Goal: Transaction & Acquisition: Book appointment/travel/reservation

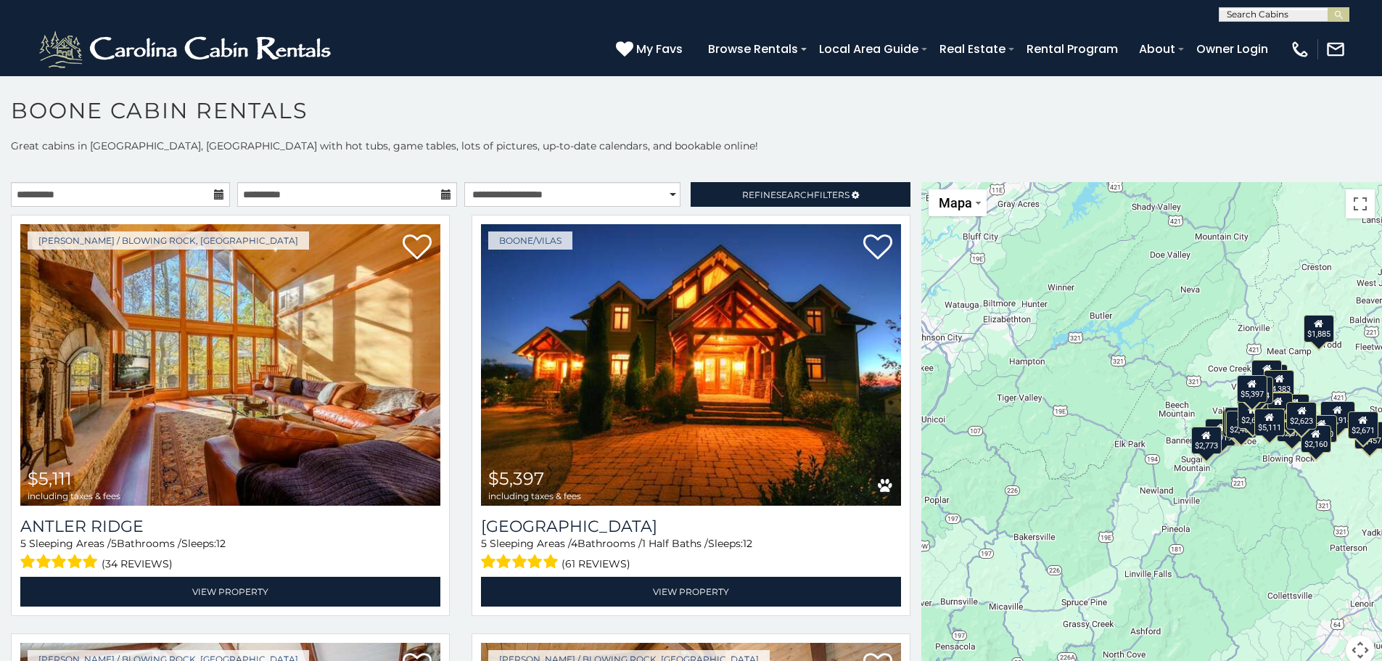
click at [218, 194] on icon at bounding box center [219, 194] width 10 height 10
click at [218, 195] on icon at bounding box center [219, 194] width 10 height 10
click at [194, 196] on input "**********" at bounding box center [120, 194] width 219 height 25
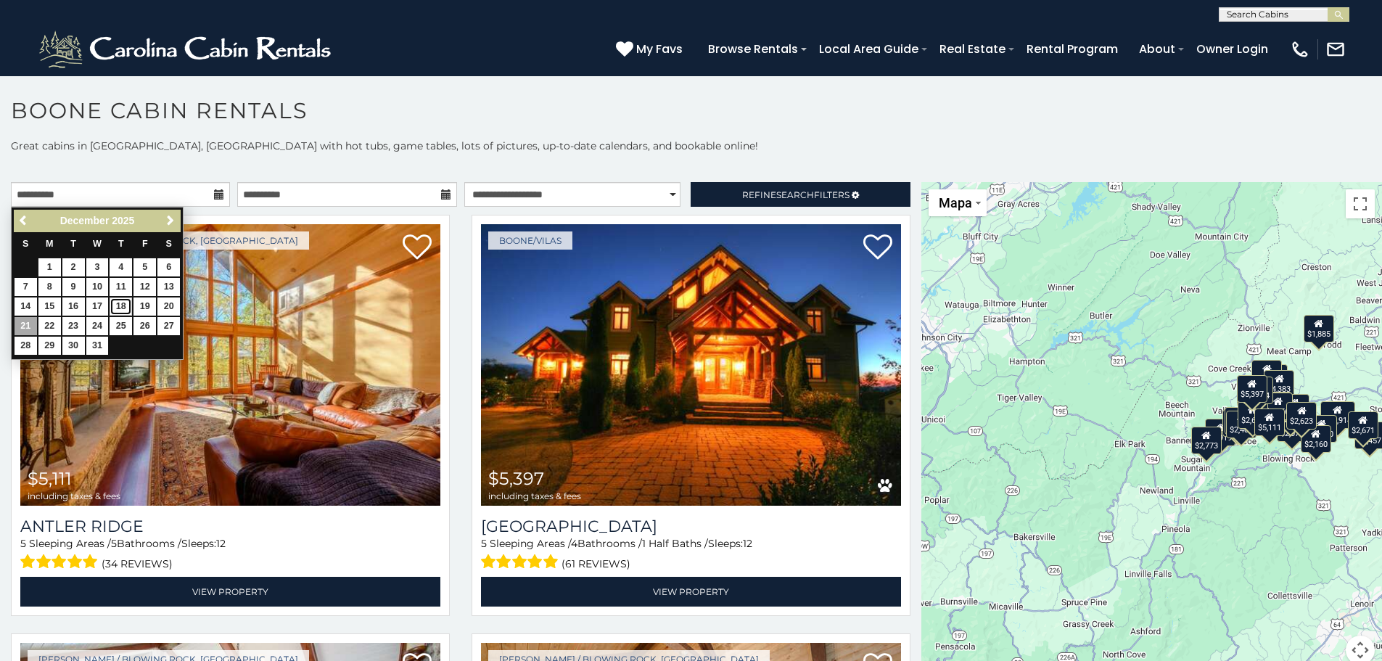
click at [120, 305] on link "18" at bounding box center [121, 306] width 22 height 18
type input "**********"
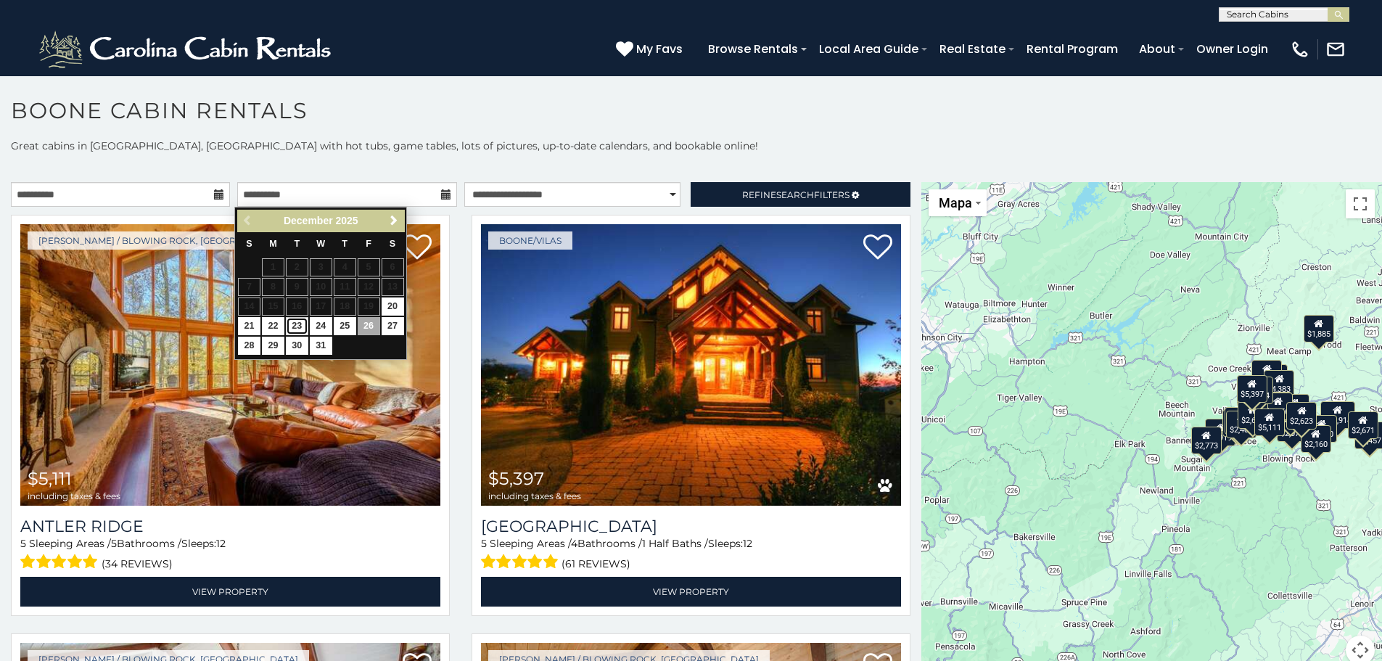
click at [289, 326] on link "23" at bounding box center [297, 326] width 22 height 18
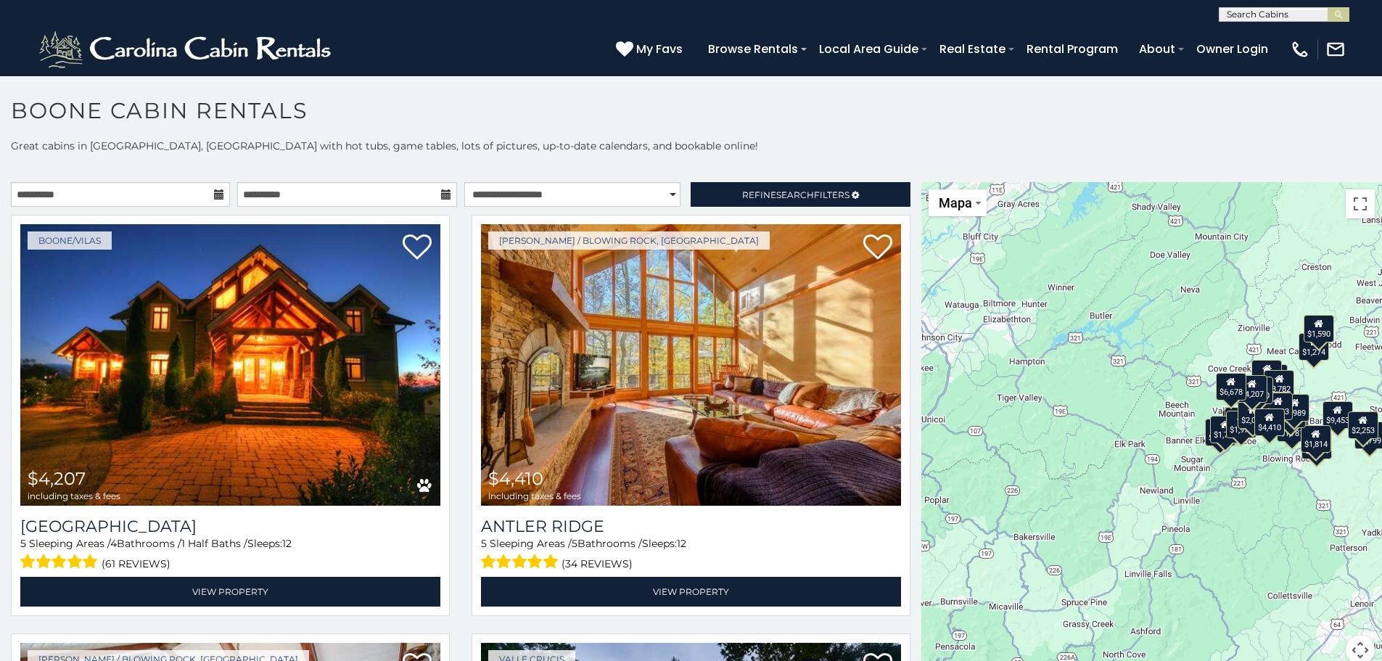
click at [441, 192] on icon at bounding box center [446, 194] width 10 height 10
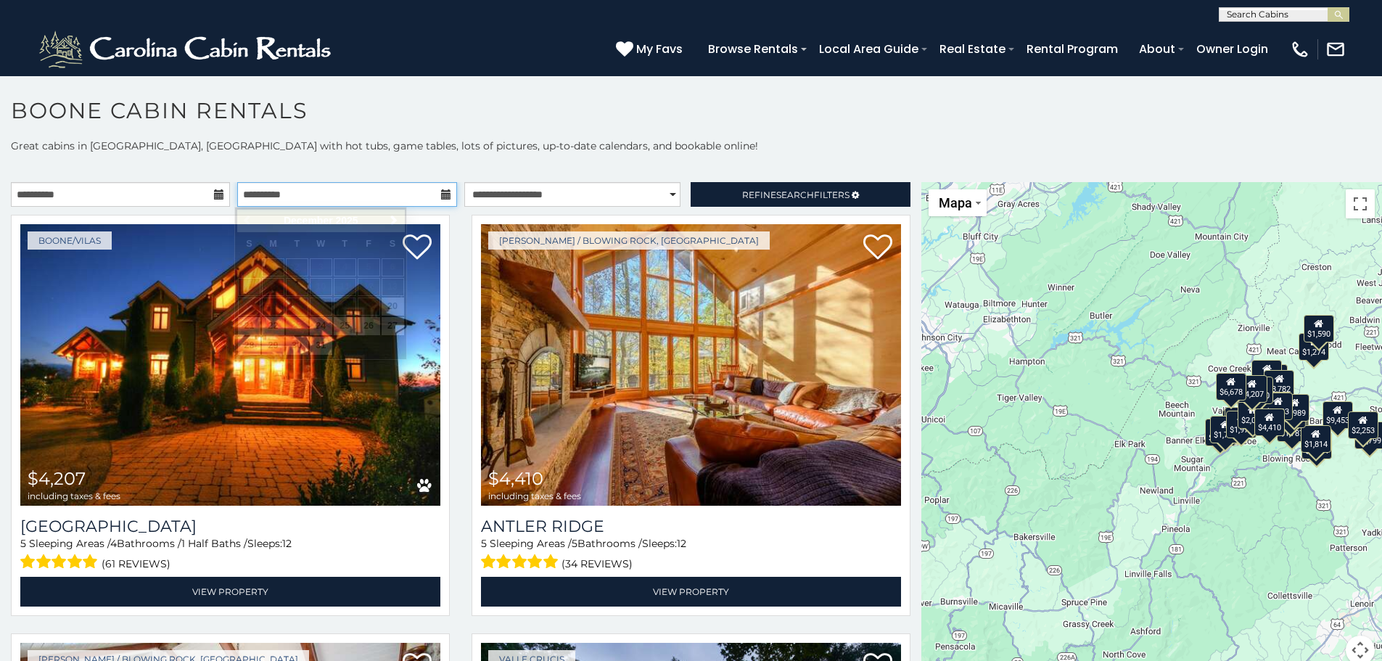
click at [413, 196] on input "**********" at bounding box center [346, 194] width 219 height 25
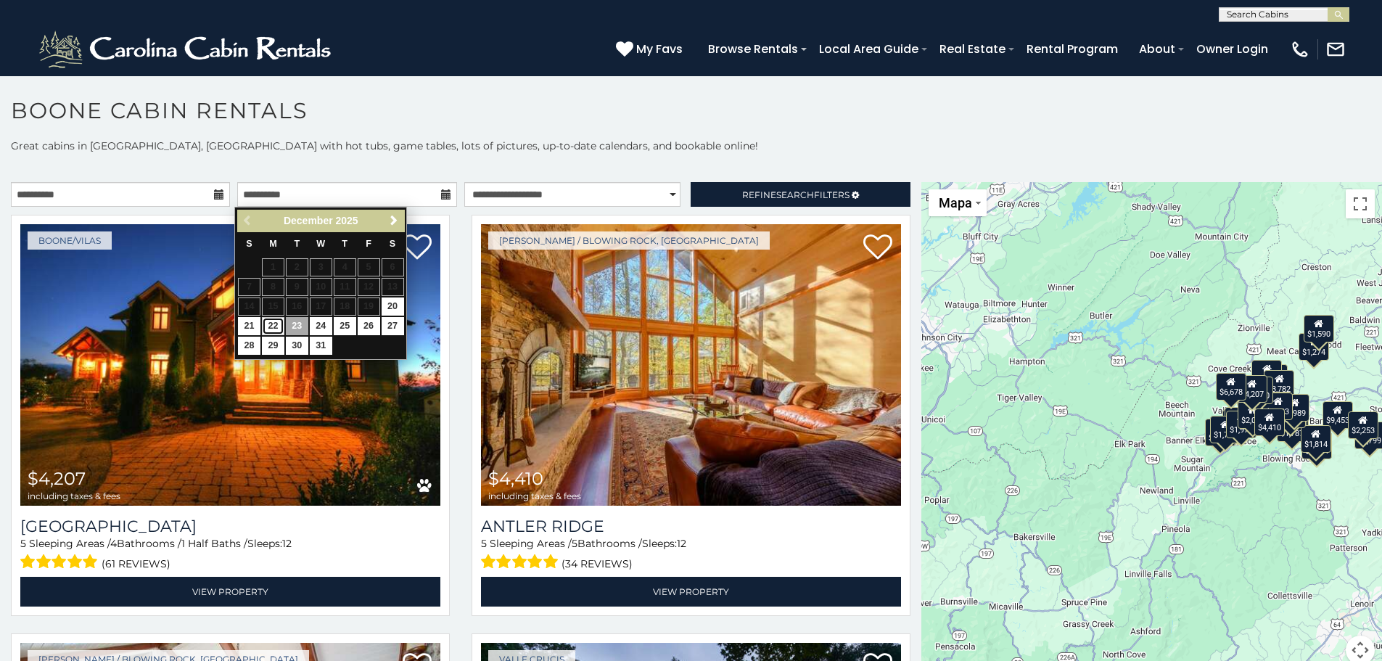
click at [276, 326] on link "22" at bounding box center [273, 326] width 22 height 18
type input "**********"
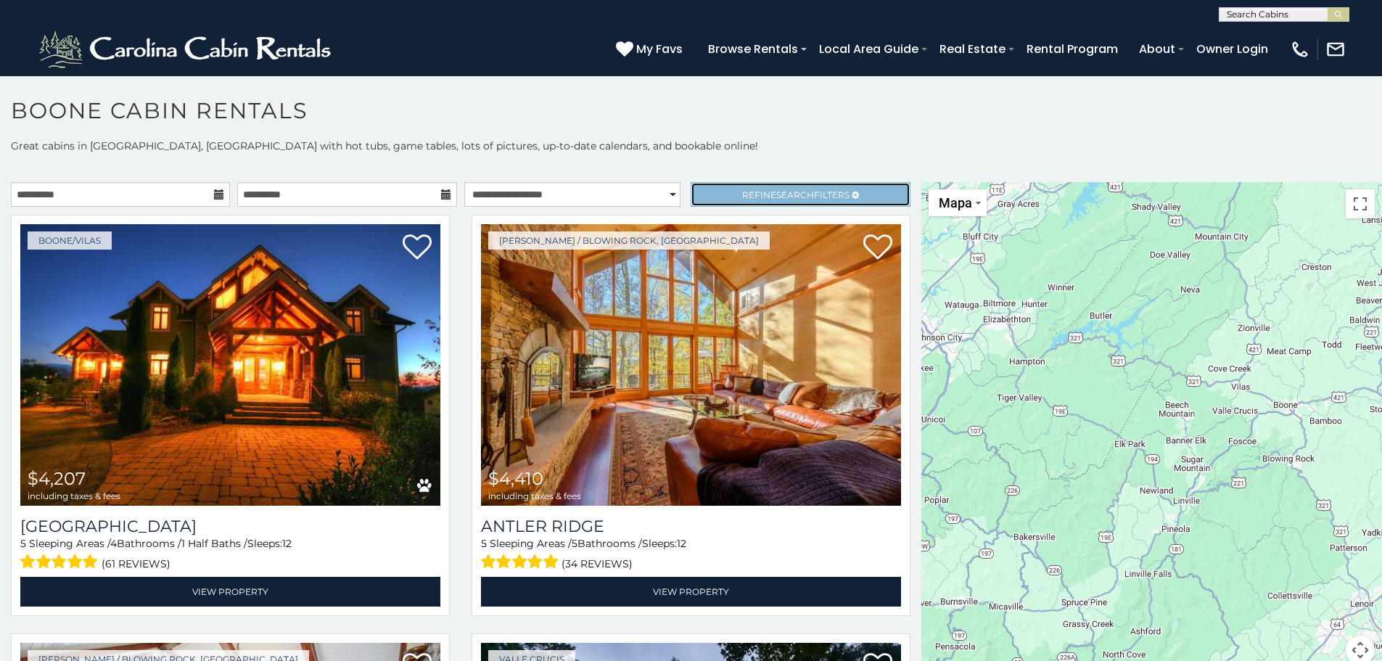
click at [750, 187] on link "Refine Search Filters" at bounding box center [800, 194] width 219 height 25
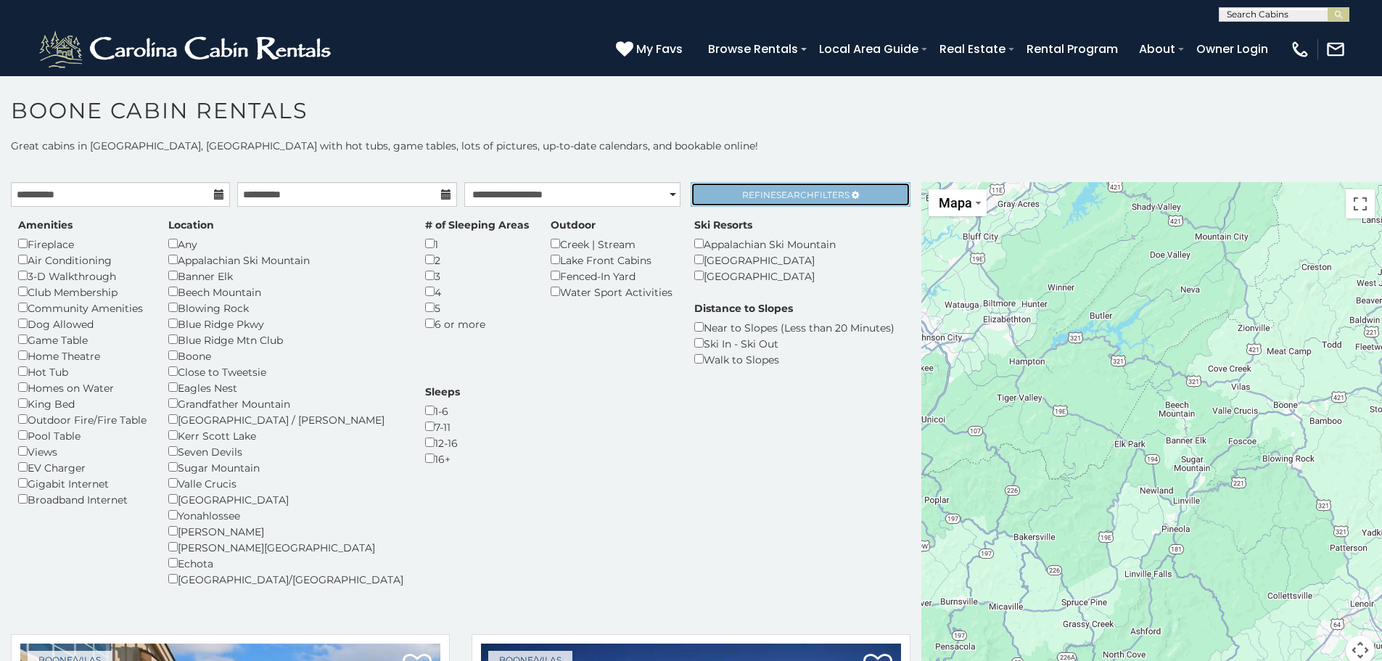
click at [750, 199] on span "Refine Search Filters" at bounding box center [795, 194] width 107 height 11
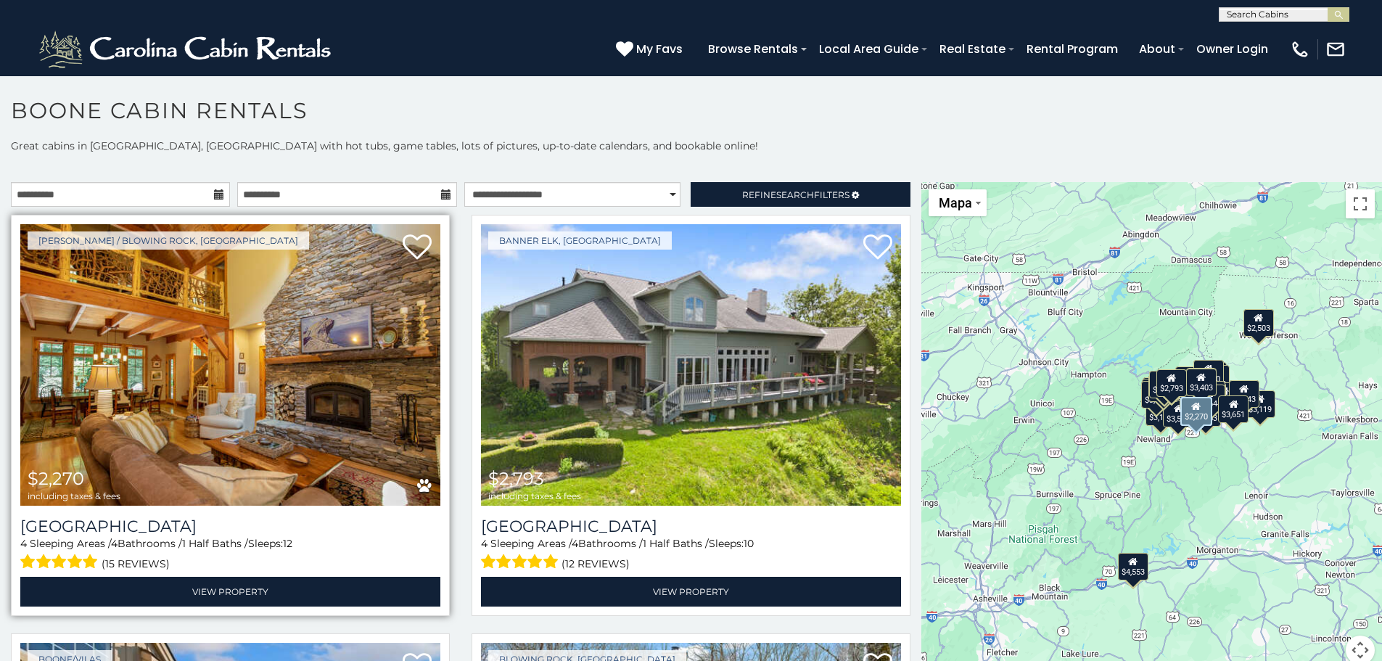
click at [141, 393] on img at bounding box center [230, 364] width 420 height 281
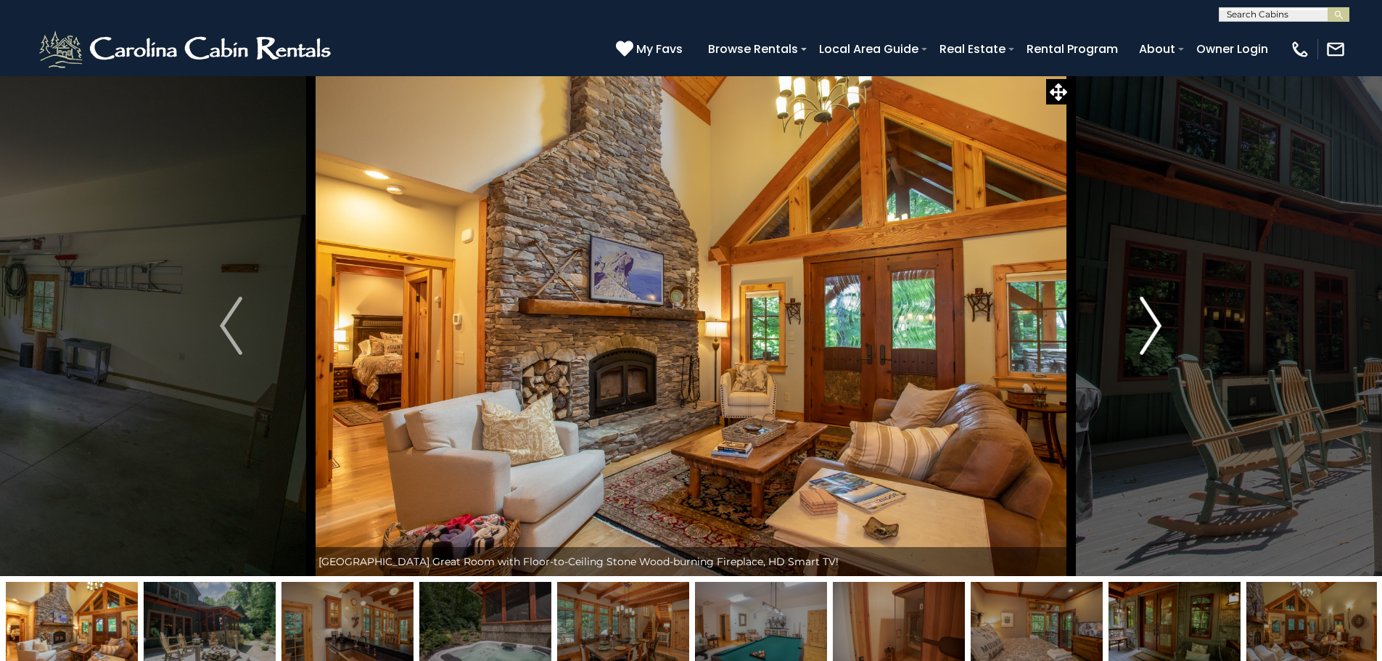
click at [1145, 333] on img "Next" at bounding box center [1151, 326] width 22 height 58
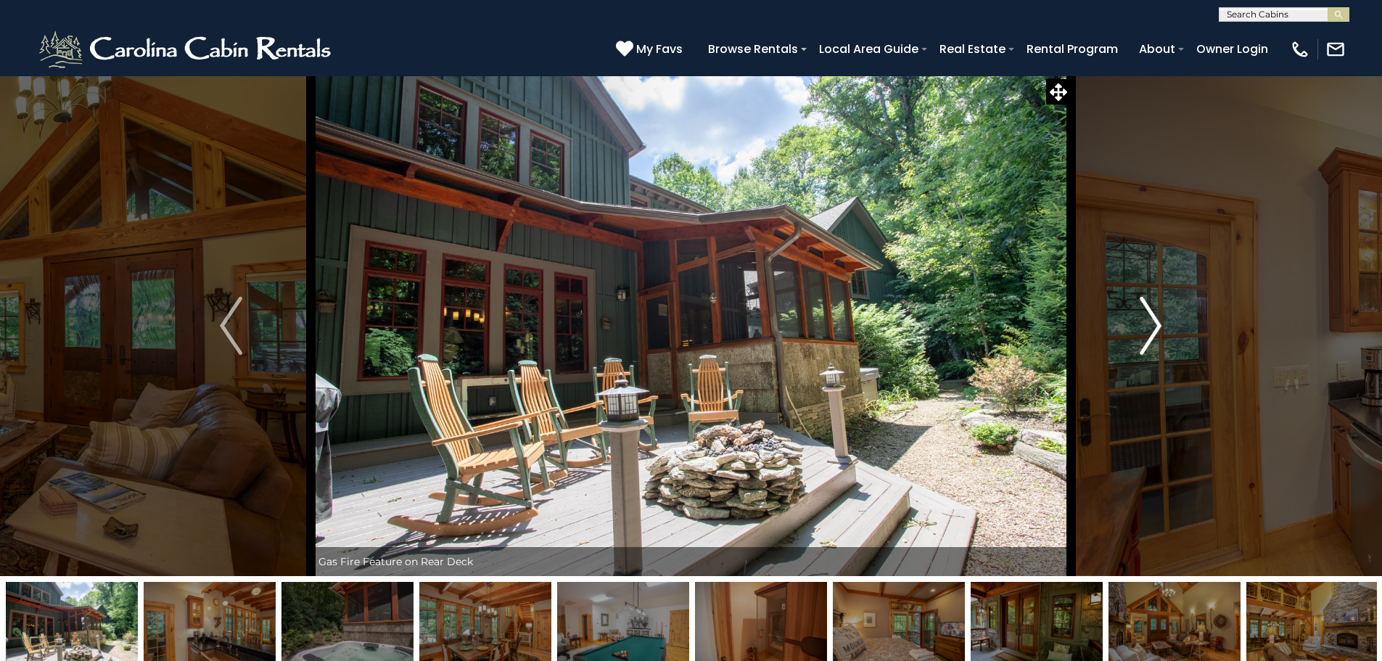
click at [1145, 333] on img "Next" at bounding box center [1151, 326] width 22 height 58
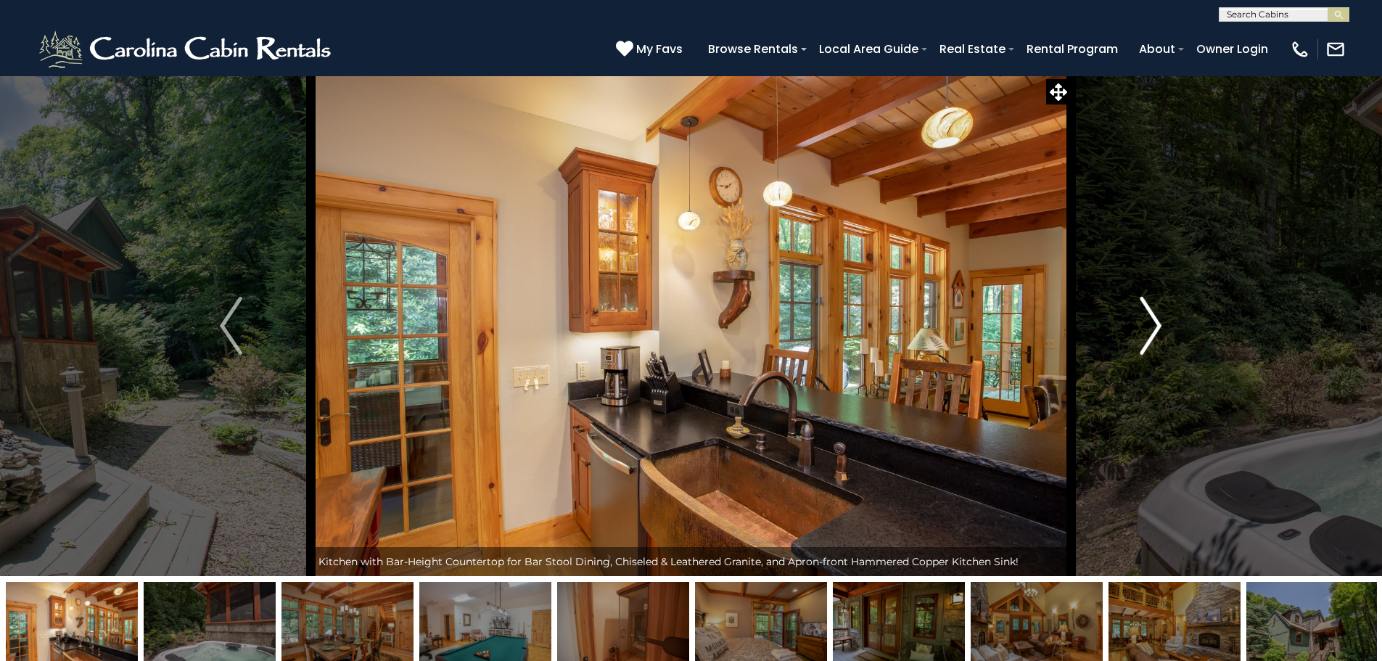
click at [1153, 332] on img "Next" at bounding box center [1151, 326] width 22 height 58
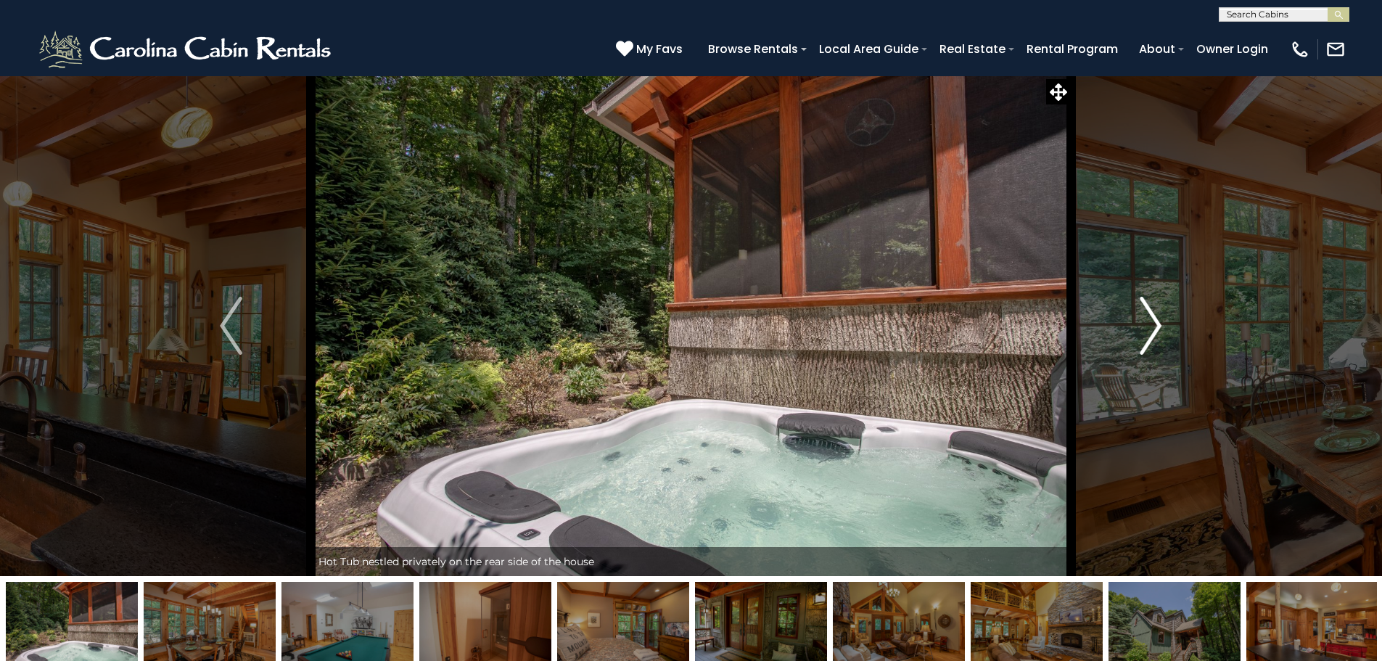
click at [1153, 332] on img "Next" at bounding box center [1151, 326] width 22 height 58
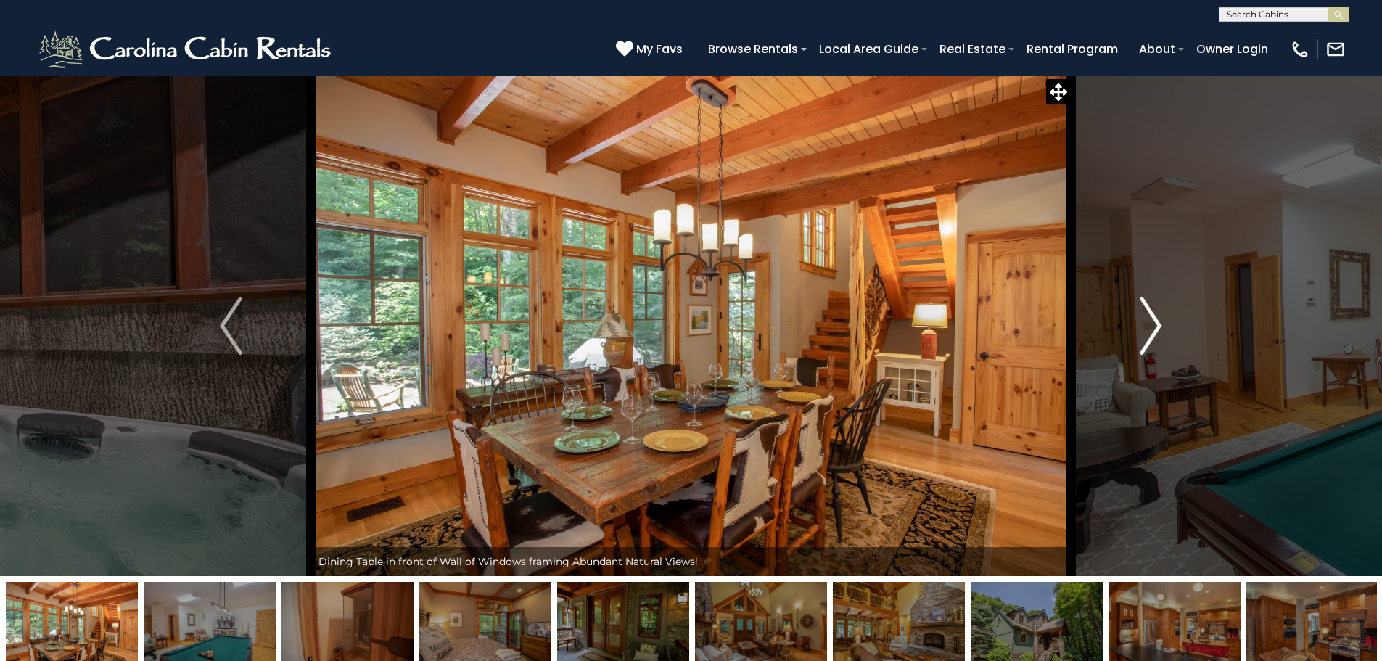
click at [1153, 332] on img "Next" at bounding box center [1151, 326] width 22 height 58
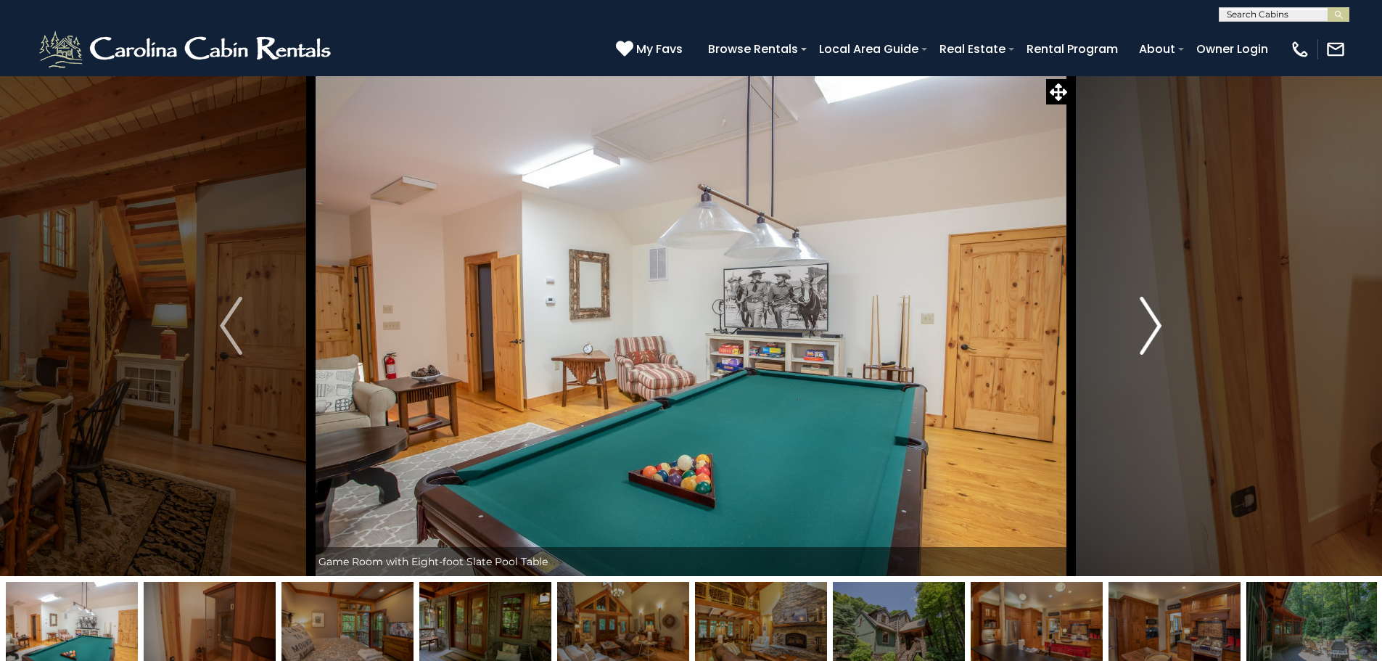
click at [1153, 332] on img "Next" at bounding box center [1151, 326] width 22 height 58
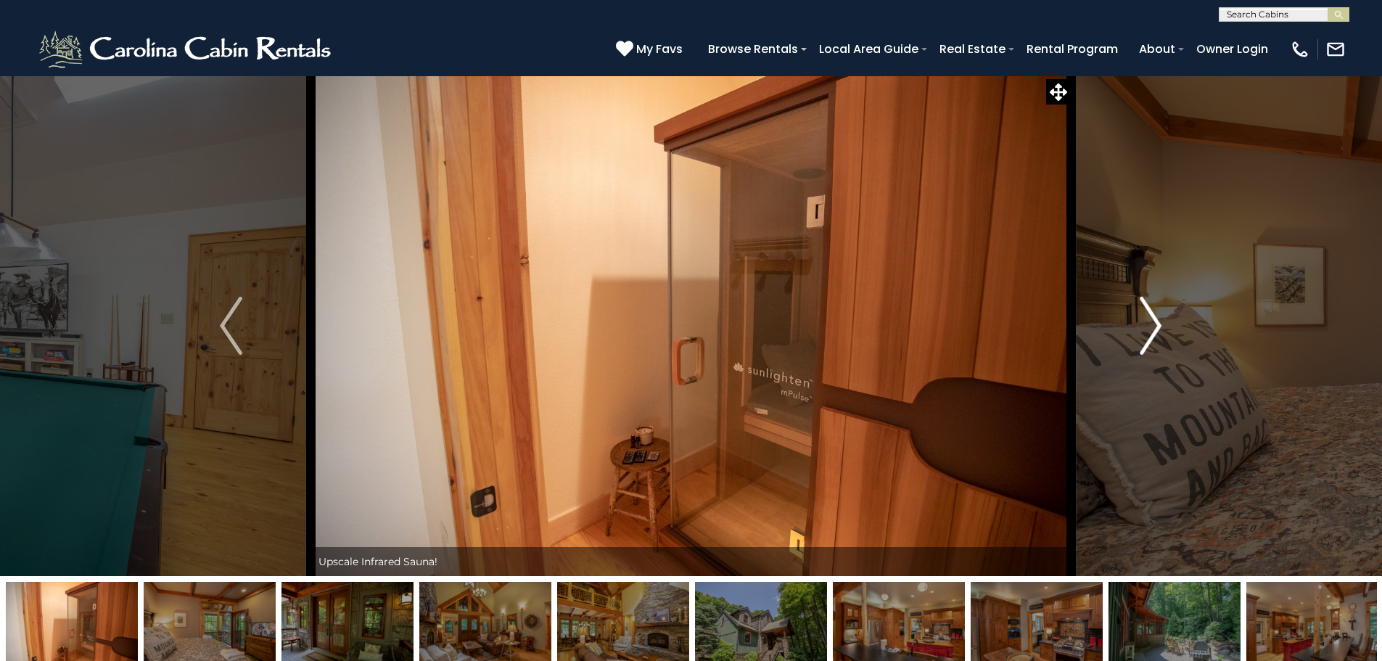
click at [1153, 332] on img "Next" at bounding box center [1151, 326] width 22 height 58
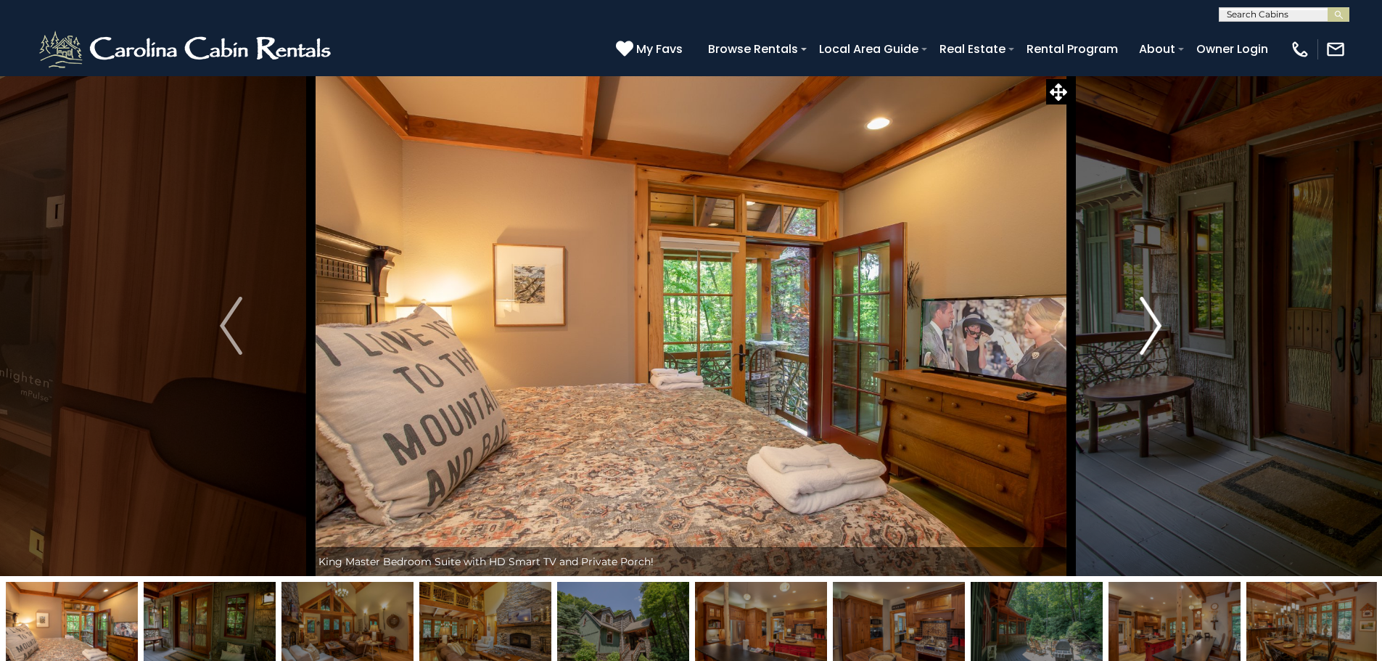
click at [1163, 339] on button "Next" at bounding box center [1151, 325] width 160 height 501
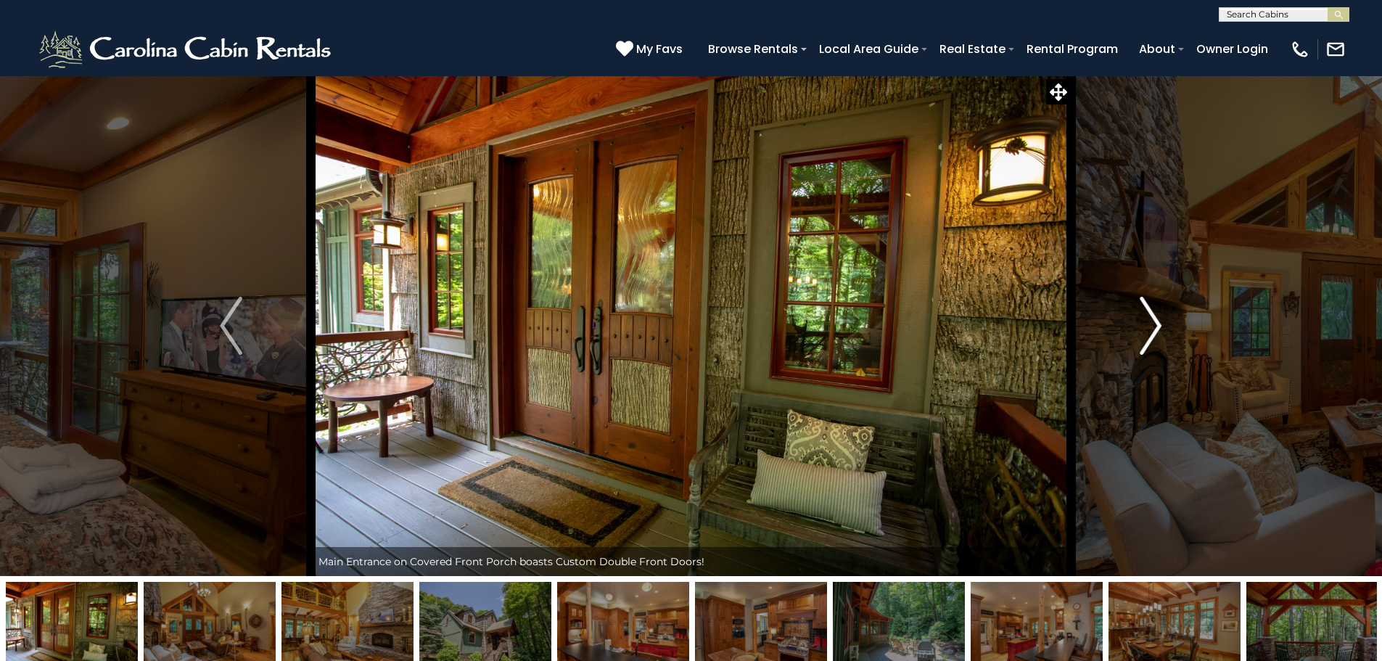
click at [1163, 339] on button "Next" at bounding box center [1151, 325] width 160 height 501
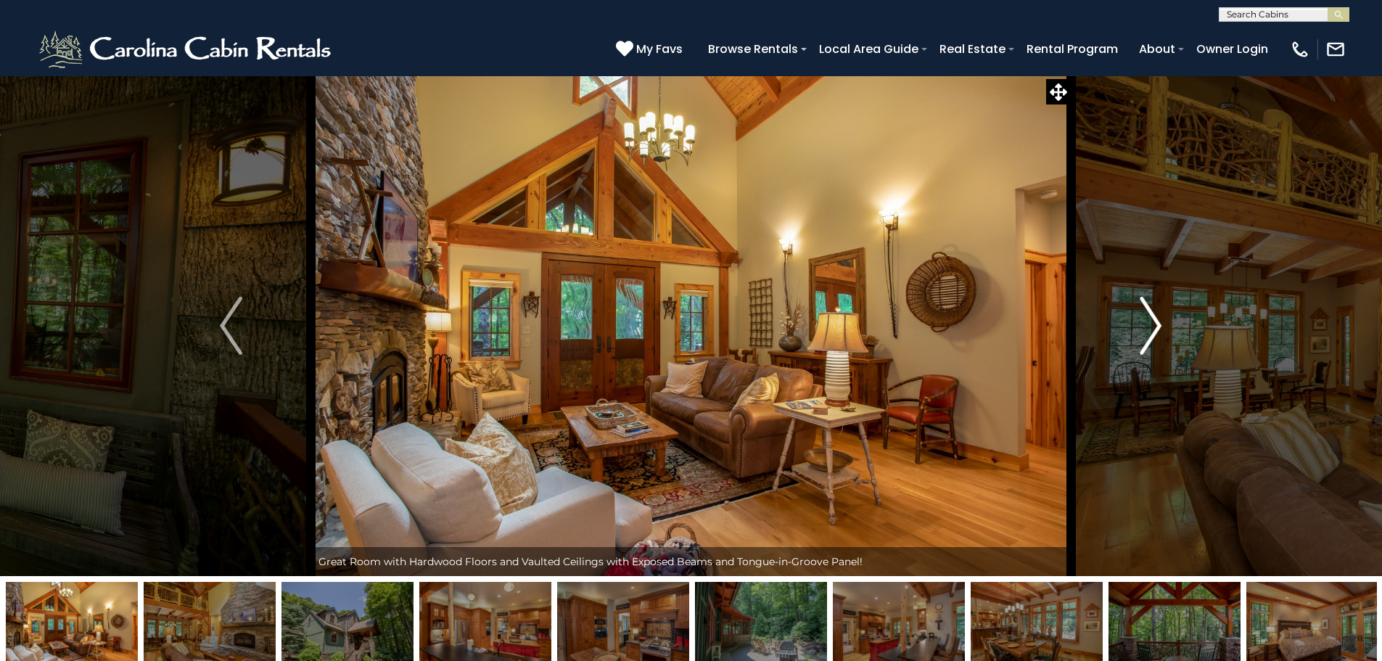
click at [1163, 339] on button "Next" at bounding box center [1151, 325] width 160 height 501
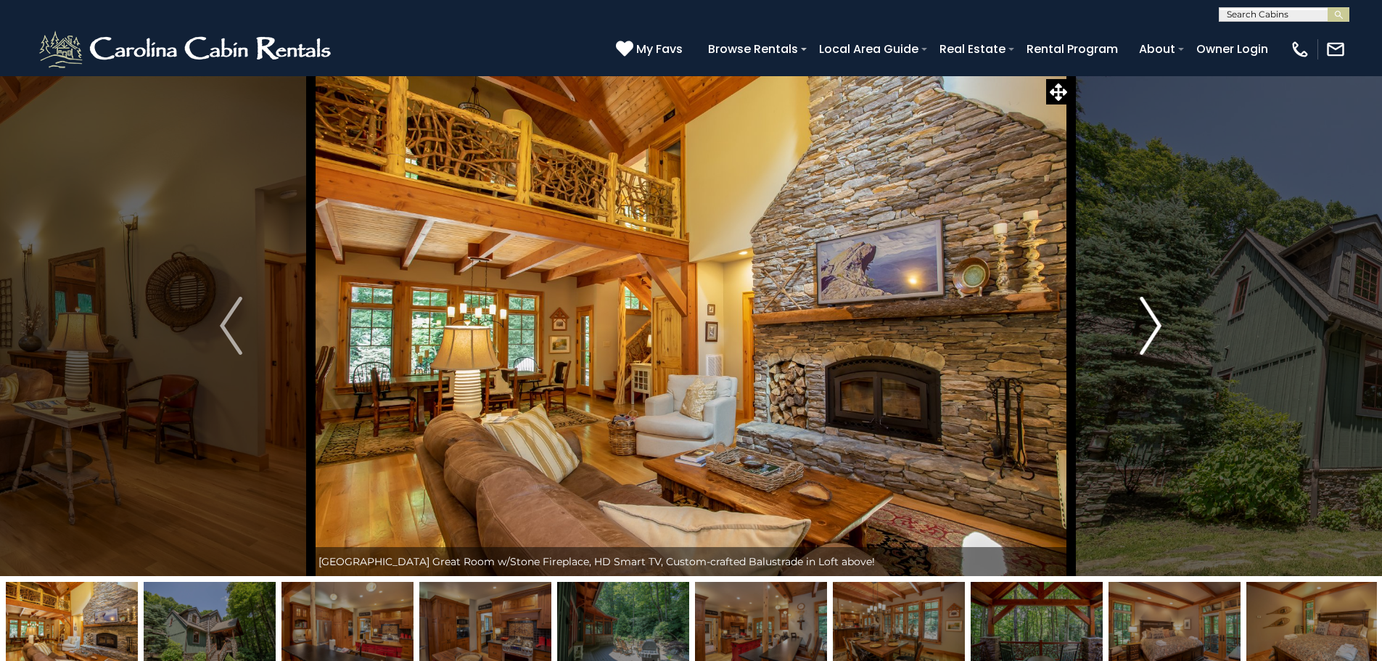
click at [1163, 339] on button "Next" at bounding box center [1151, 325] width 160 height 501
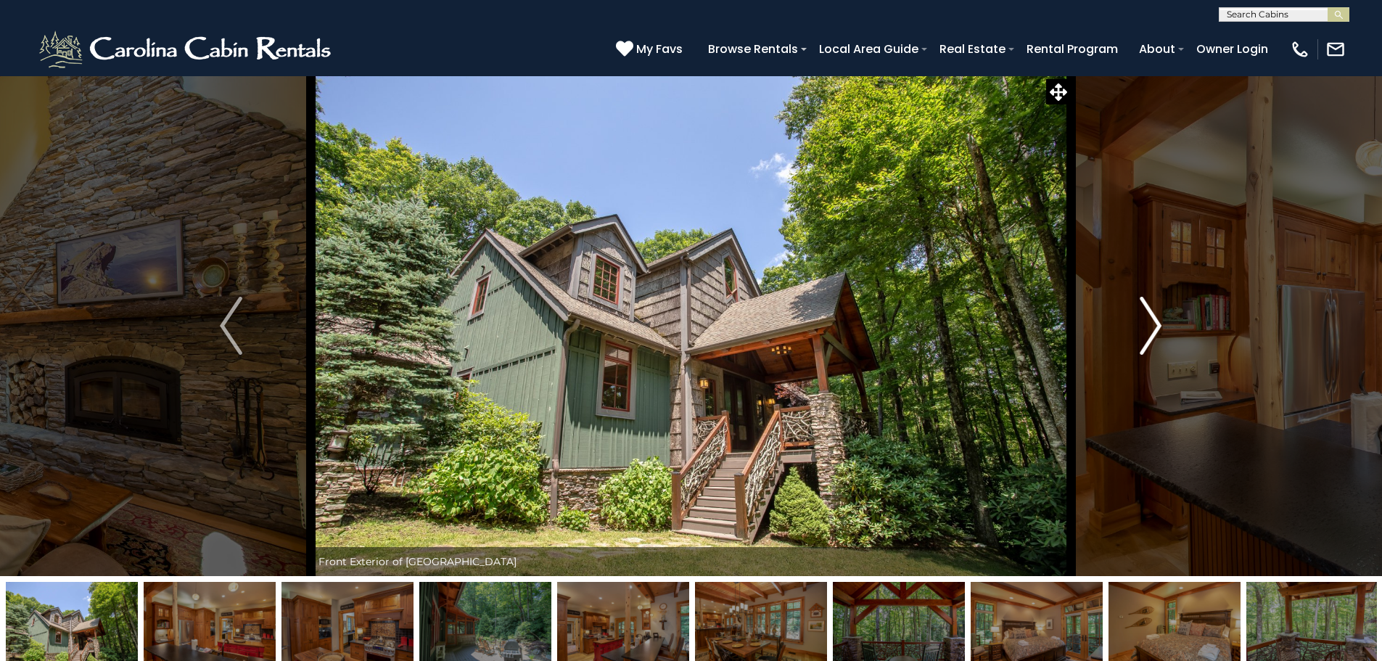
click at [1163, 339] on button "Next" at bounding box center [1151, 325] width 160 height 501
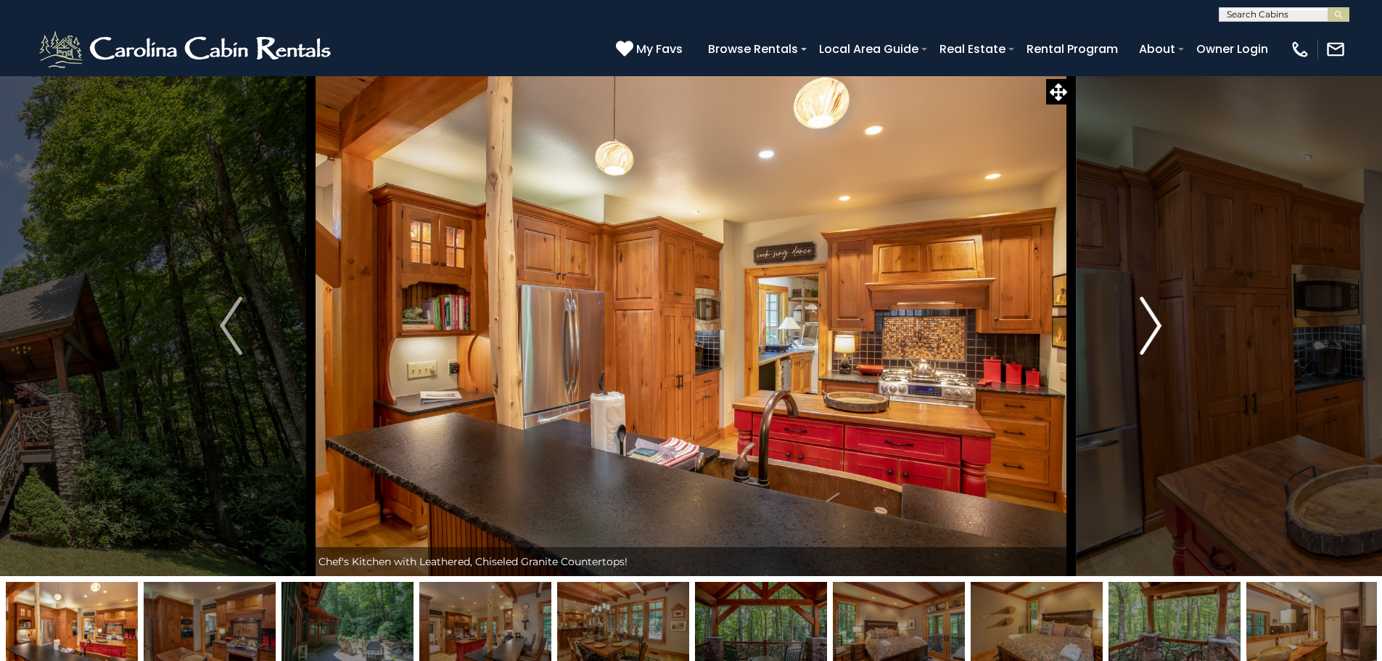
click at [1163, 339] on button "Next" at bounding box center [1151, 325] width 160 height 501
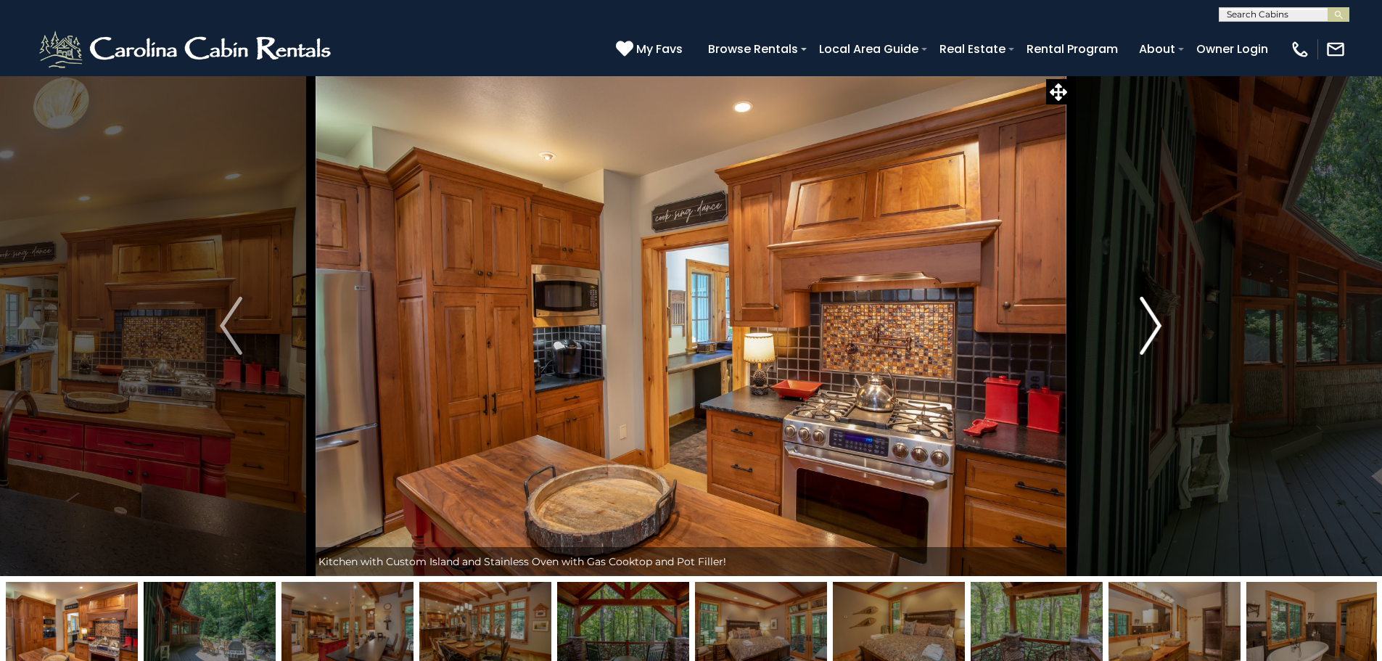
click at [1163, 339] on button "Next" at bounding box center [1151, 325] width 160 height 501
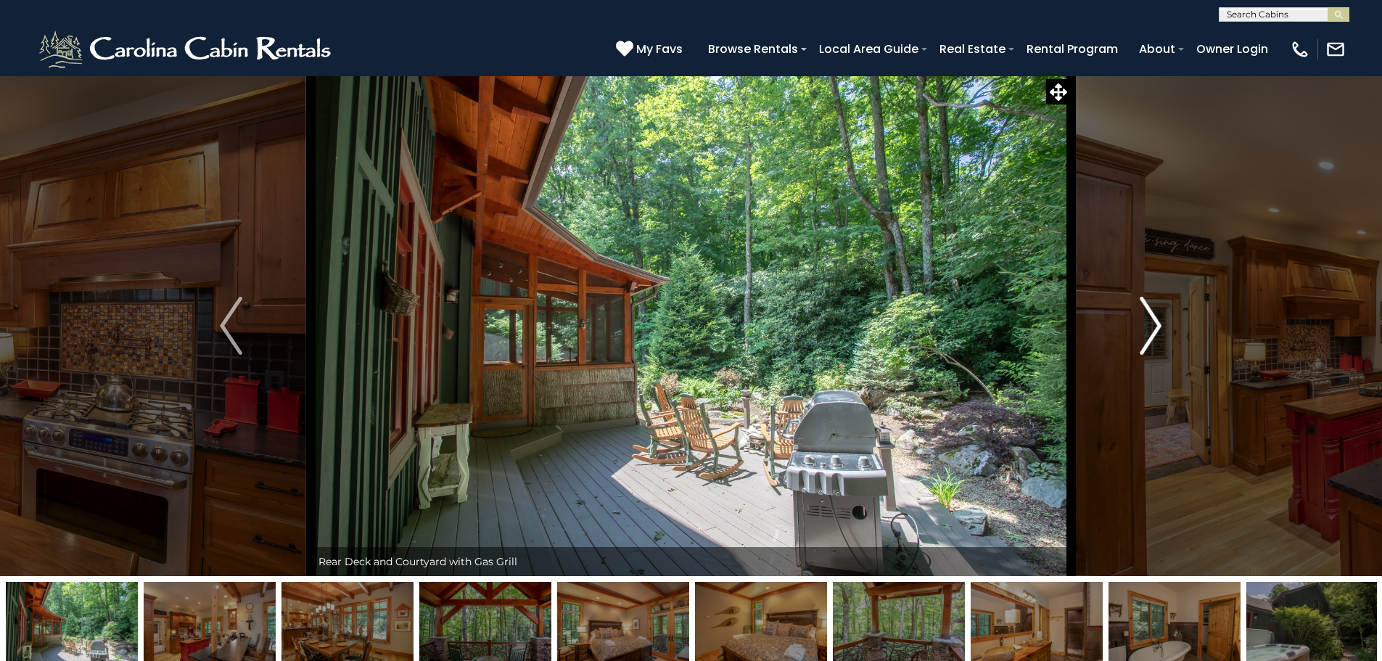
click at [1163, 339] on button "Next" at bounding box center [1151, 325] width 160 height 501
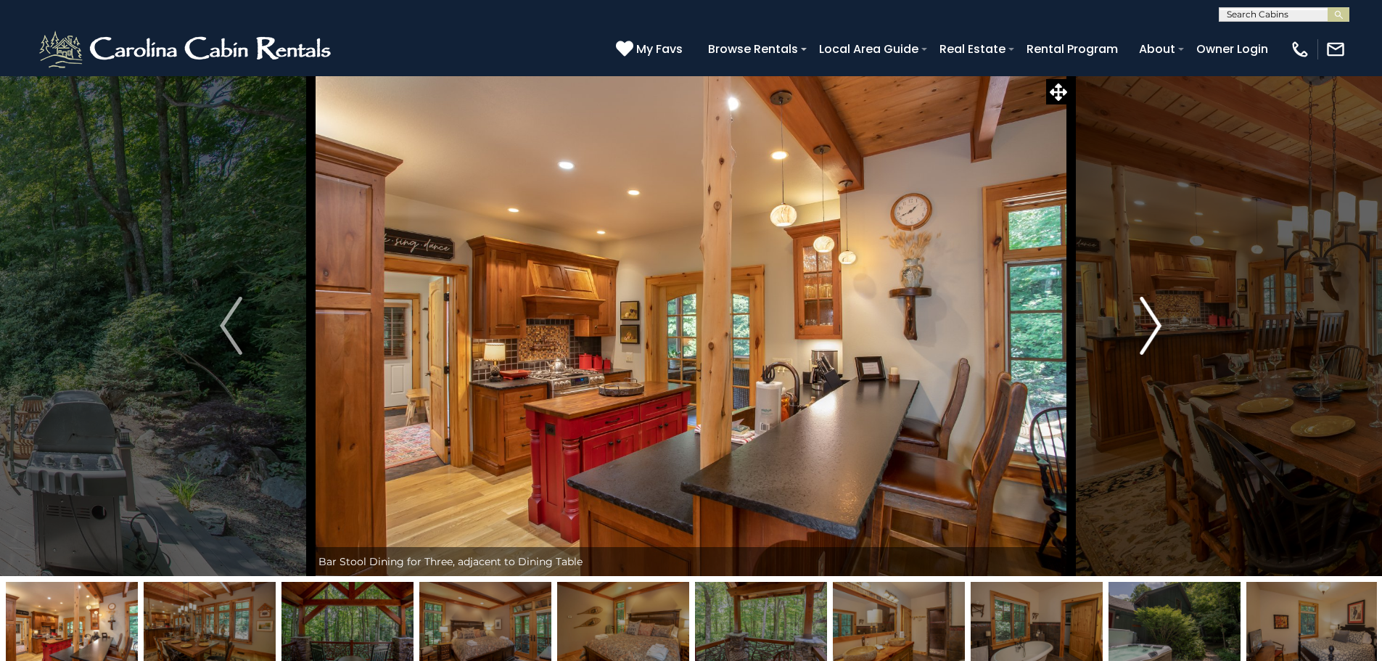
click at [1163, 339] on button "Next" at bounding box center [1151, 325] width 160 height 501
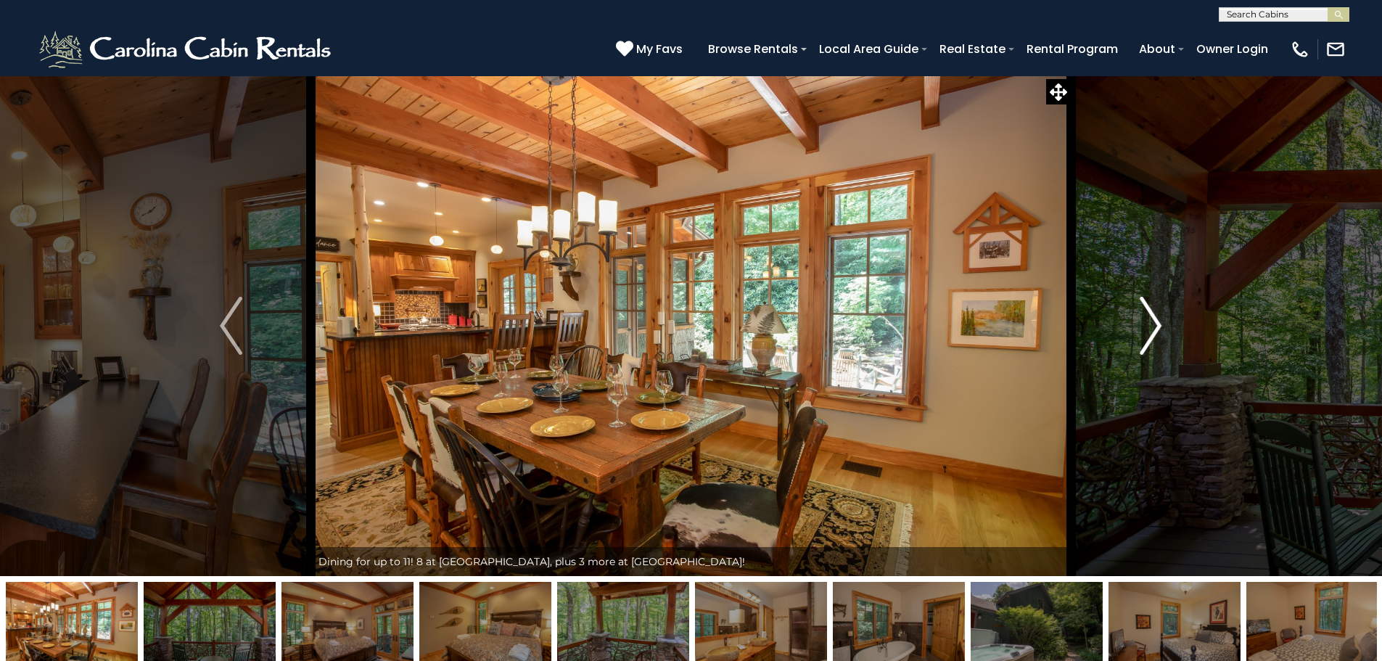
click at [1163, 339] on button "Next" at bounding box center [1151, 325] width 160 height 501
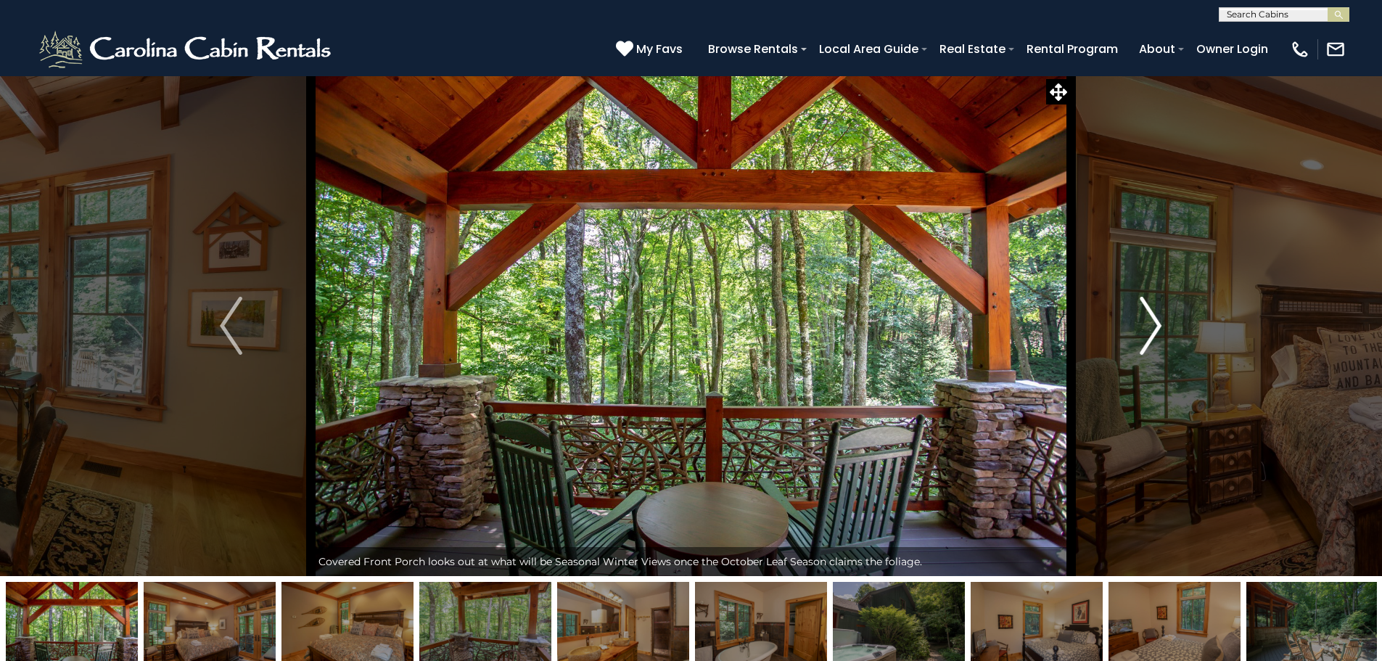
click at [1163, 339] on button "Next" at bounding box center [1151, 325] width 160 height 501
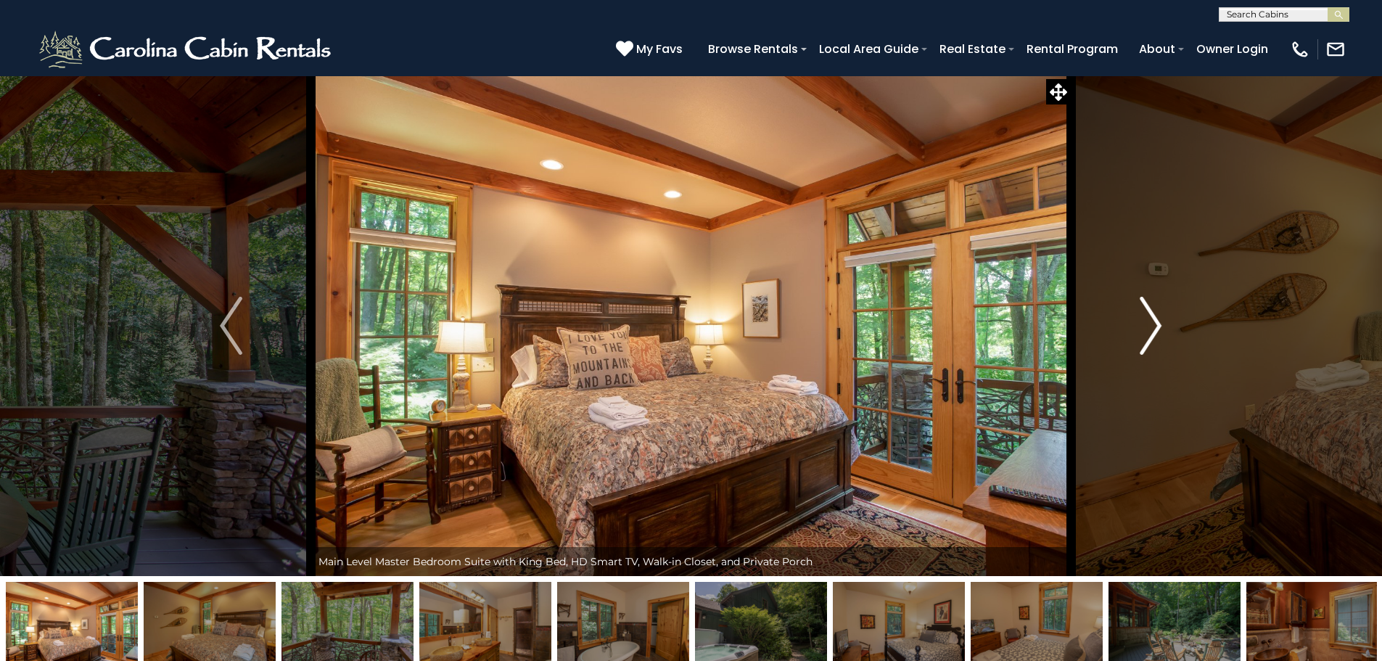
click at [1163, 339] on button "Next" at bounding box center [1151, 325] width 160 height 501
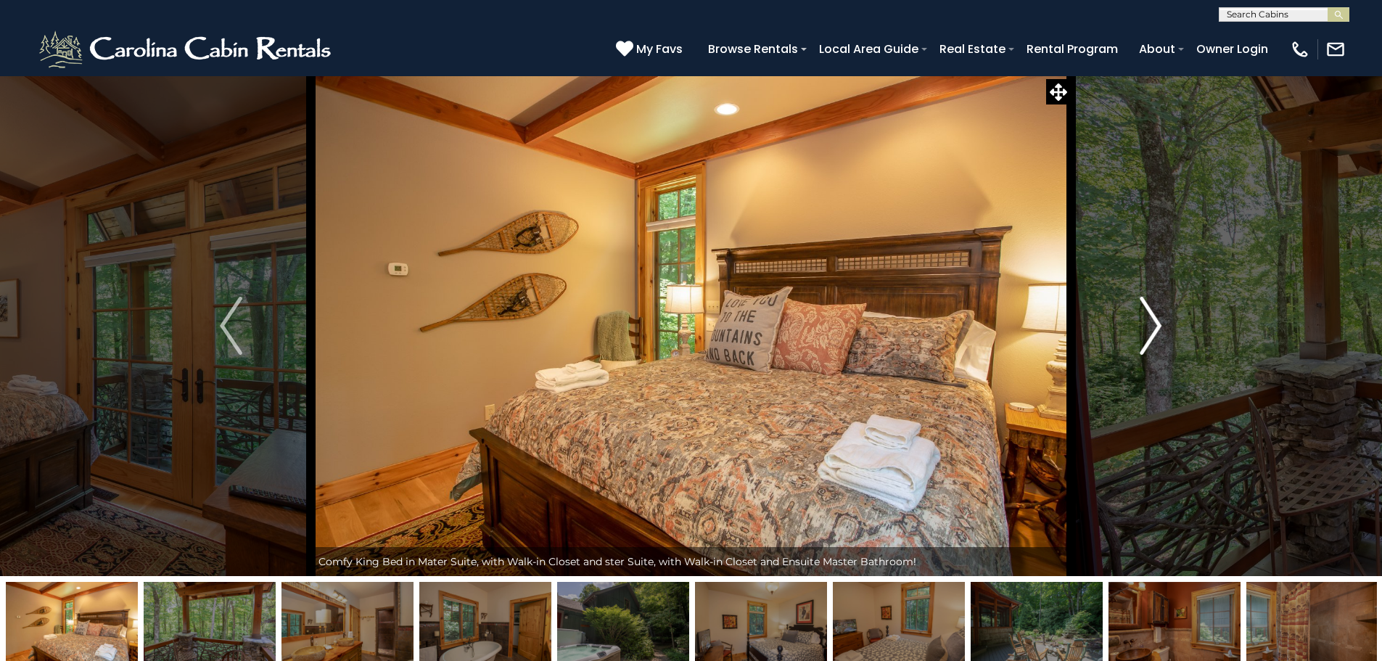
click at [1163, 339] on button "Next" at bounding box center [1151, 325] width 160 height 501
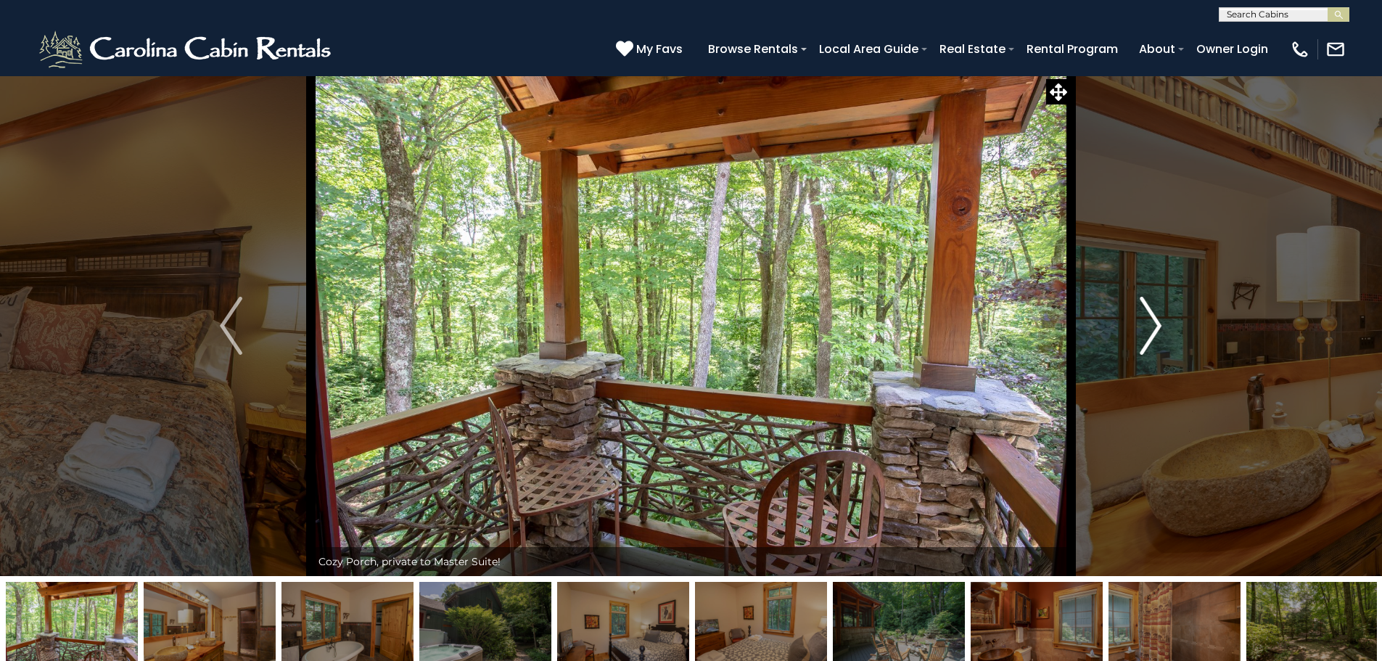
click at [1163, 339] on button "Next" at bounding box center [1151, 325] width 160 height 501
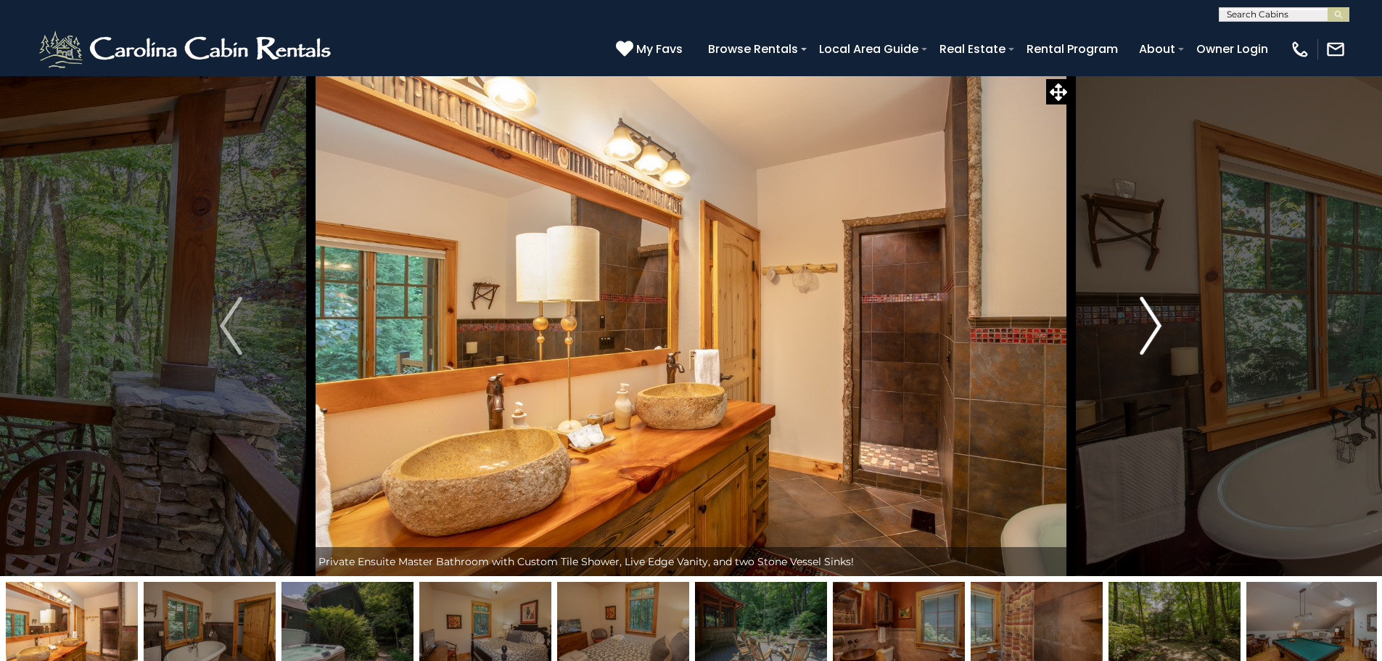
click at [1163, 339] on button "Next" at bounding box center [1151, 325] width 160 height 501
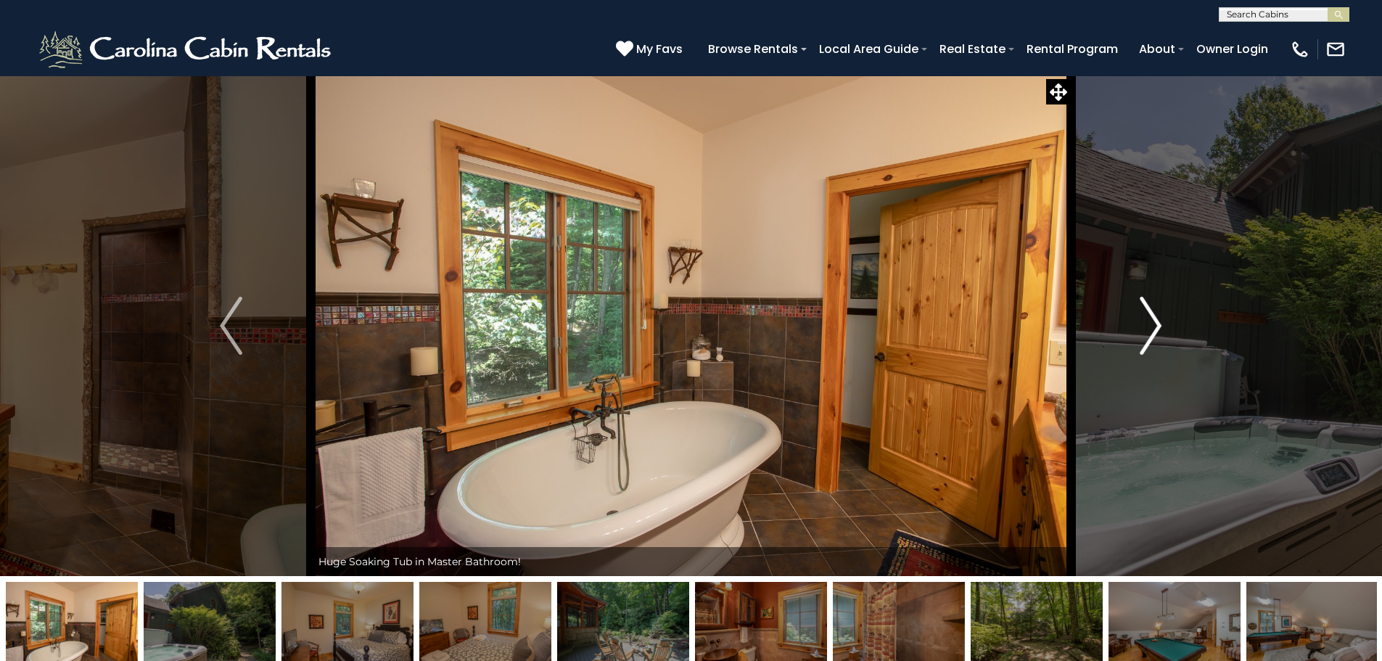
click at [1163, 339] on button "Next" at bounding box center [1151, 325] width 160 height 501
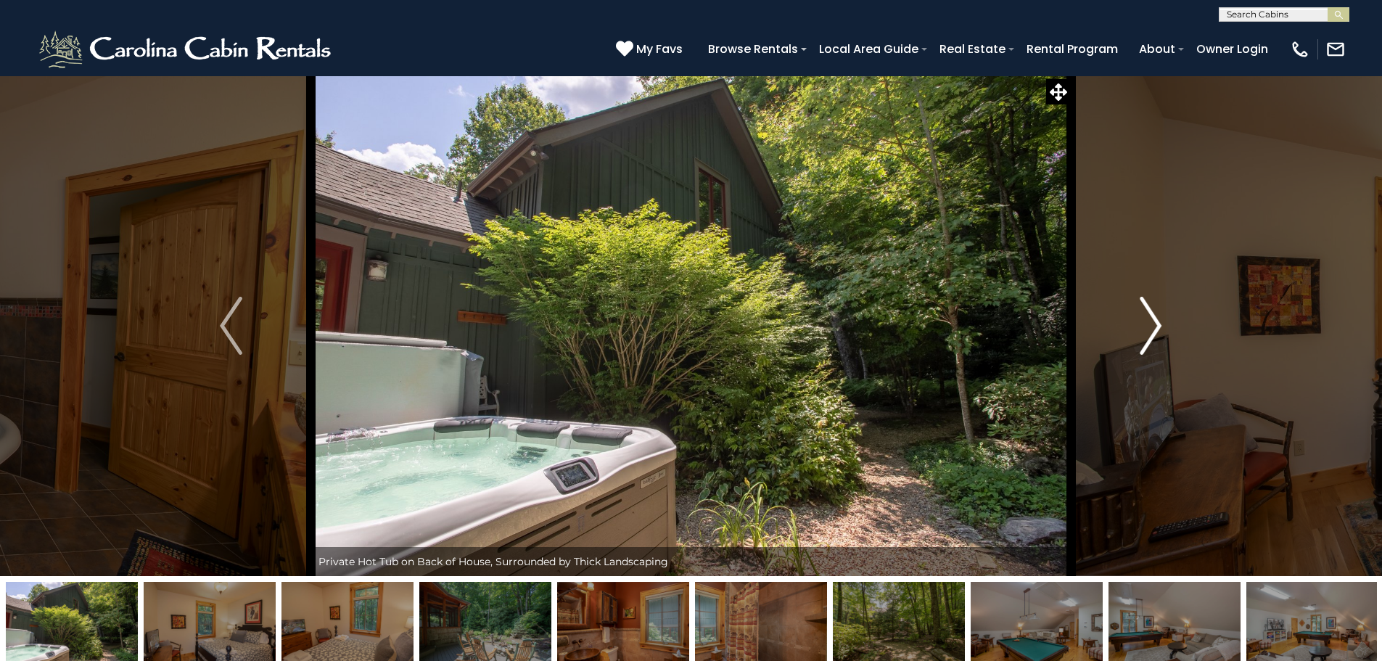
click at [1163, 339] on button "Next" at bounding box center [1151, 325] width 160 height 501
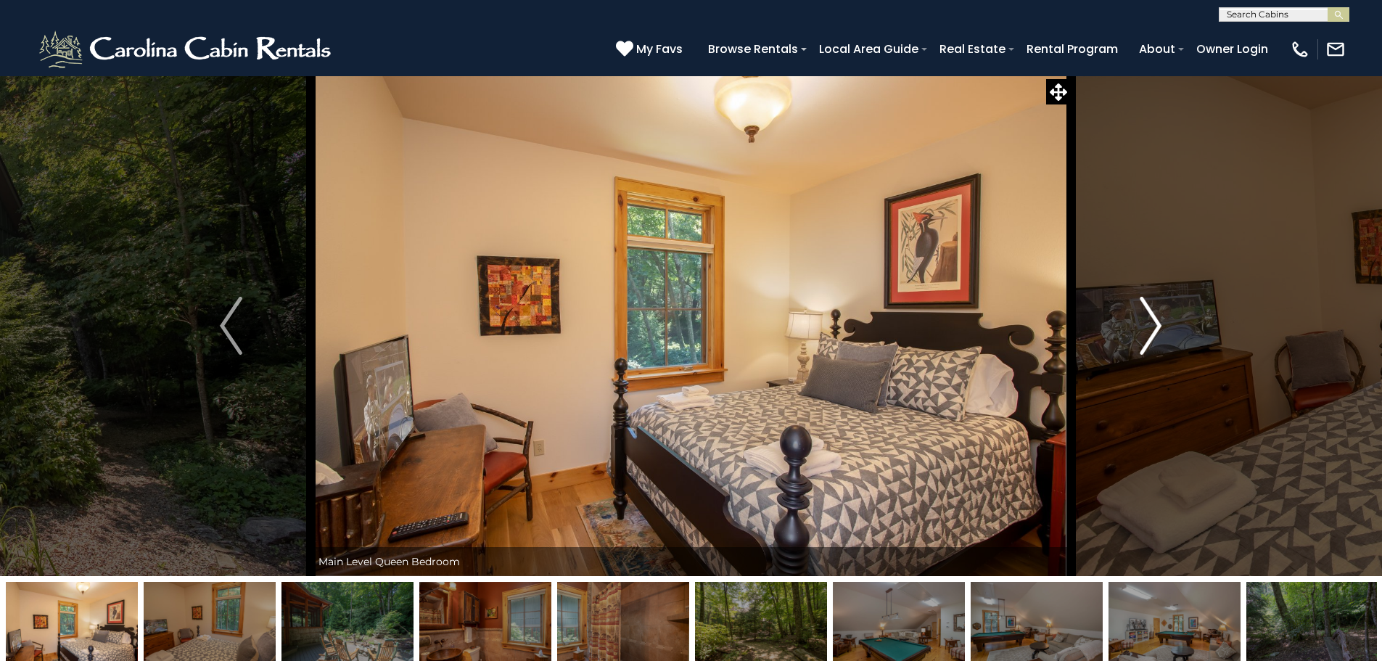
click at [1163, 339] on button "Next" at bounding box center [1151, 325] width 160 height 501
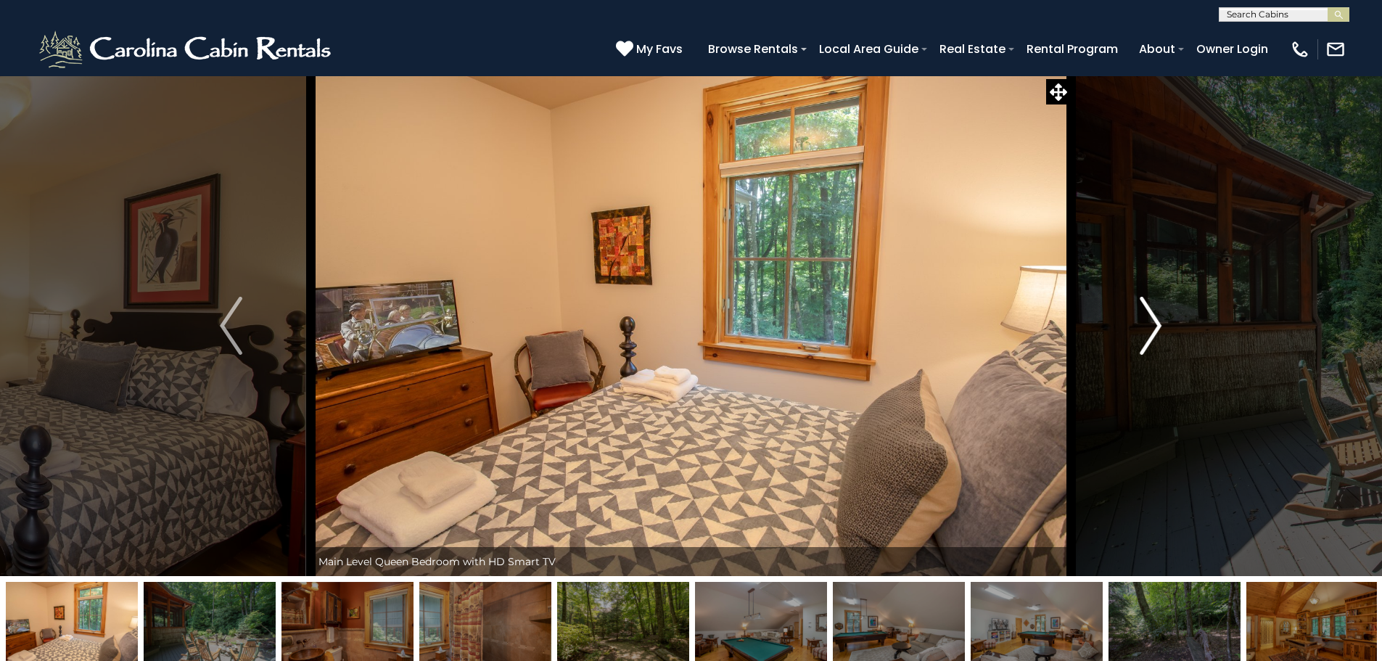
click at [1163, 339] on button "Next" at bounding box center [1151, 325] width 160 height 501
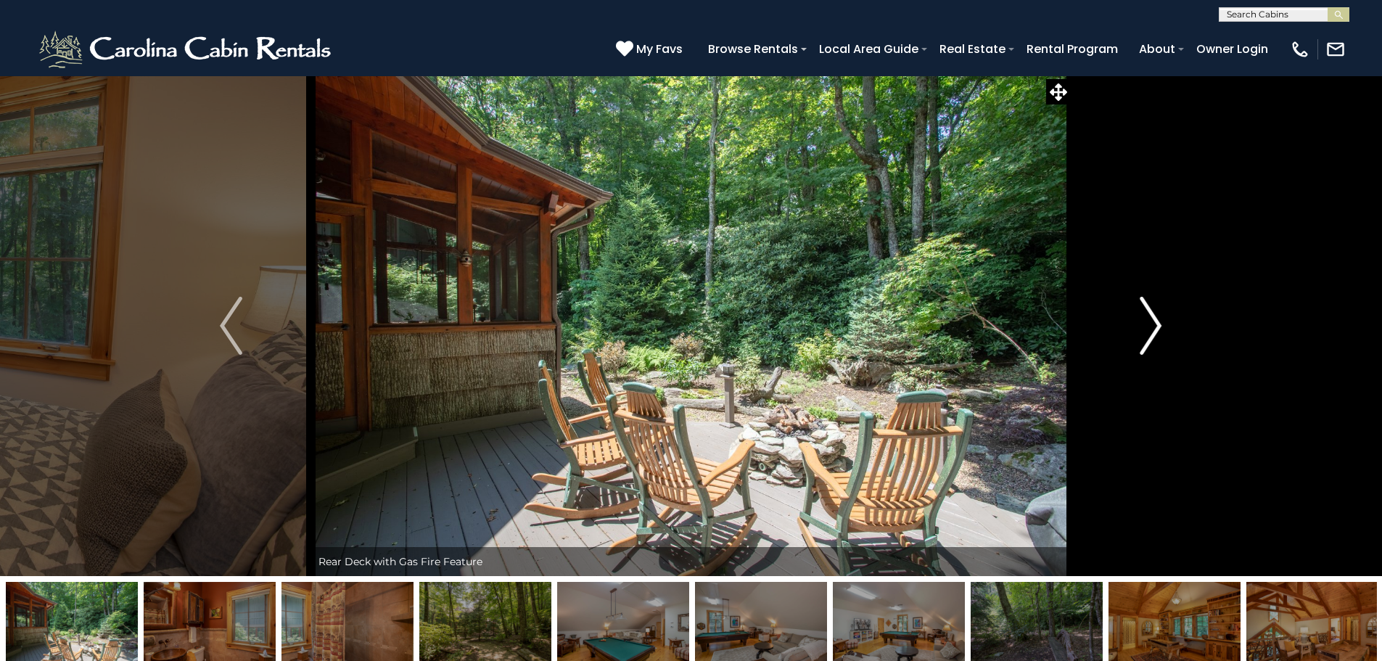
click at [1163, 339] on button "Next" at bounding box center [1151, 325] width 160 height 501
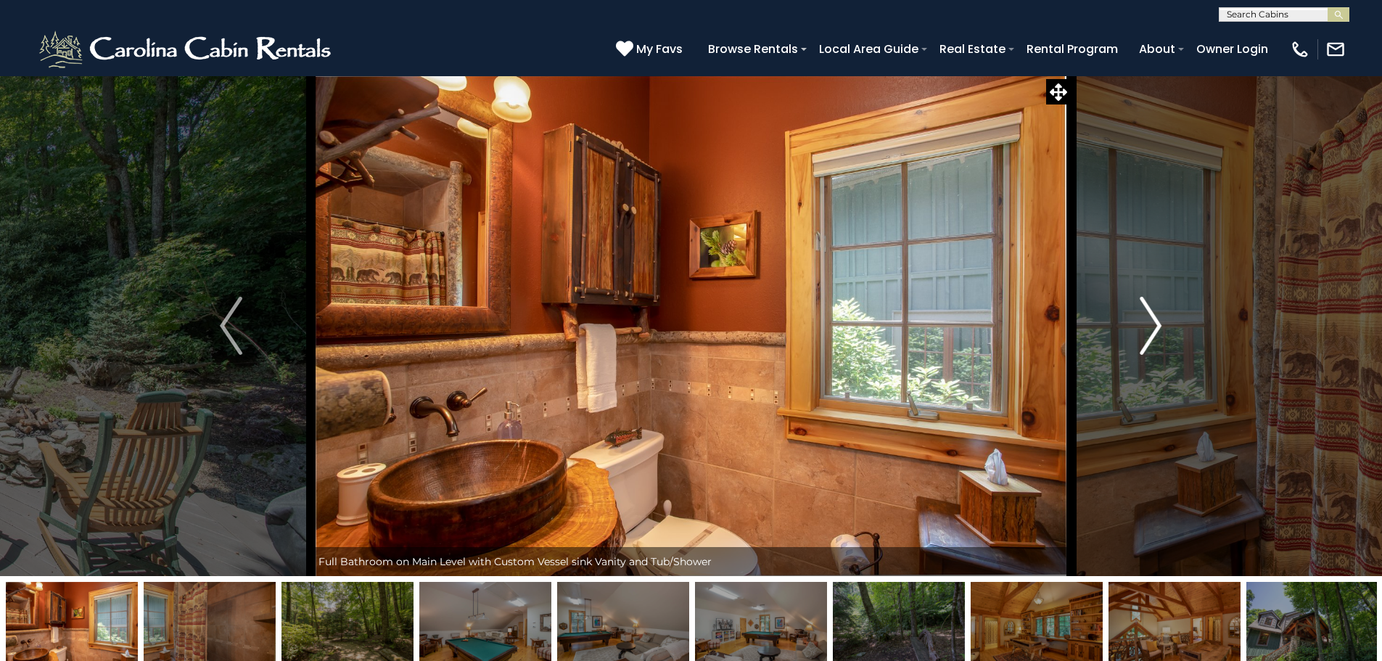
click at [1163, 339] on button "Next" at bounding box center [1151, 325] width 160 height 501
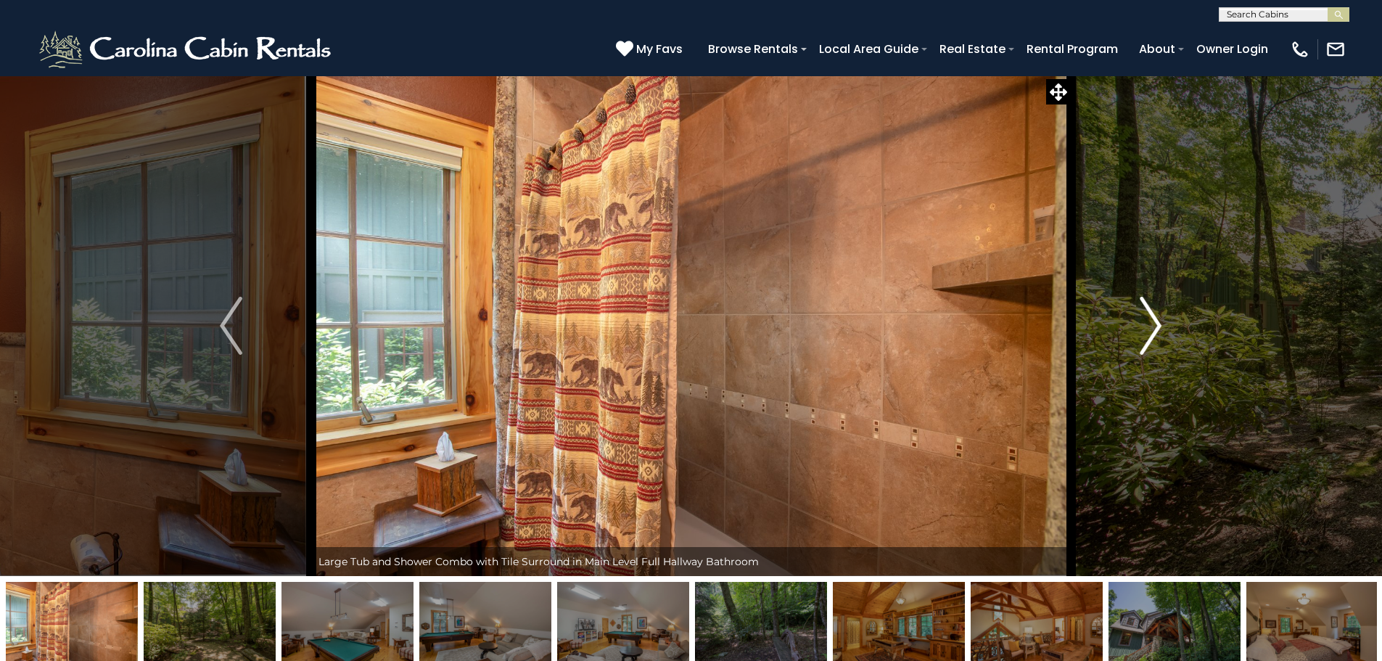
click at [1163, 339] on button "Next" at bounding box center [1151, 325] width 160 height 501
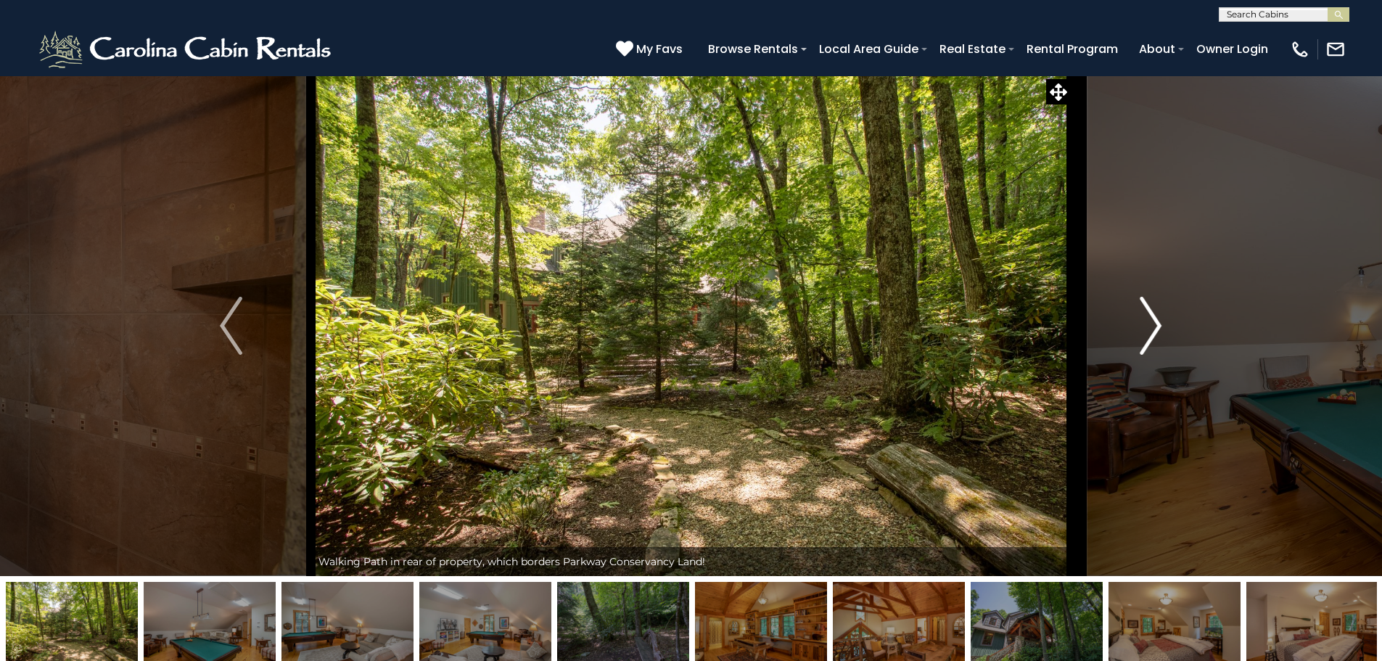
click at [1163, 339] on button "Next" at bounding box center [1151, 325] width 160 height 501
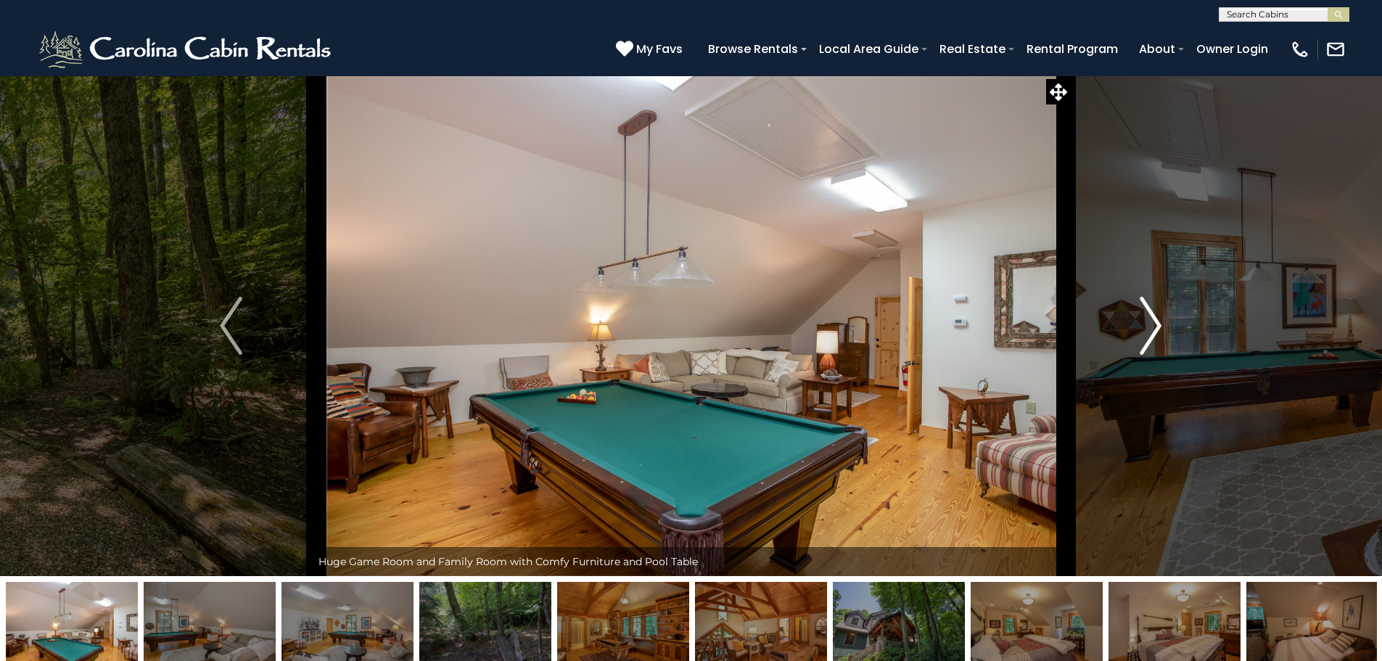
click at [1163, 339] on button "Next" at bounding box center [1151, 325] width 160 height 501
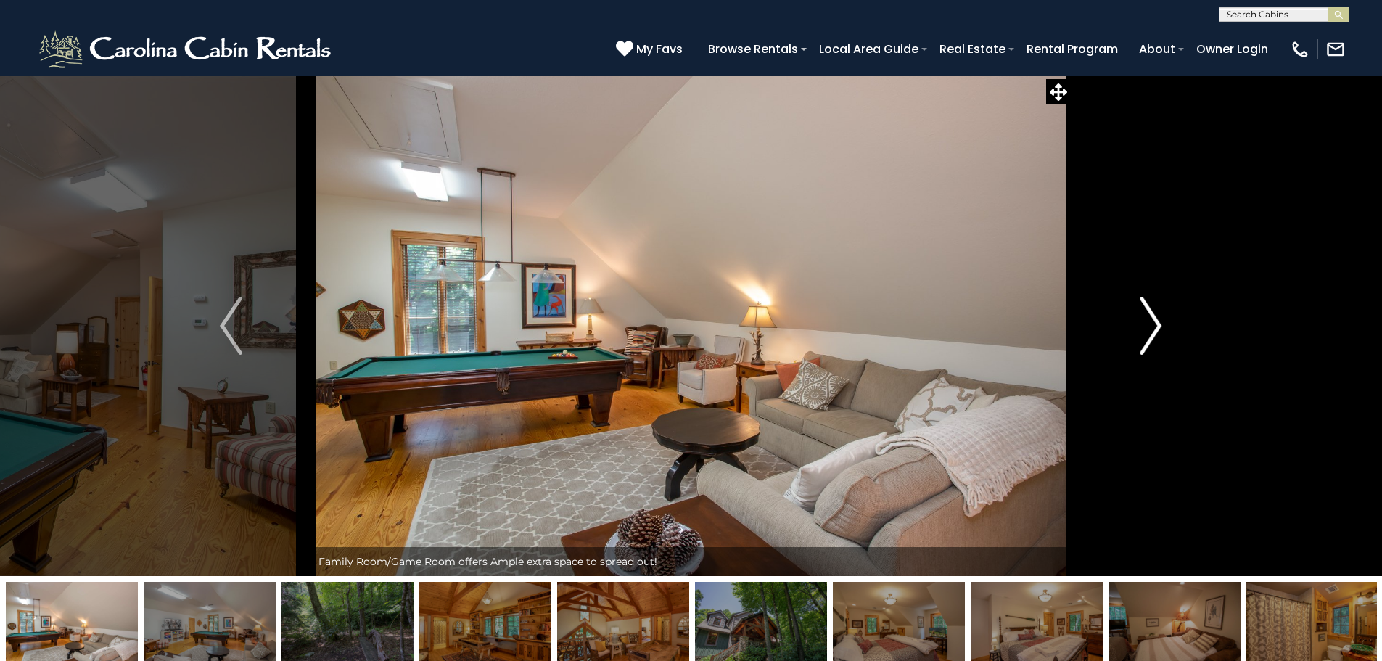
click at [1163, 339] on button "Next" at bounding box center [1151, 325] width 160 height 501
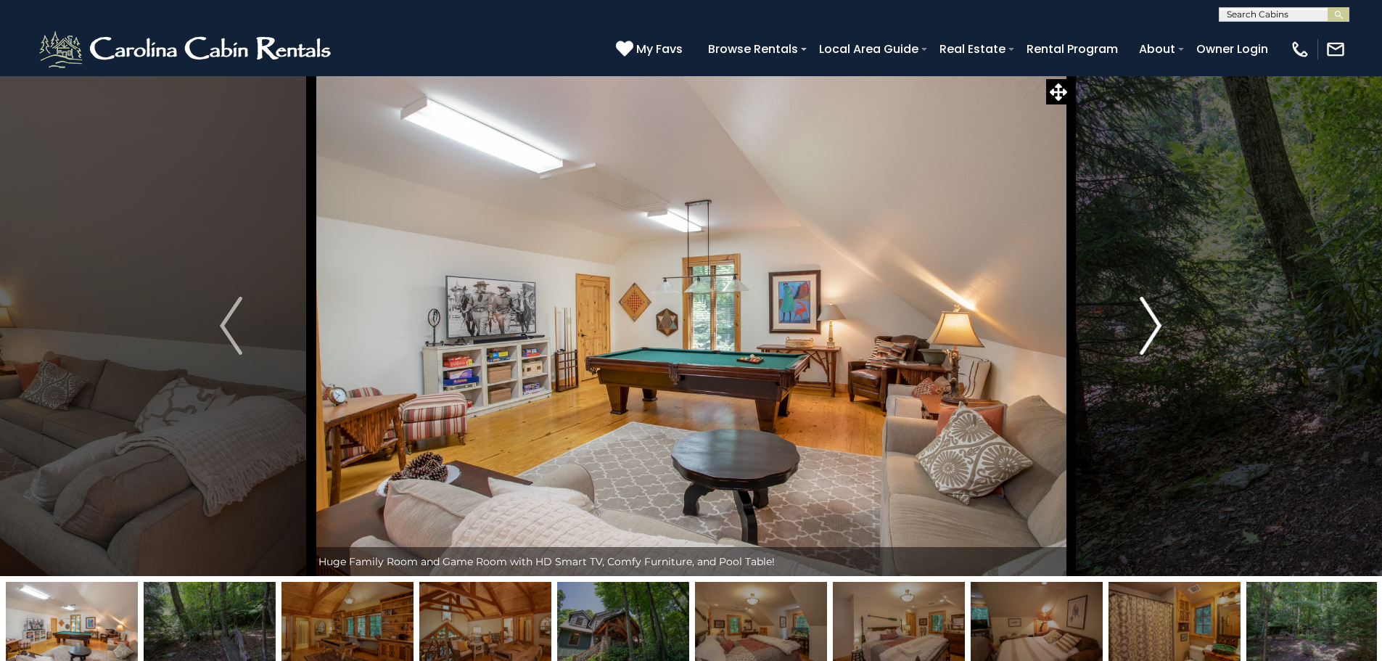
click at [1163, 339] on button "Next" at bounding box center [1151, 325] width 160 height 501
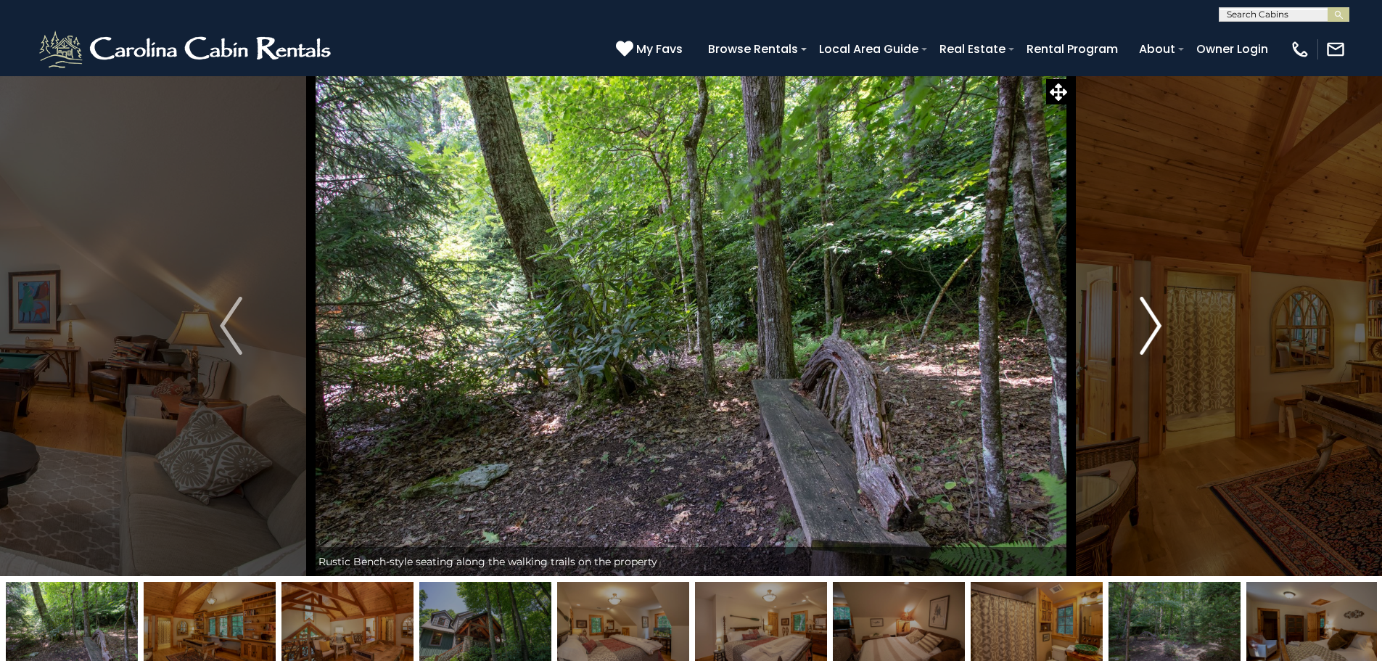
click at [1163, 339] on button "Next" at bounding box center [1151, 325] width 160 height 501
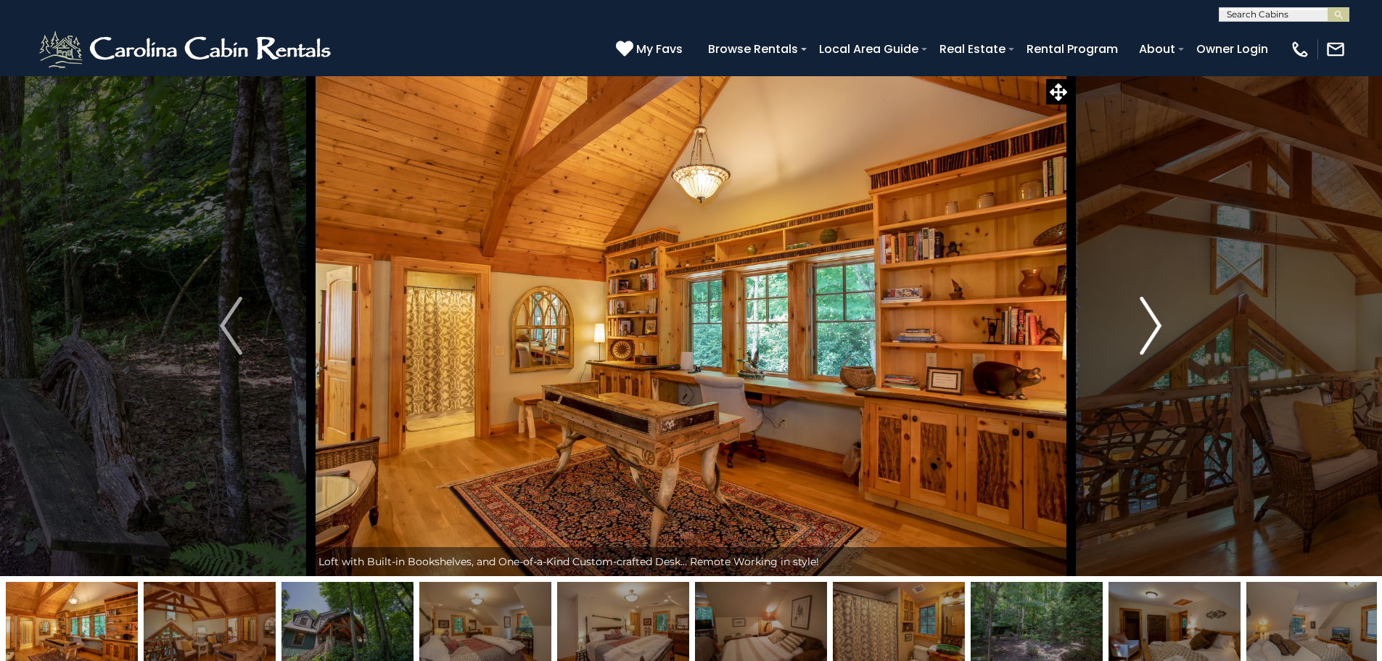
click at [1163, 339] on button "Next" at bounding box center [1151, 325] width 160 height 501
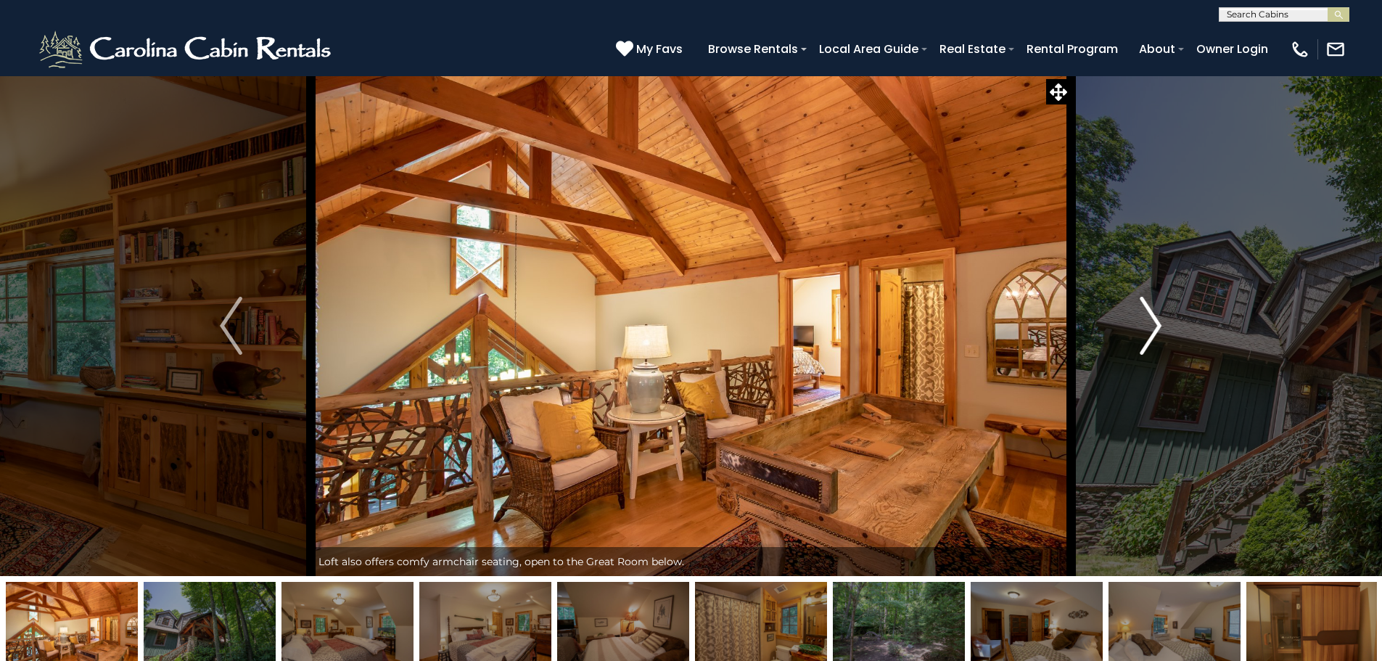
click at [1163, 339] on button "Next" at bounding box center [1151, 325] width 160 height 501
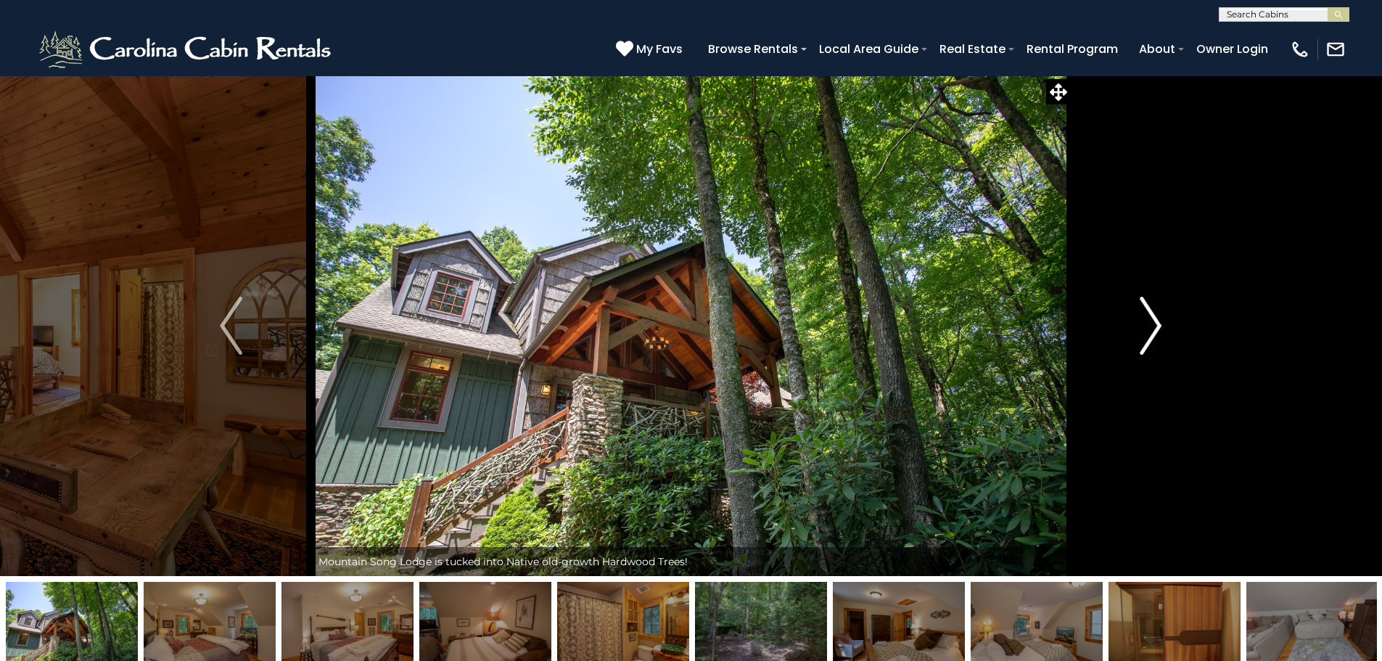
click at [1163, 339] on button "Next" at bounding box center [1151, 325] width 160 height 501
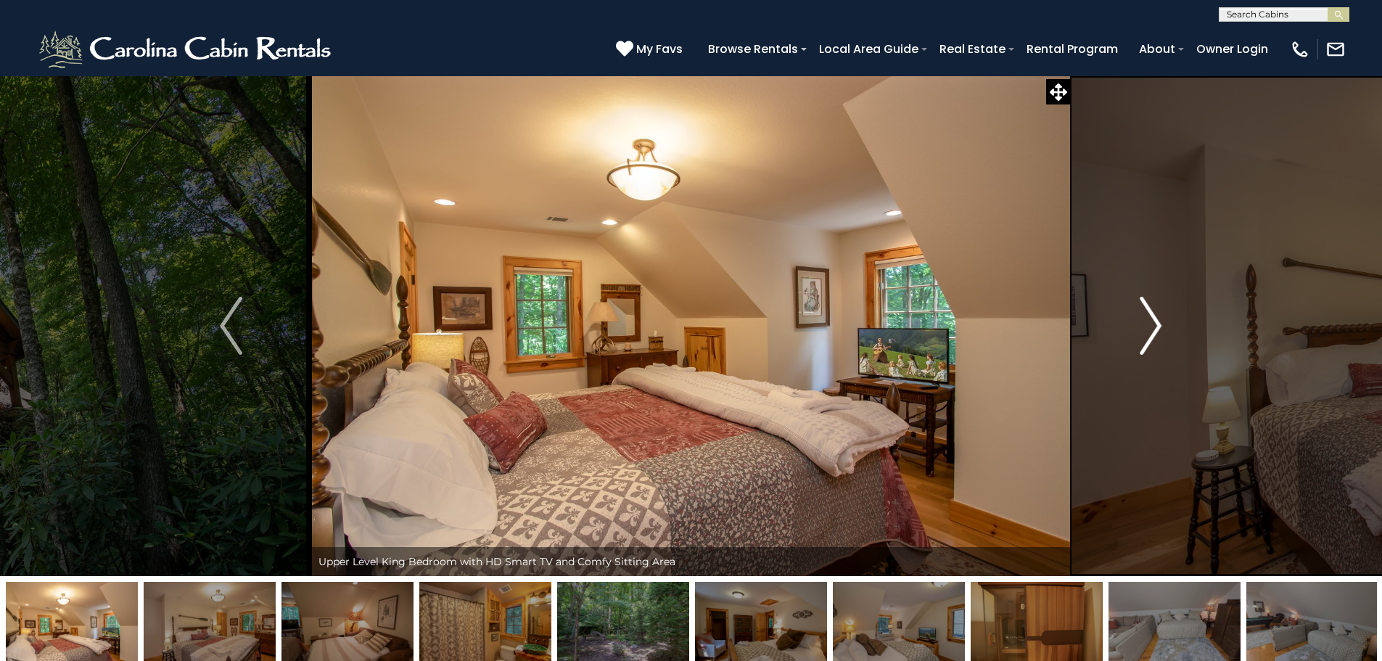
click at [1163, 339] on button "Next" at bounding box center [1151, 325] width 160 height 501
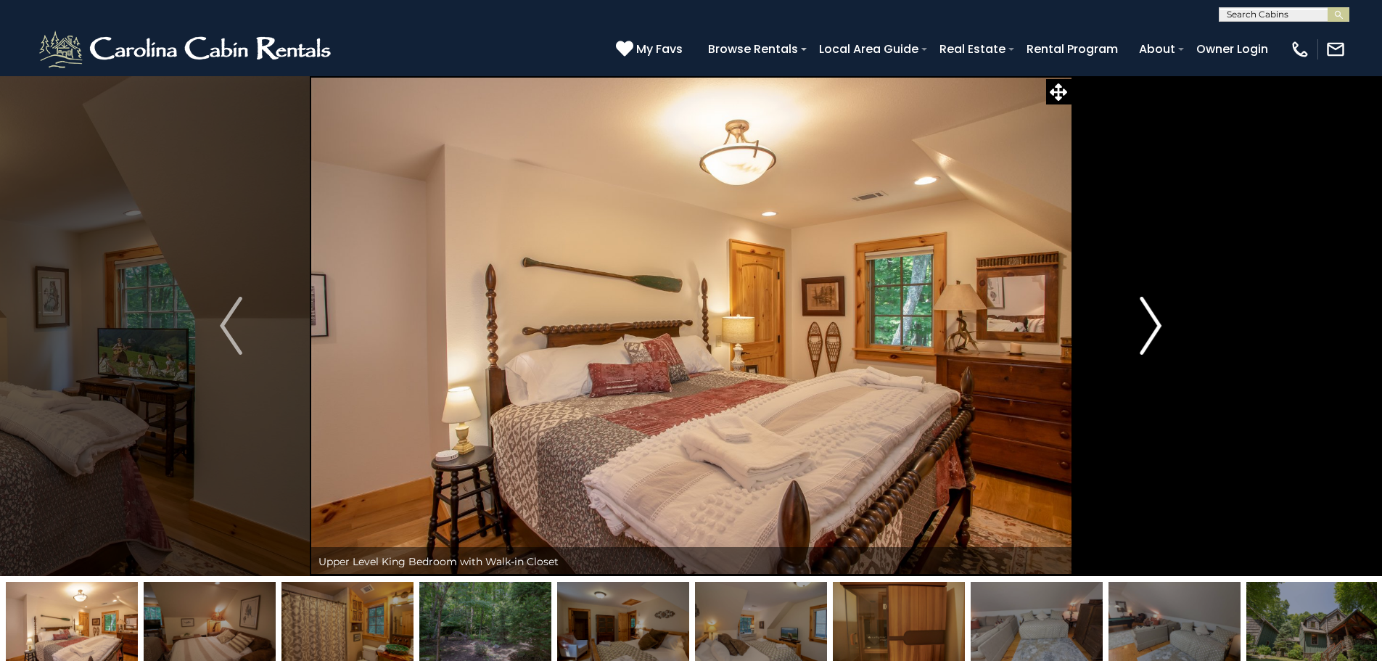
click at [1163, 339] on button "Next" at bounding box center [1151, 325] width 160 height 501
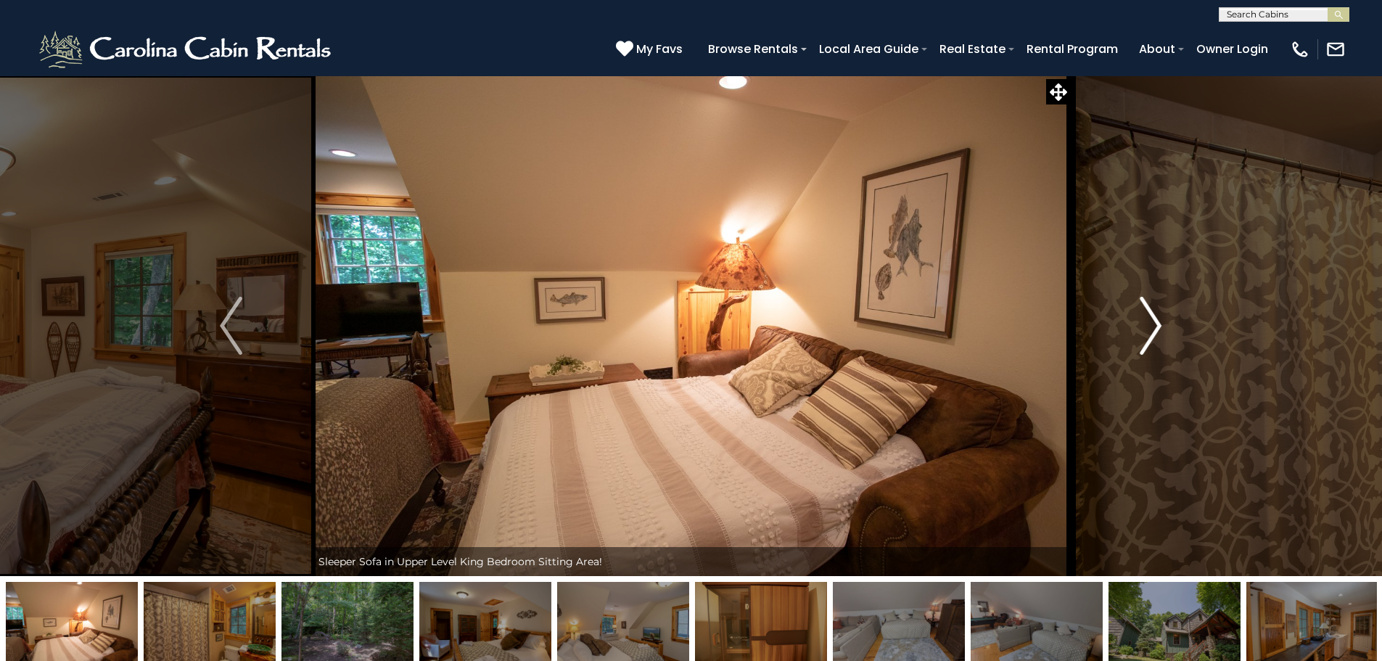
click at [1166, 316] on button "Next" at bounding box center [1151, 325] width 160 height 501
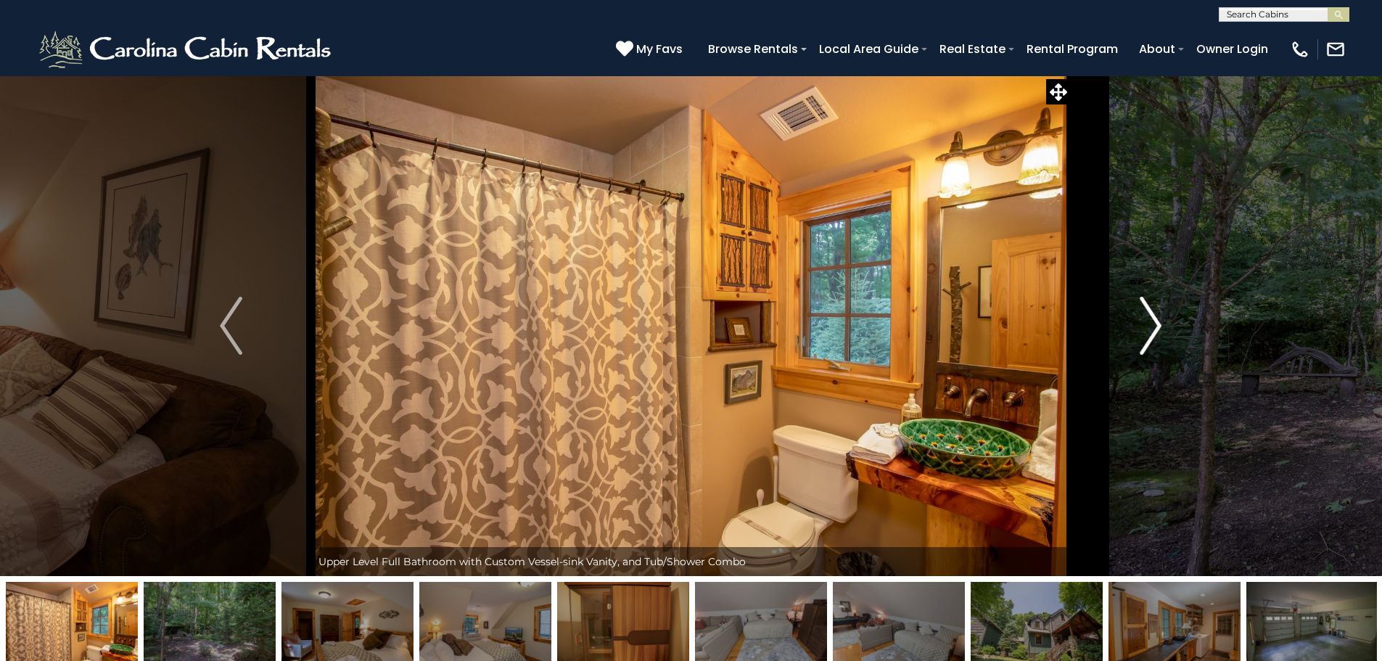
click at [1166, 316] on button "Next" at bounding box center [1151, 325] width 160 height 501
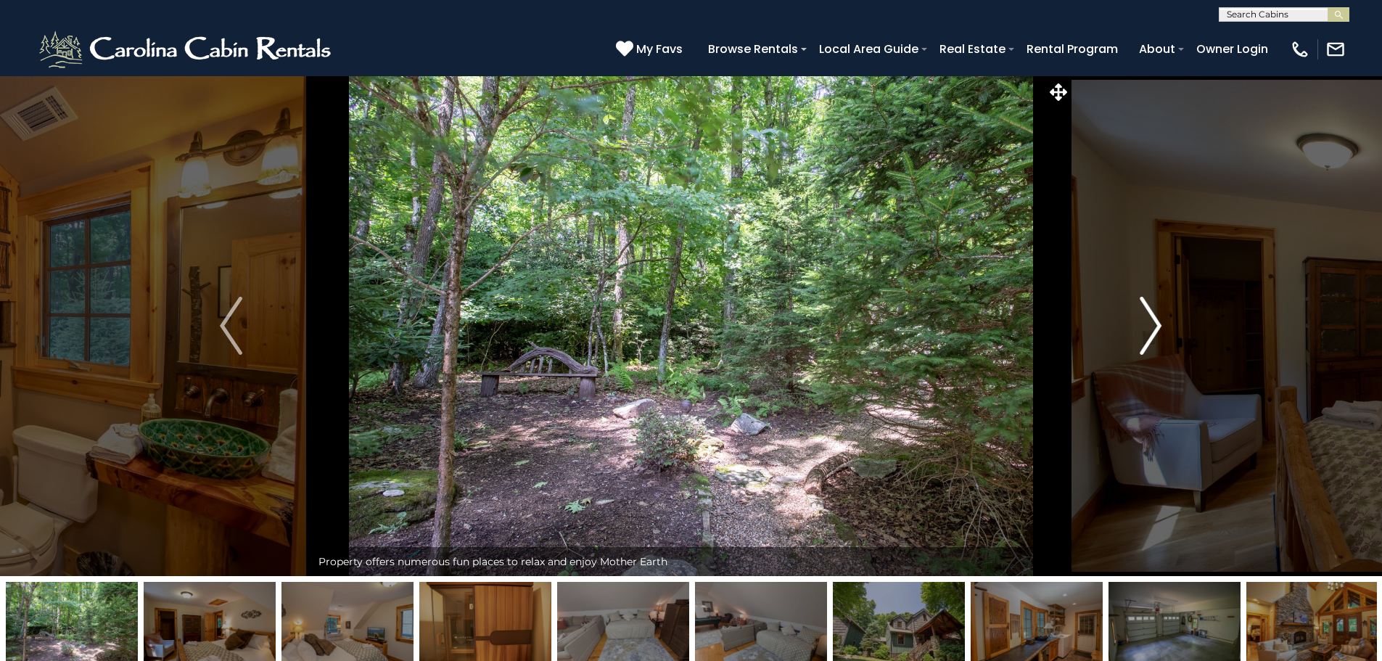
click at [1166, 316] on button "Next" at bounding box center [1151, 325] width 160 height 501
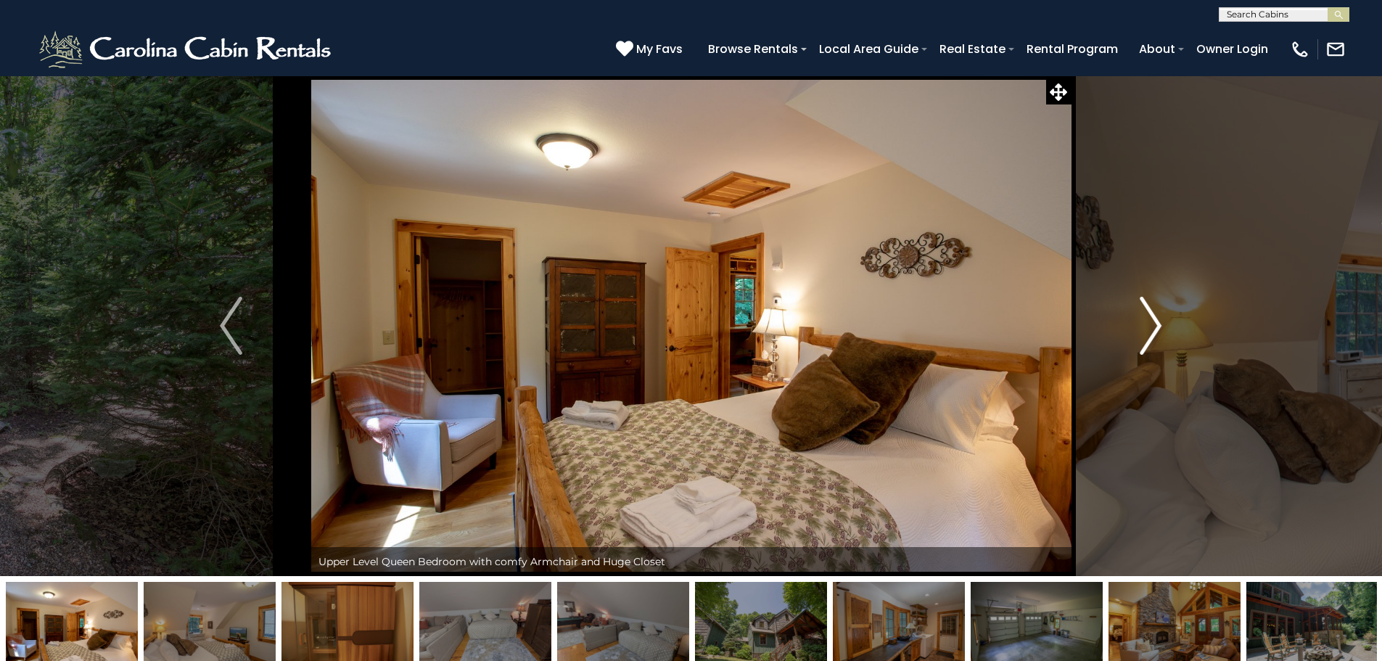
click at [1166, 316] on button "Next" at bounding box center [1151, 325] width 160 height 501
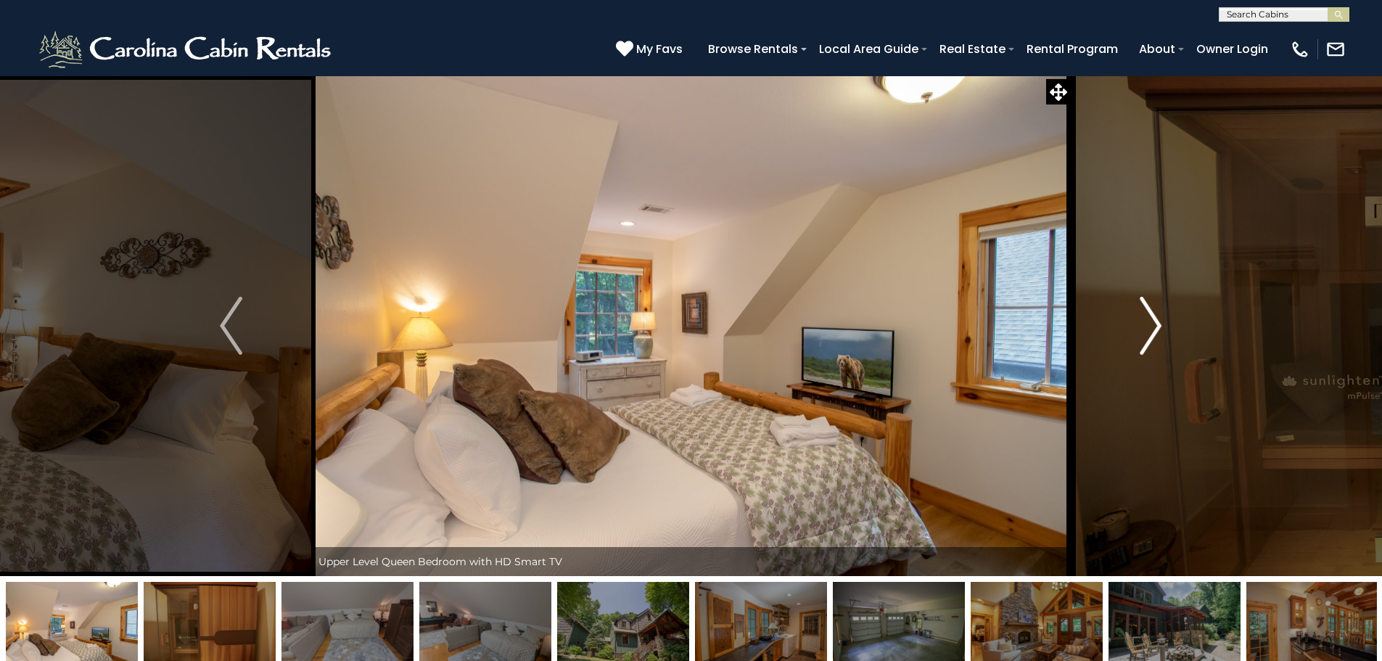
click at [1166, 316] on button "Next" at bounding box center [1151, 325] width 160 height 501
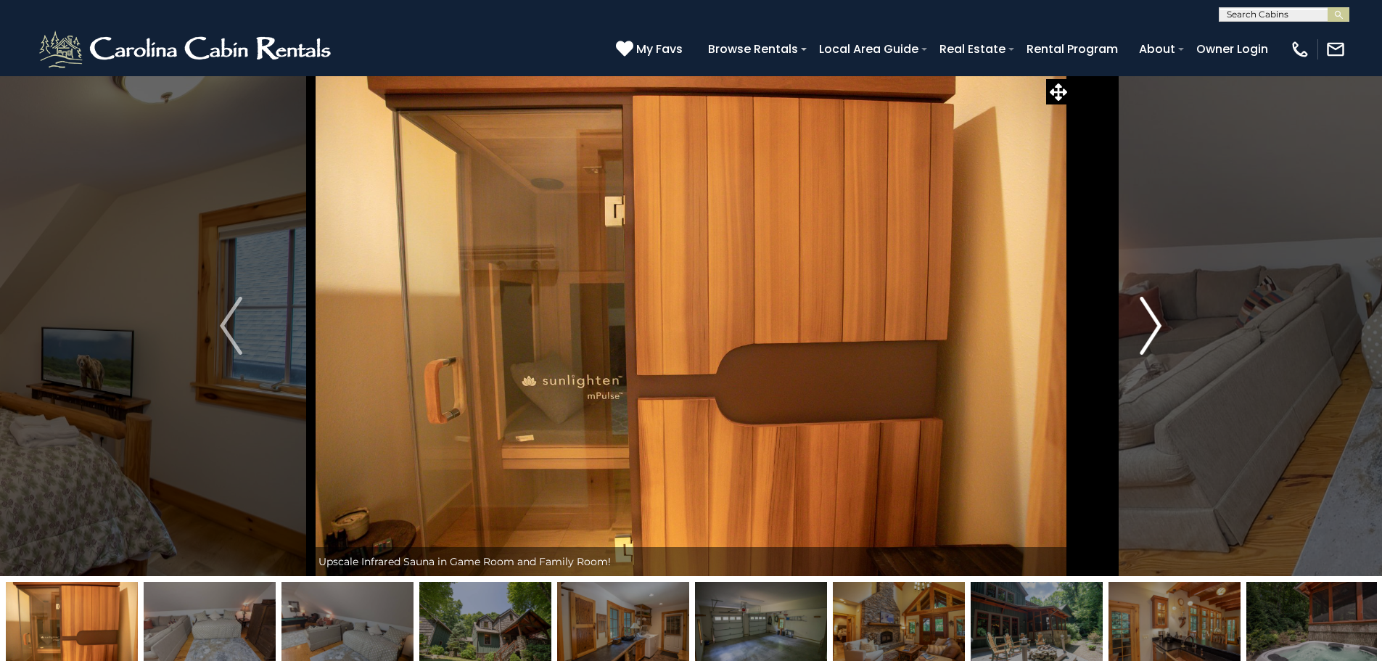
click at [1166, 316] on button "Next" at bounding box center [1151, 325] width 160 height 501
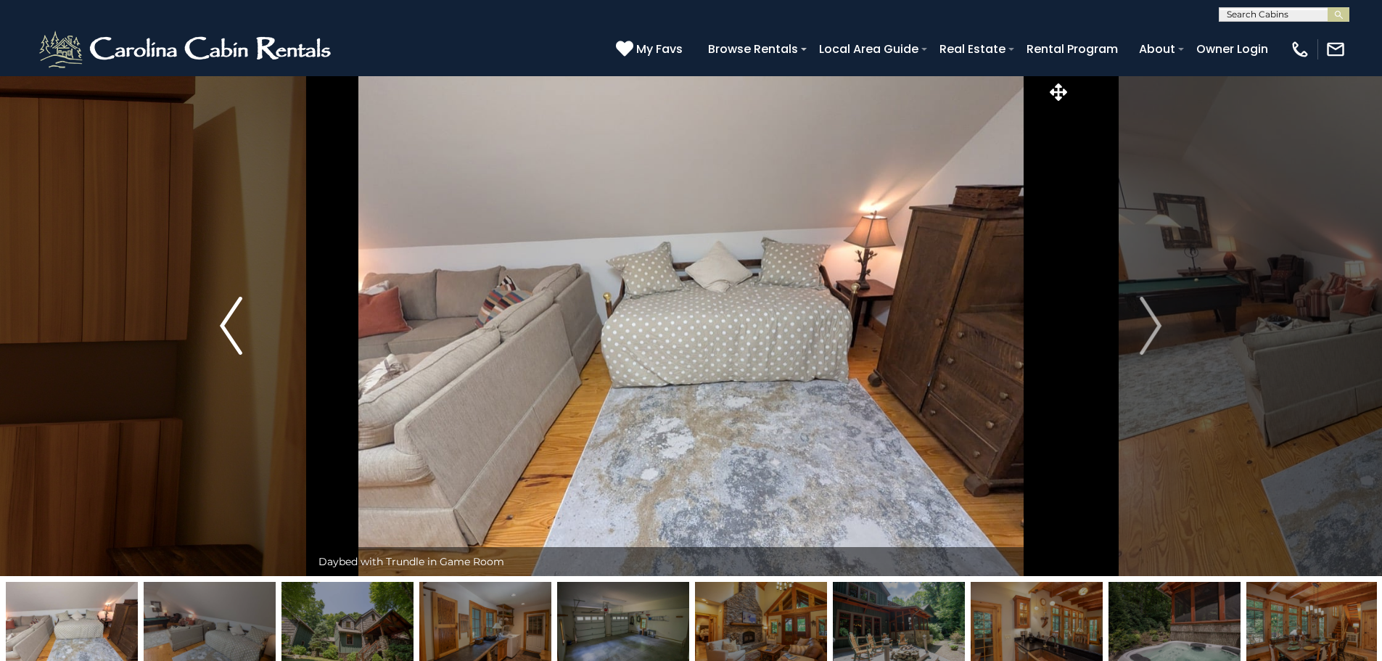
click at [247, 325] on button "Previous" at bounding box center [231, 325] width 160 height 501
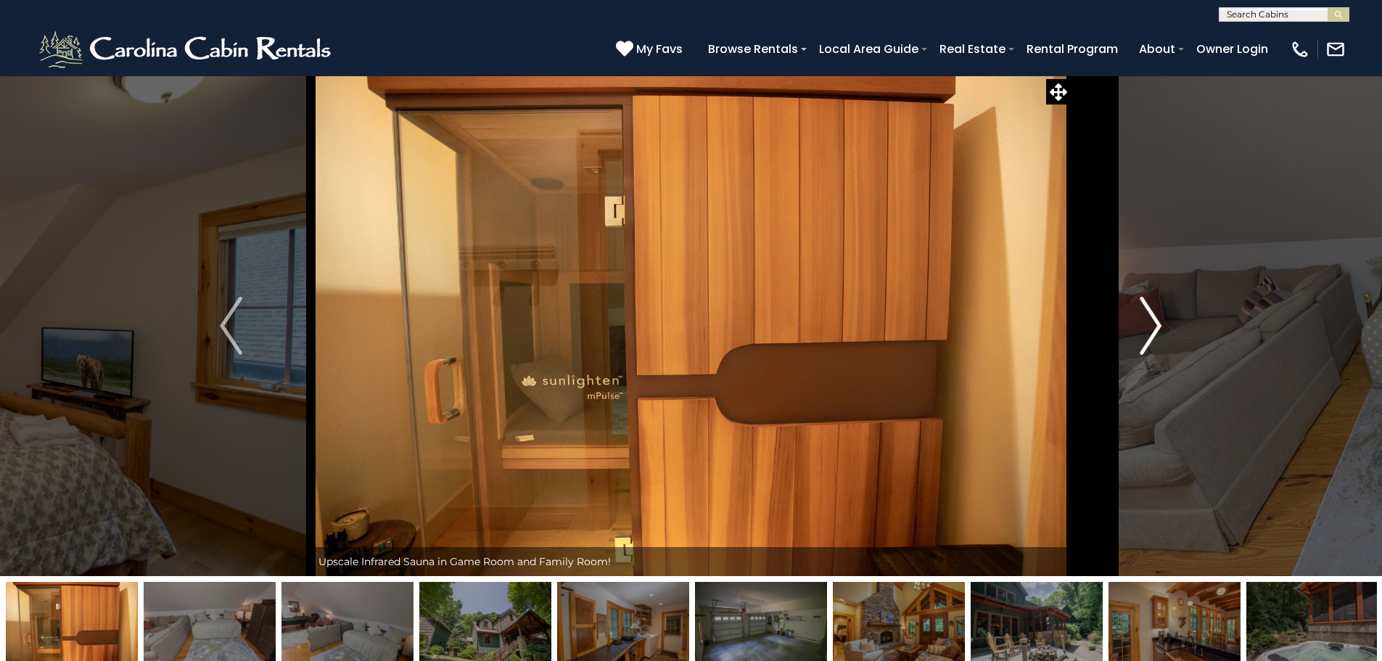
click at [1161, 326] on img "Next" at bounding box center [1151, 326] width 22 height 58
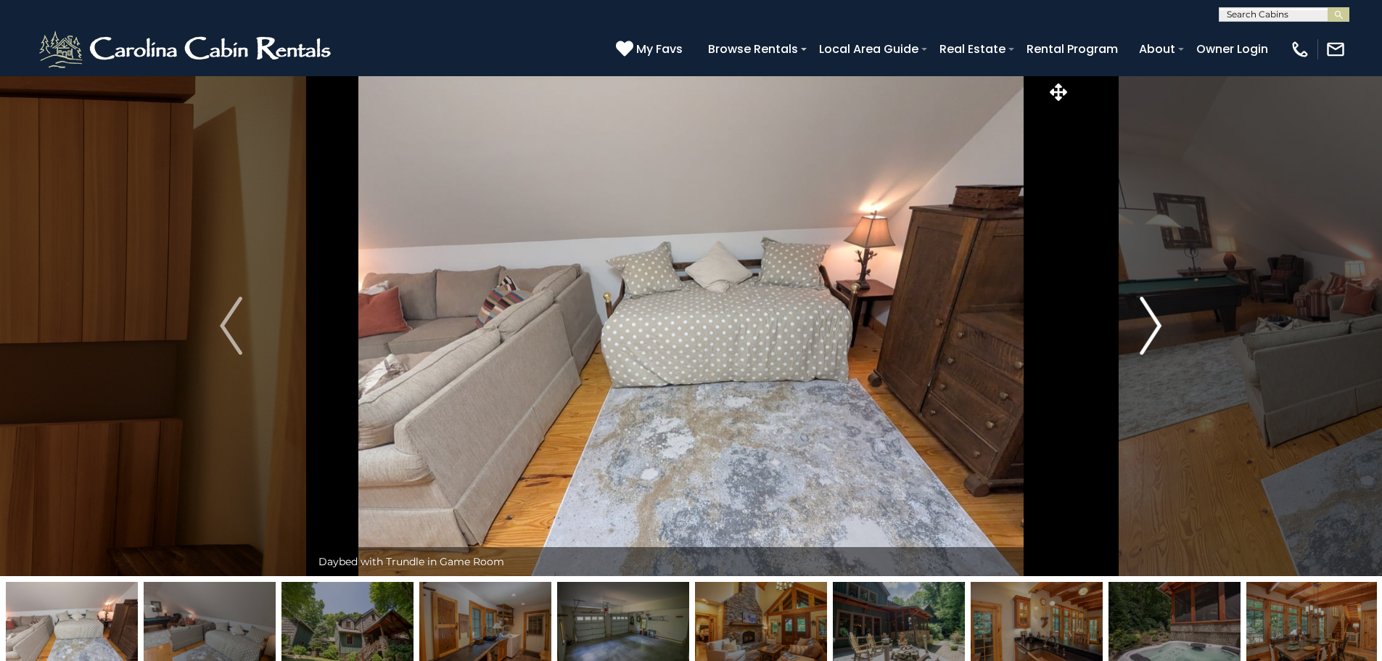
click at [1161, 326] on img "Next" at bounding box center [1151, 326] width 22 height 58
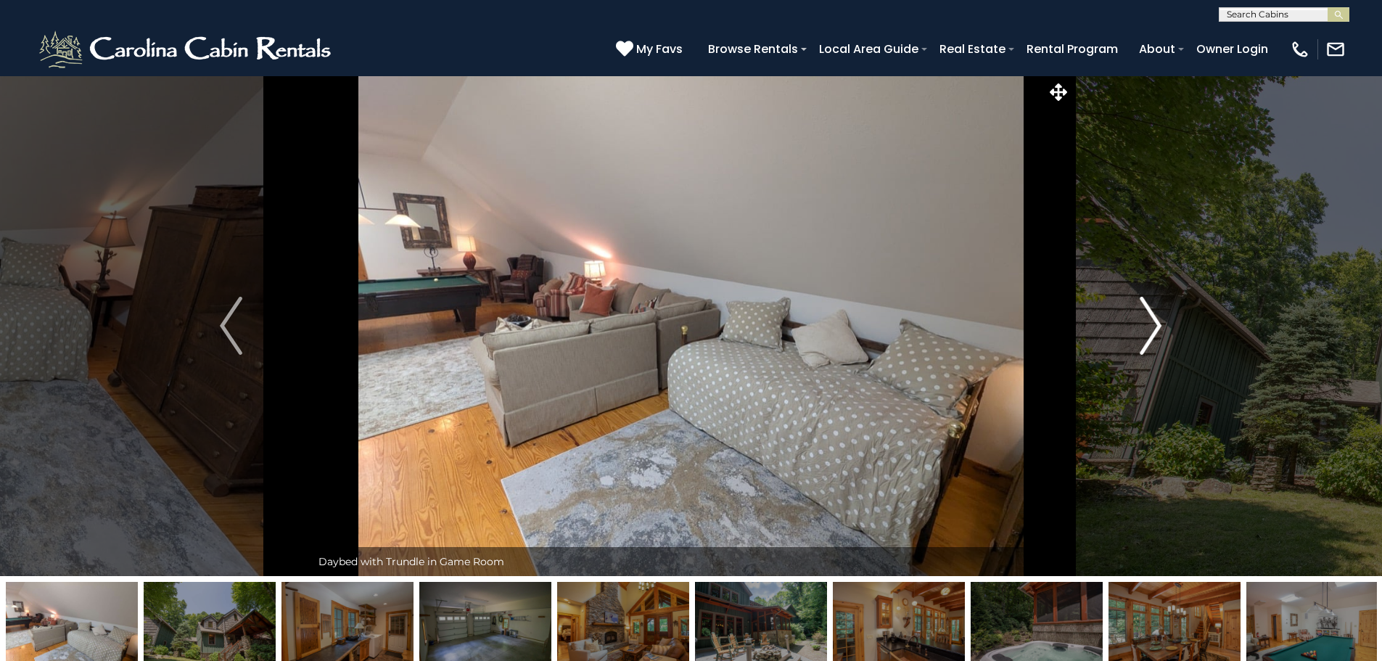
click at [1161, 326] on img "Next" at bounding box center [1151, 326] width 22 height 58
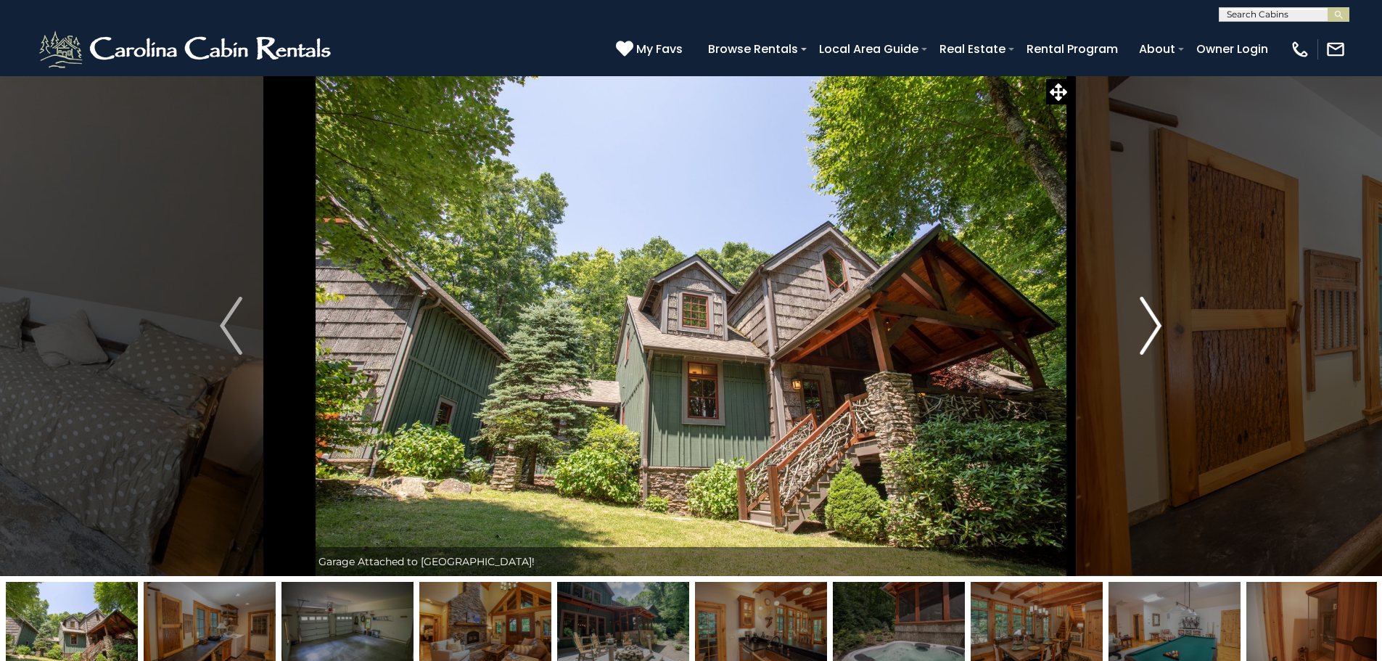
click at [1161, 326] on img "Next" at bounding box center [1151, 326] width 22 height 58
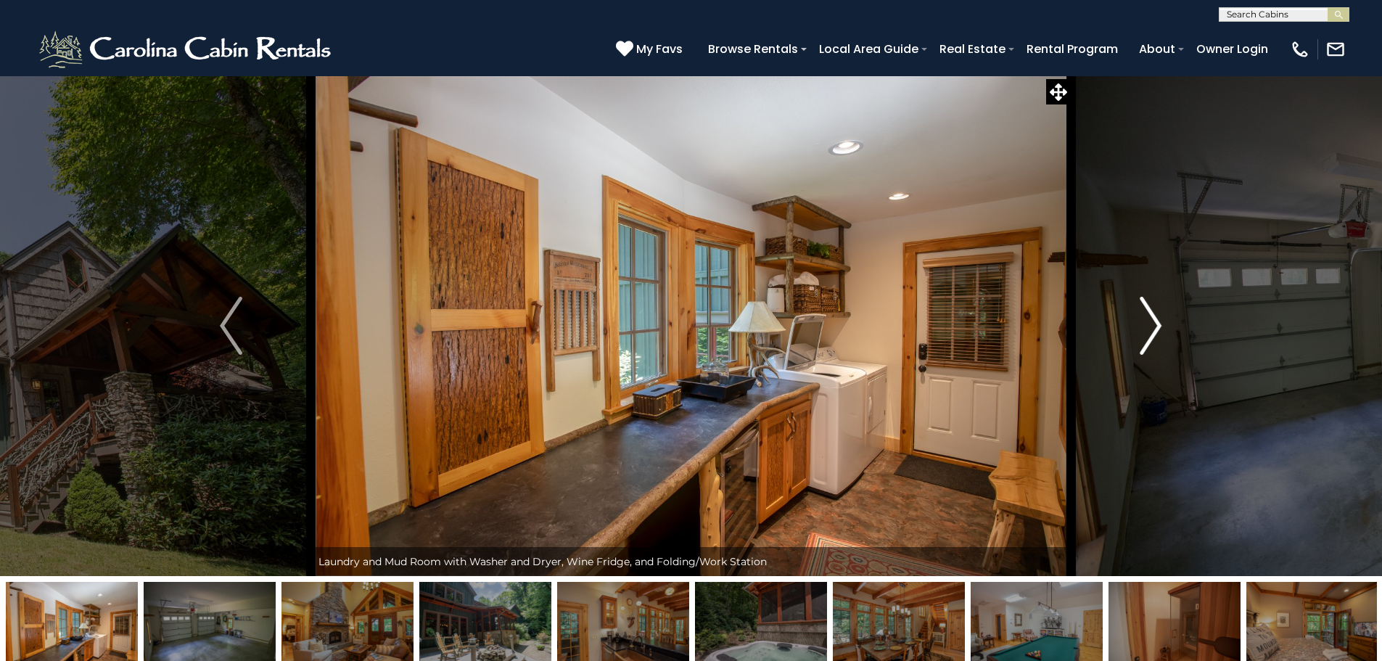
click at [1161, 326] on img "Next" at bounding box center [1151, 326] width 22 height 58
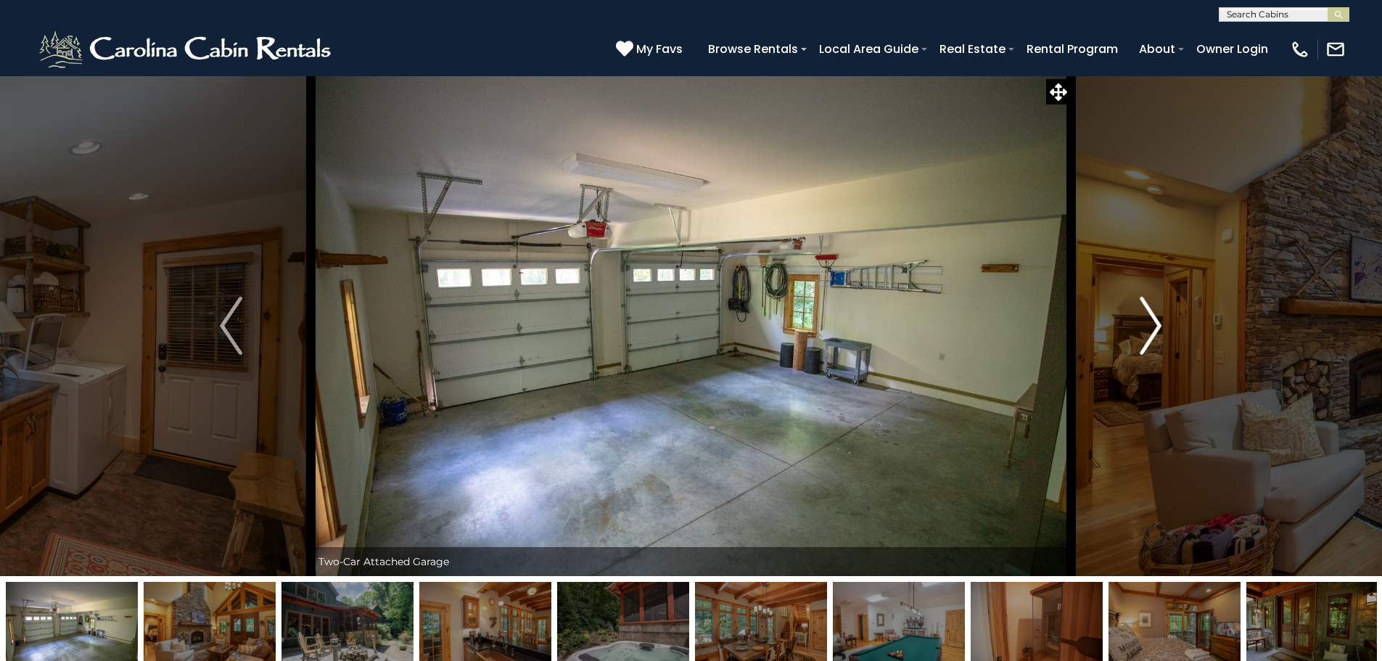
click at [1161, 326] on img "Next" at bounding box center [1151, 326] width 22 height 58
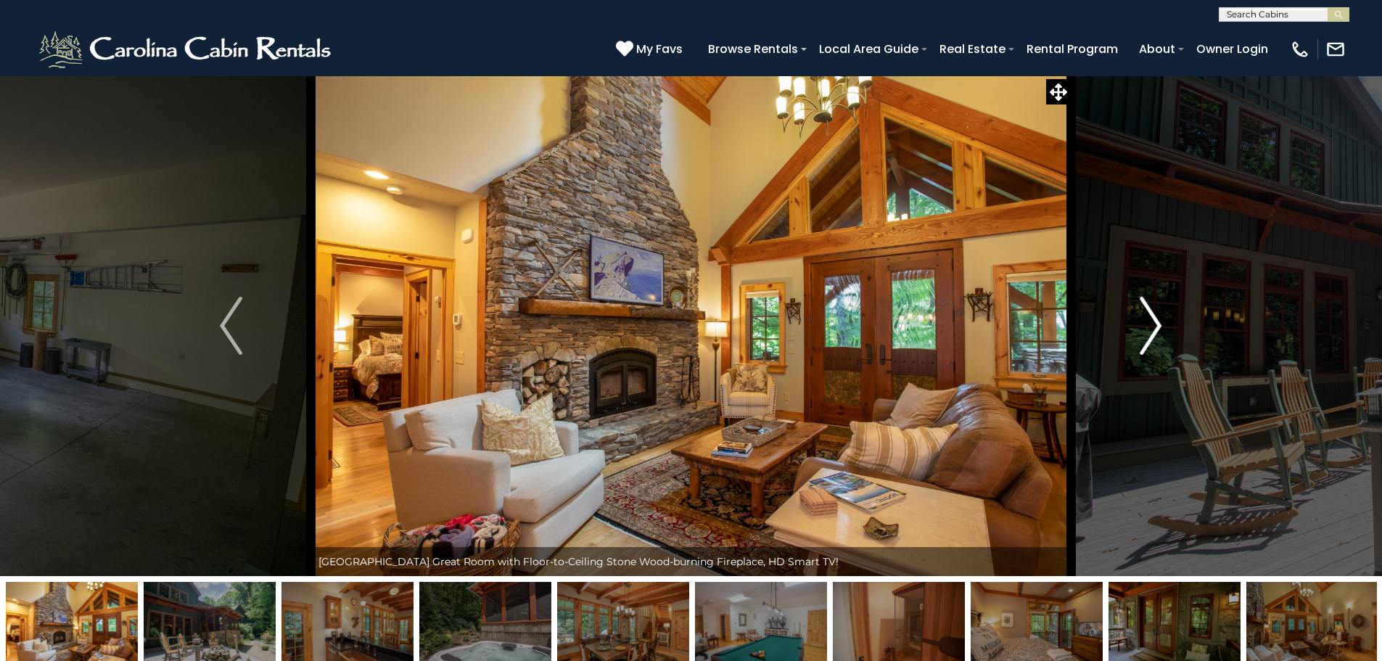
click at [1161, 326] on img "Next" at bounding box center [1151, 326] width 22 height 58
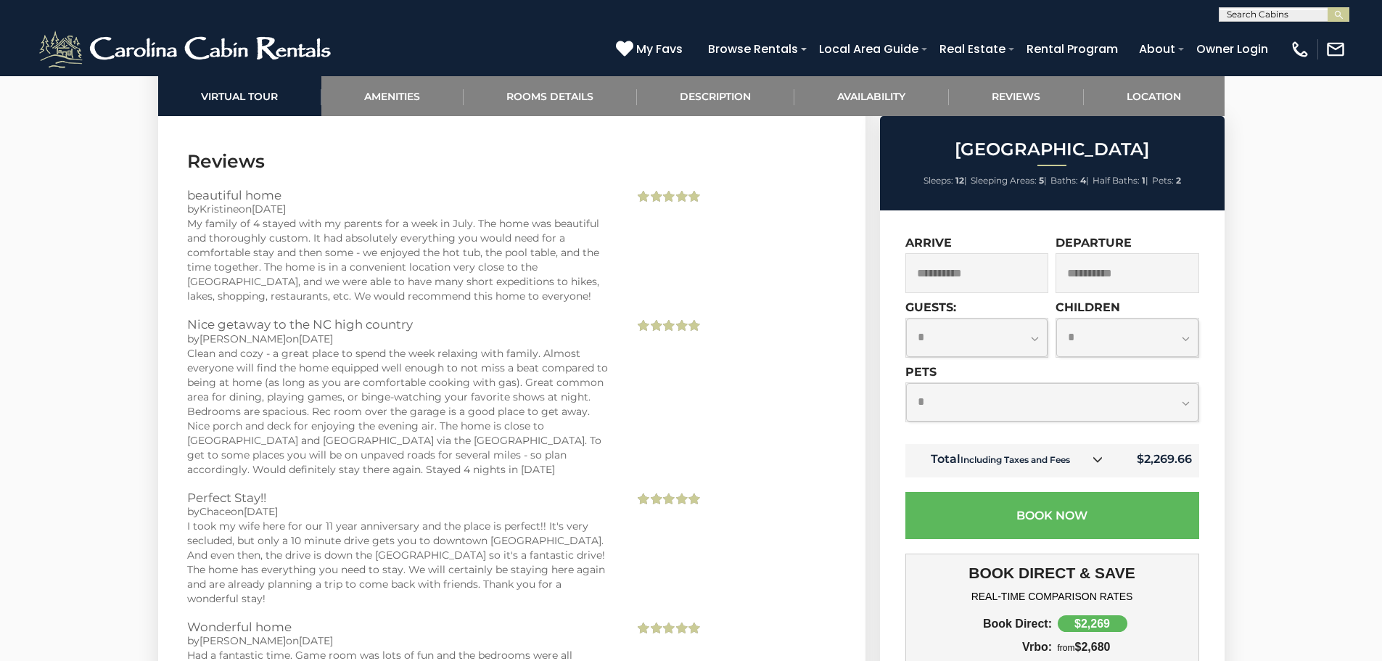
scroll to position [4231, 0]
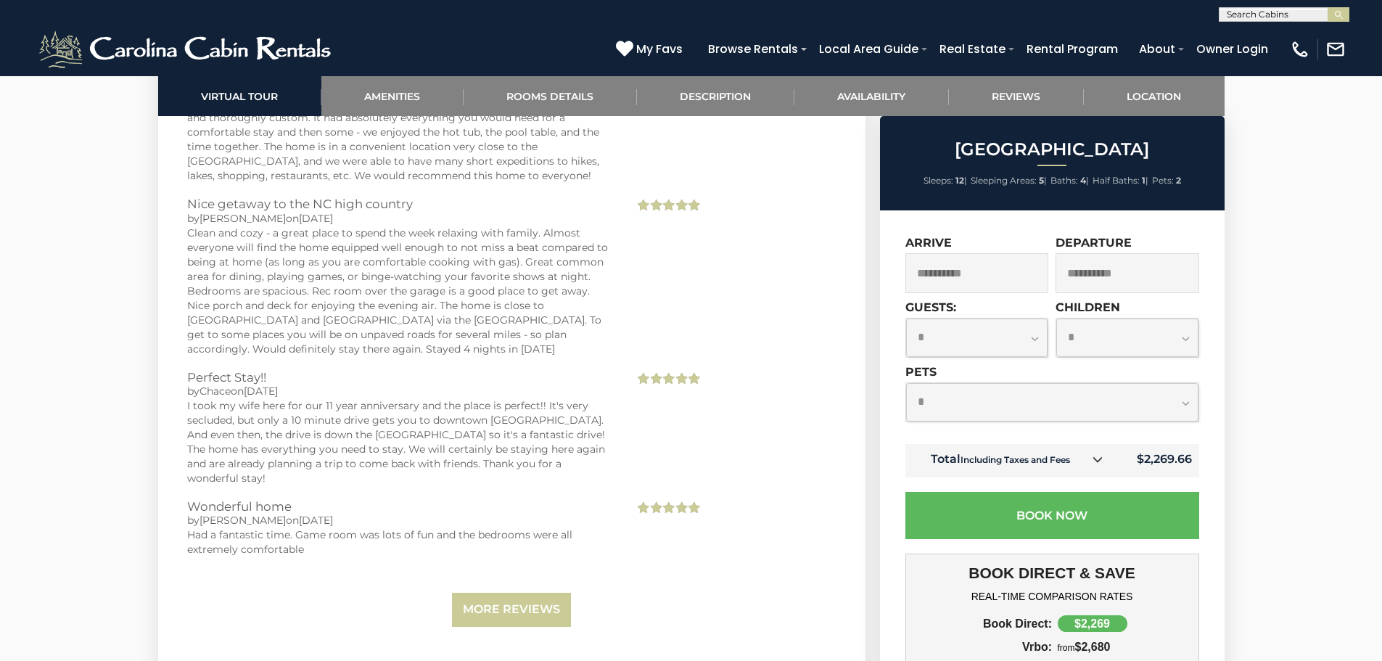
click at [966, 285] on input "**********" at bounding box center [977, 273] width 144 height 40
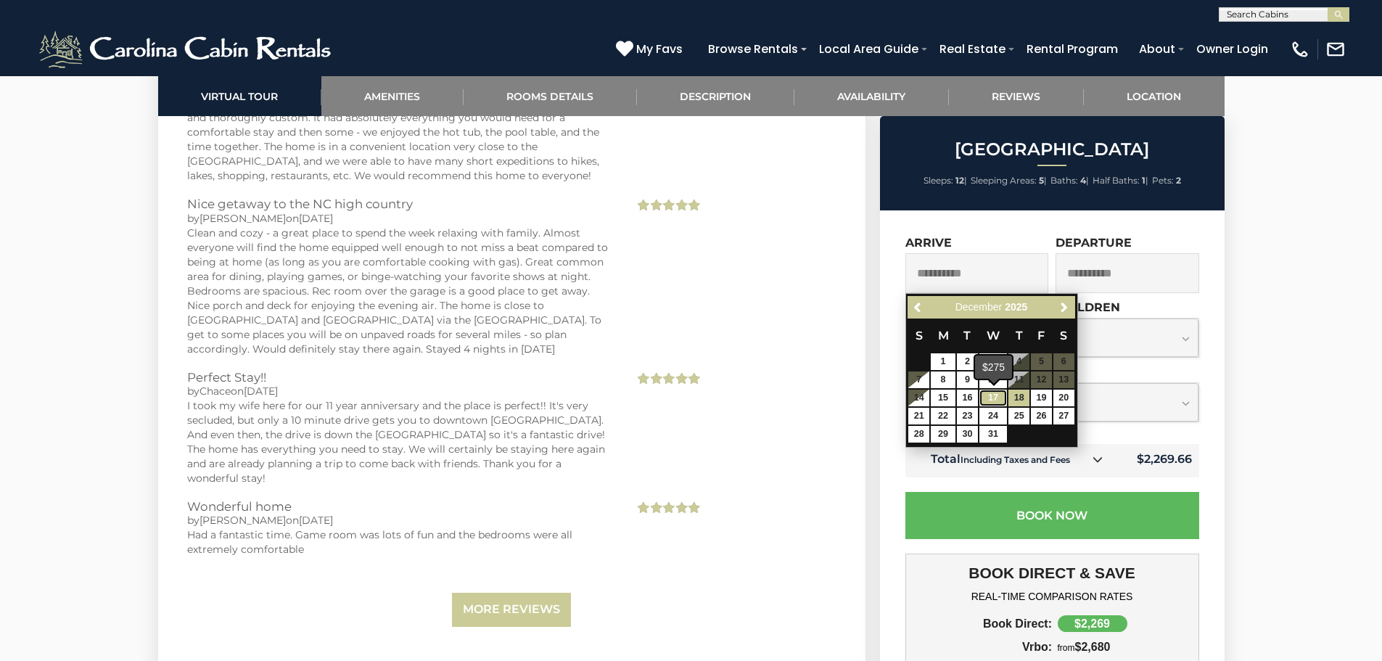
click at [988, 402] on link "17" at bounding box center [993, 398] width 28 height 17
type input "**********"
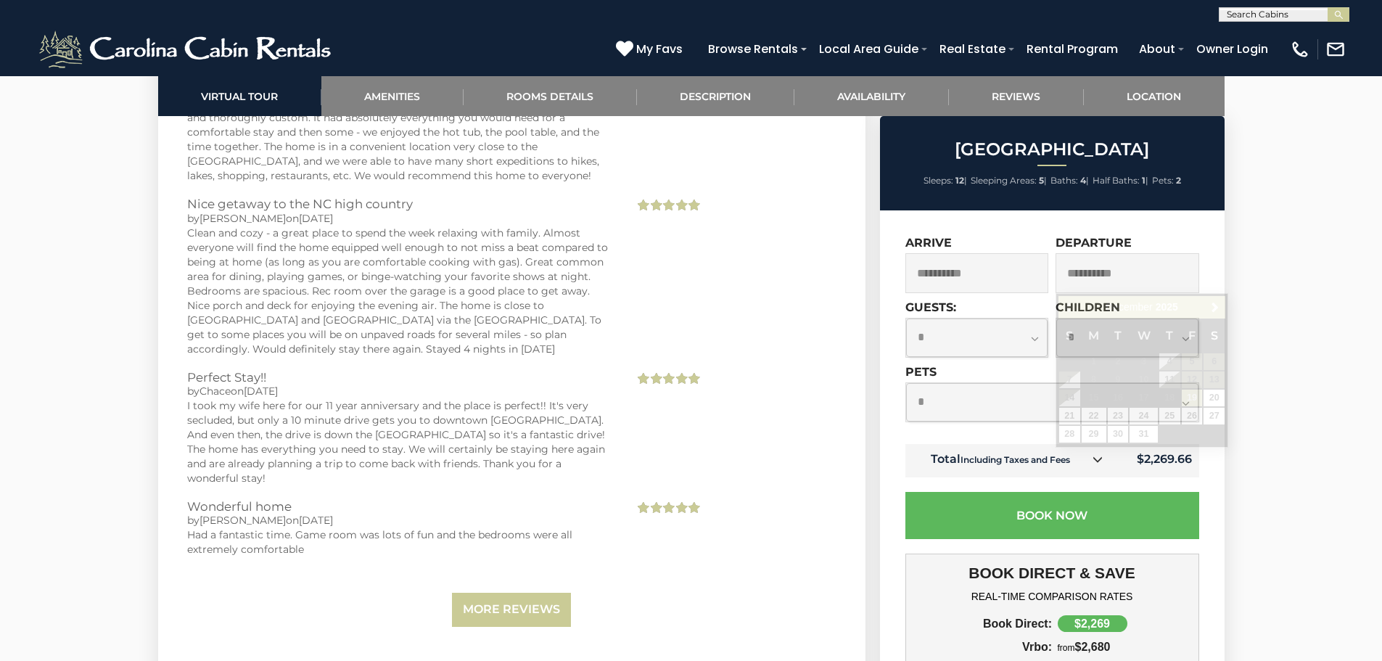
click at [1135, 279] on input "**********" at bounding box center [1127, 273] width 144 height 40
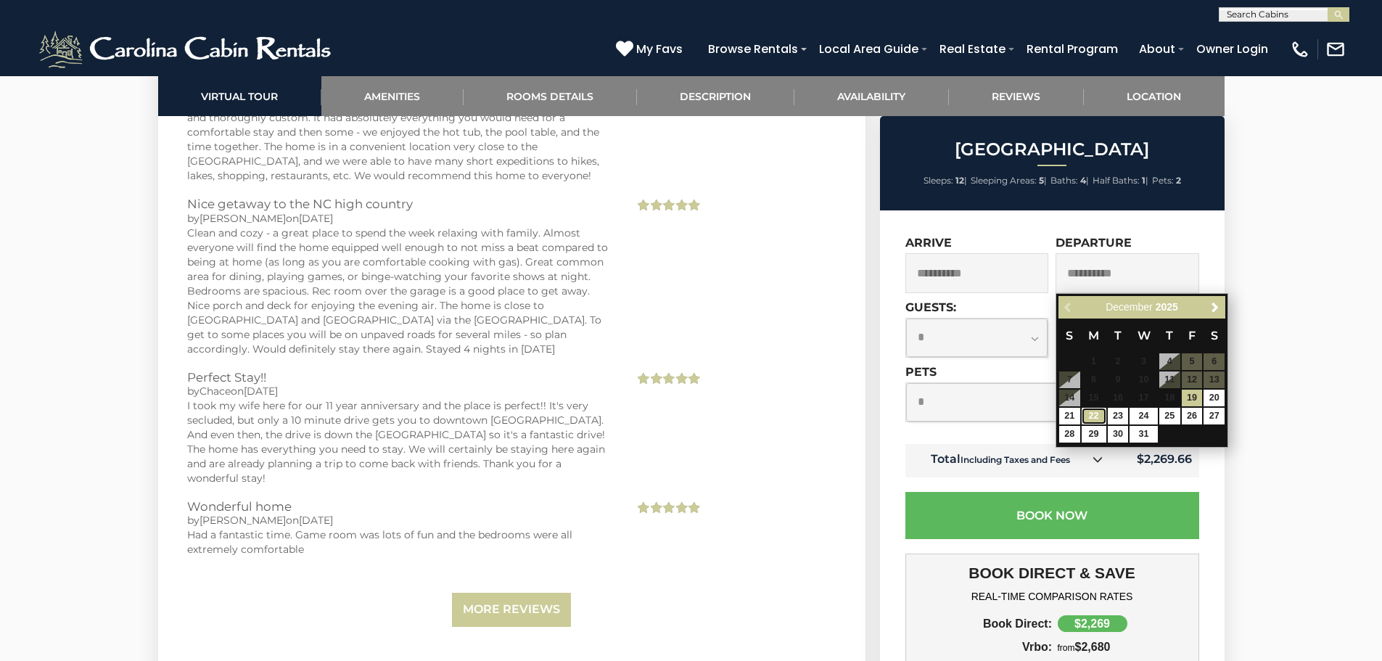
click at [1087, 417] on link "22" at bounding box center [1094, 416] width 25 height 17
type input "**********"
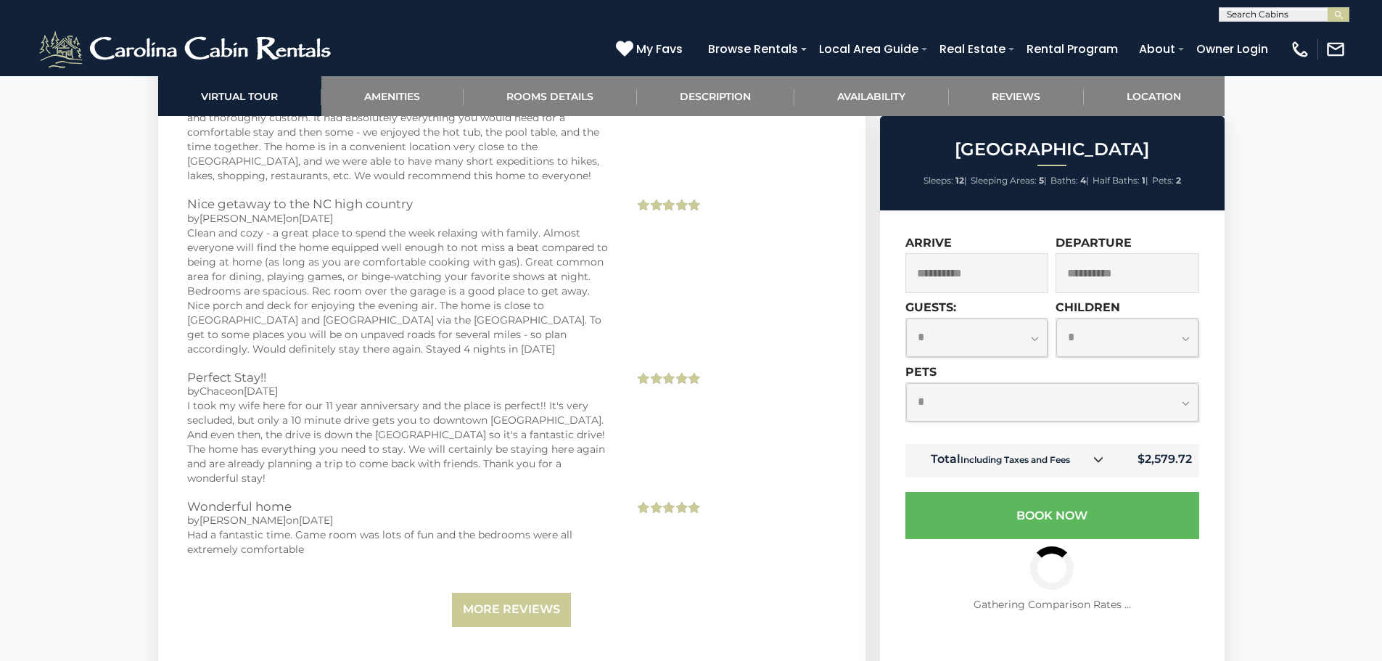
click at [987, 353] on select "**********" at bounding box center [977, 337] width 142 height 38
select select "*"
click at [906, 318] on select "**********" at bounding box center [977, 337] width 142 height 38
click at [1089, 349] on select "**********" at bounding box center [1127, 337] width 142 height 38
select select "*"
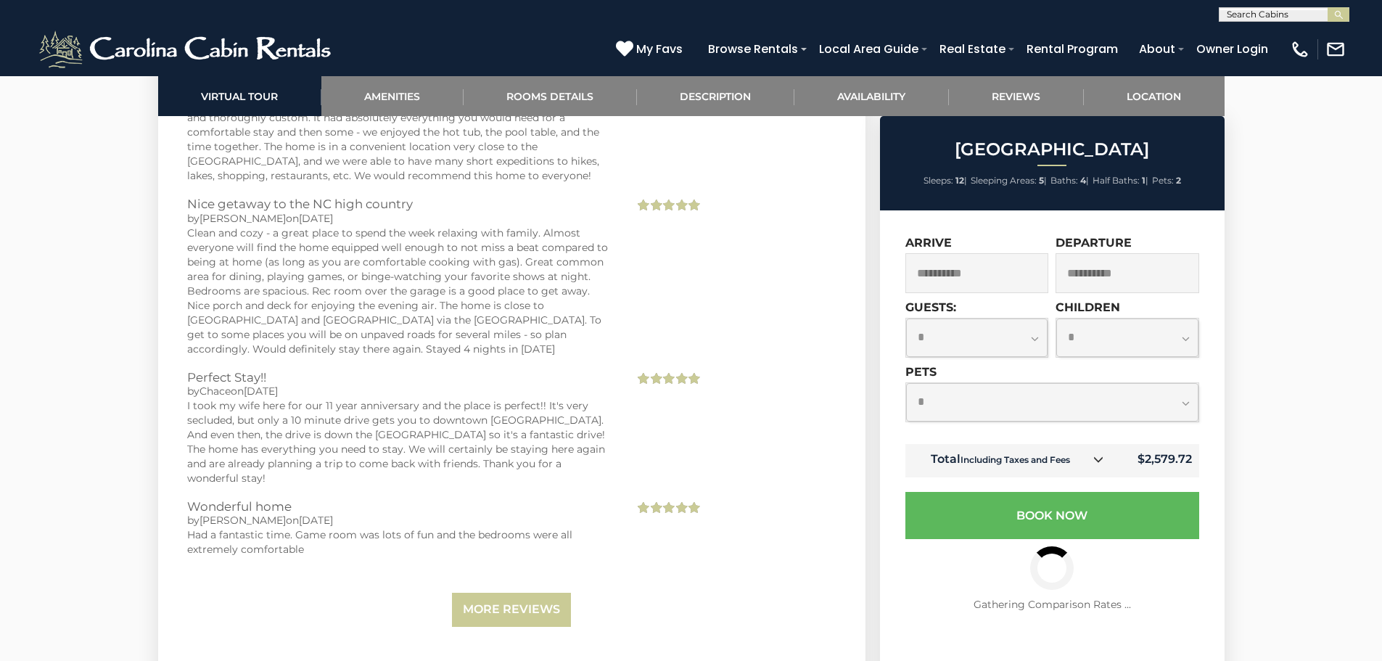
click at [1056, 318] on select "**********" at bounding box center [1127, 337] width 142 height 38
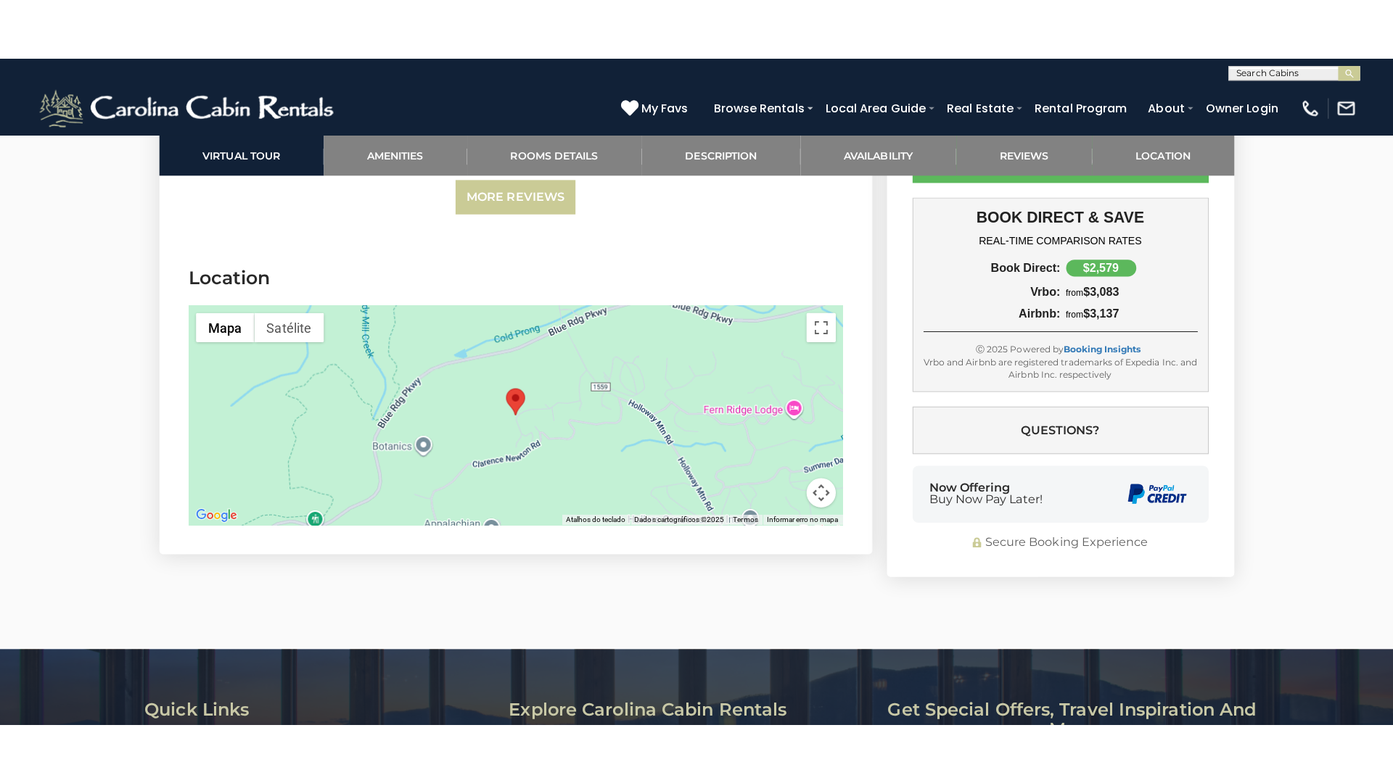
scroll to position [4594, 0]
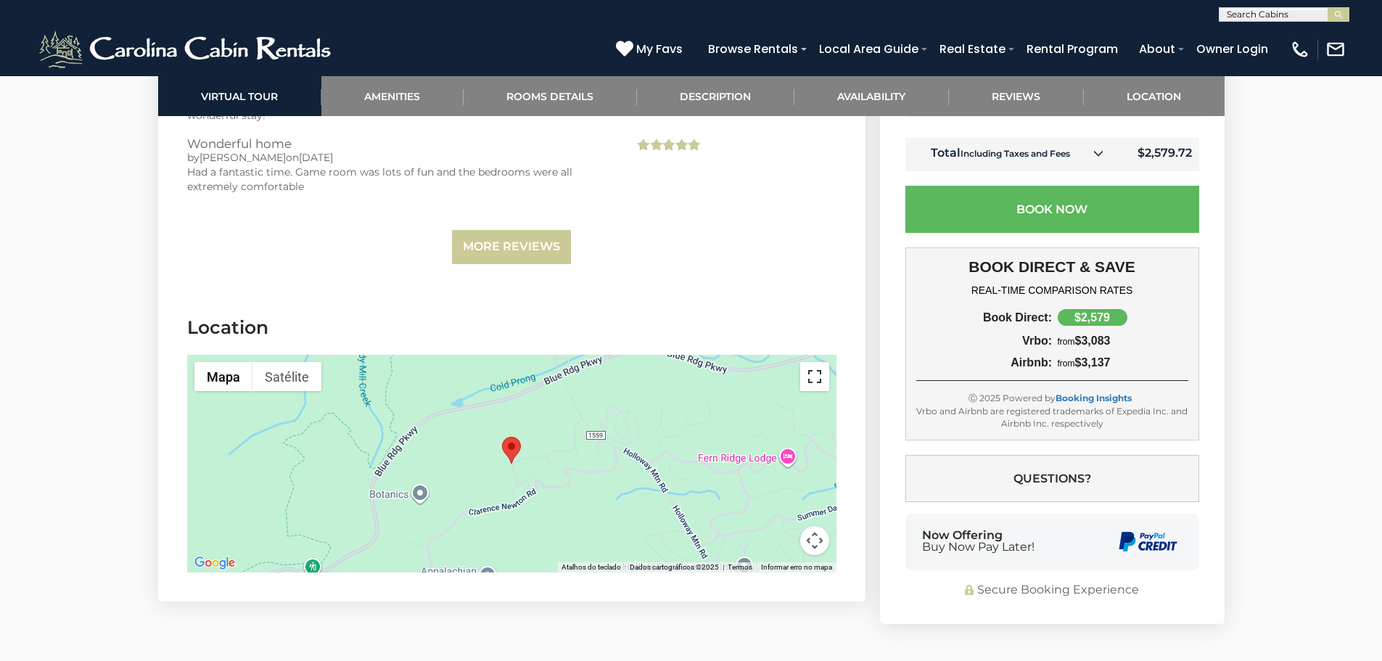
click at [816, 384] on button "Ativar a visualização em tela cheia" at bounding box center [814, 376] width 29 height 29
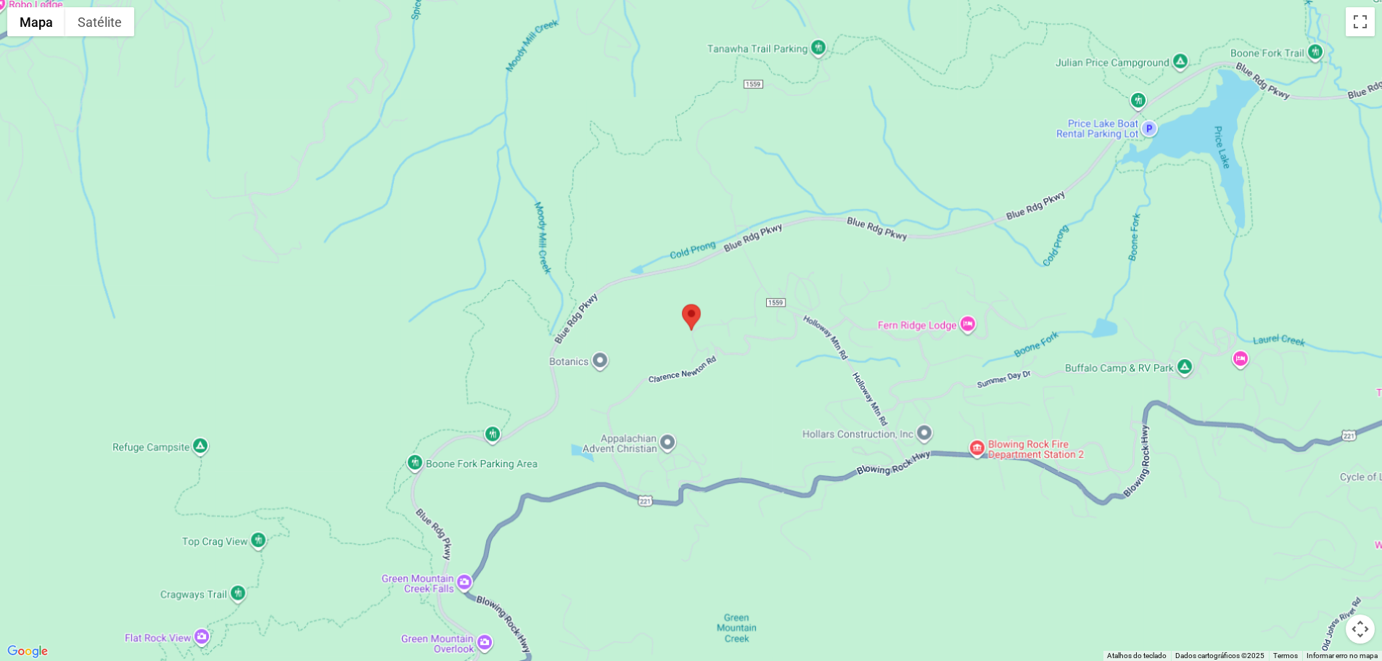
scroll to position [0, 0]
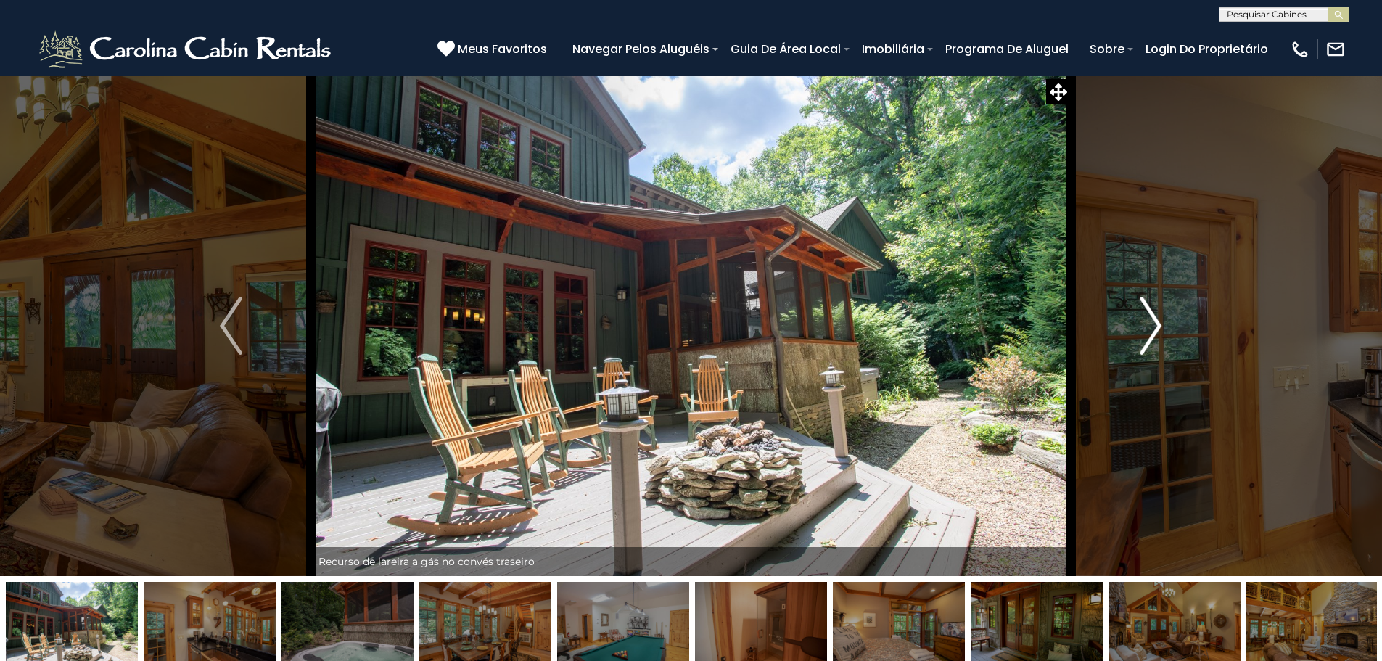
click at [1124, 359] on button "Próximo" at bounding box center [1151, 325] width 160 height 501
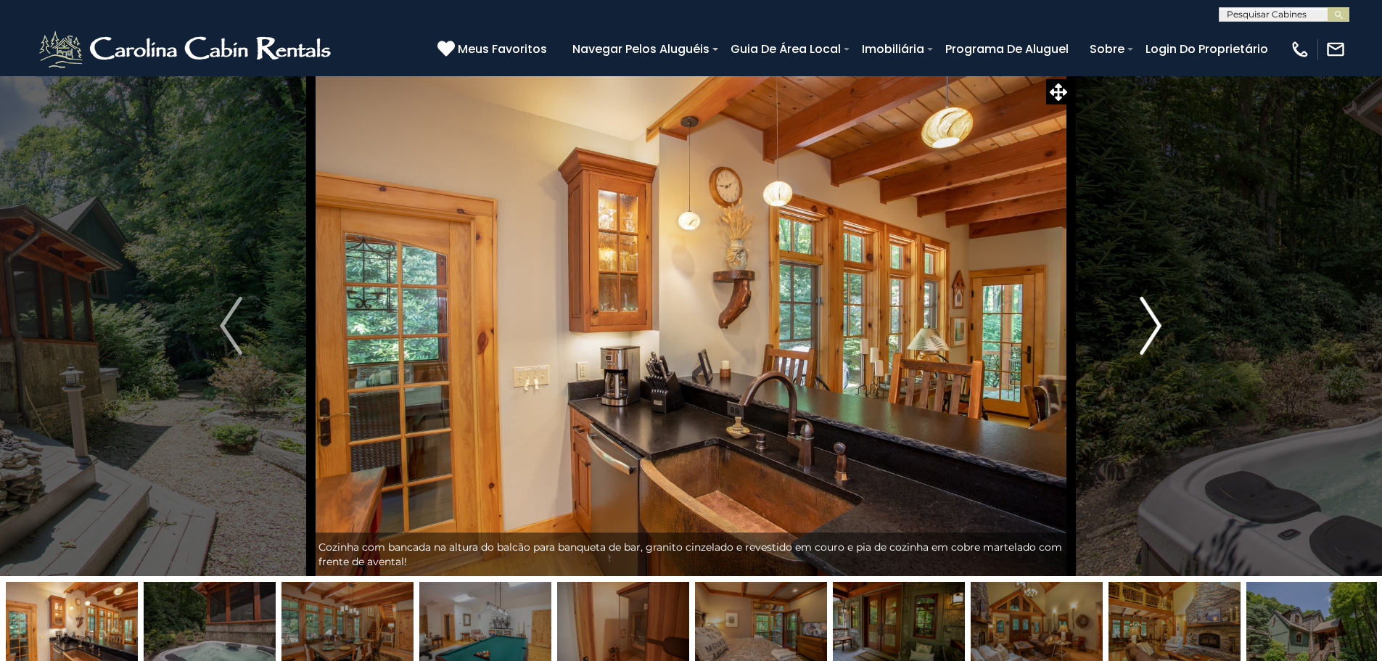
click at [1124, 359] on button "Próximo" at bounding box center [1151, 325] width 160 height 501
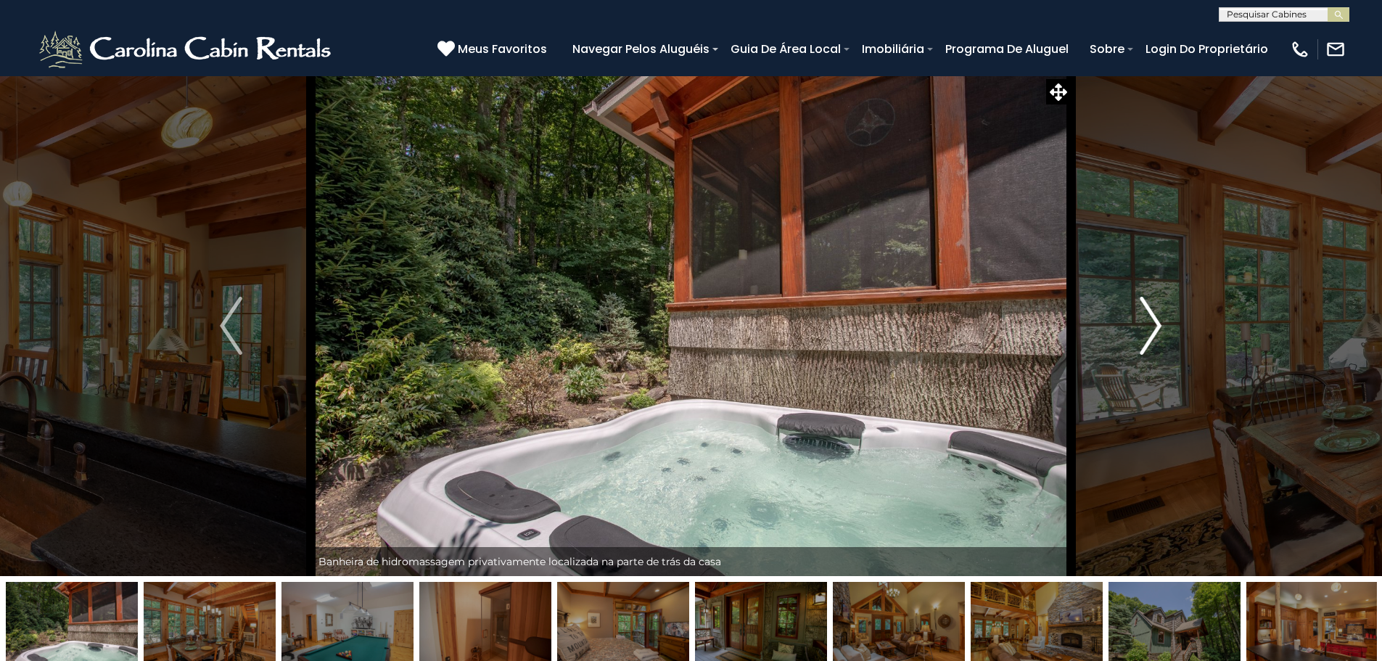
click at [1124, 359] on button "Próximo" at bounding box center [1151, 325] width 160 height 501
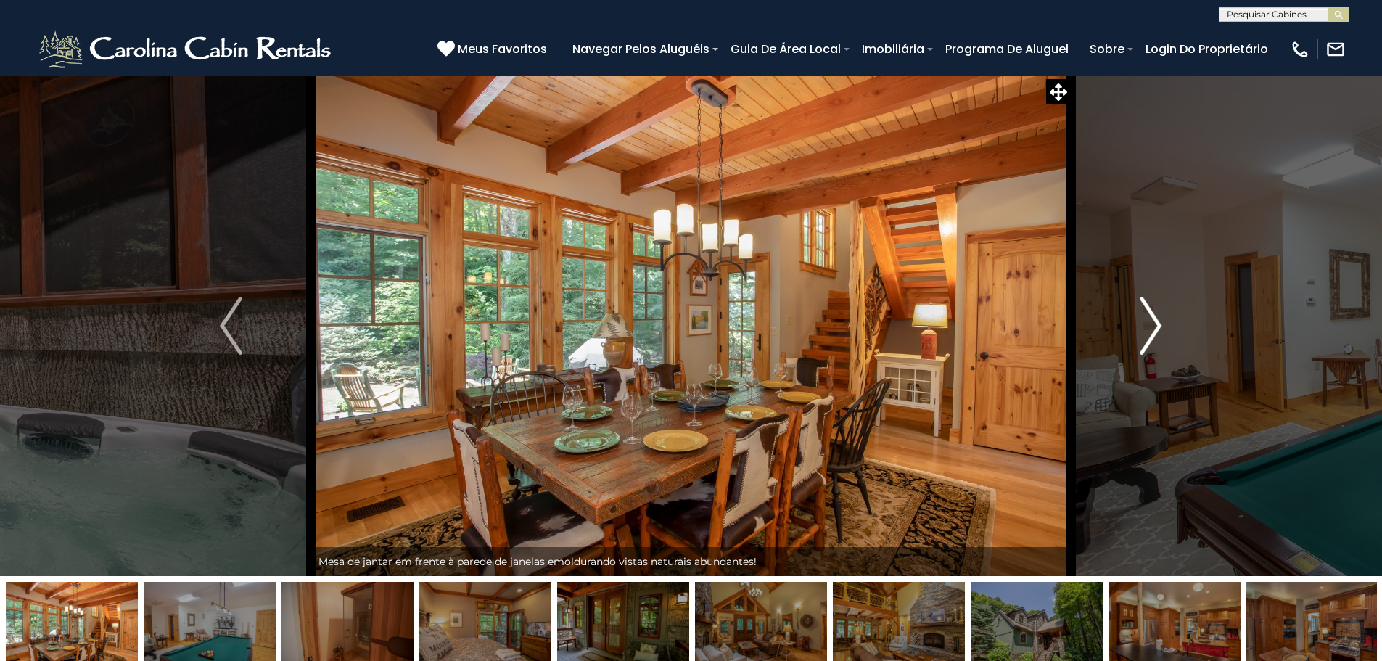
click at [1124, 359] on button "Próximo" at bounding box center [1151, 325] width 160 height 501
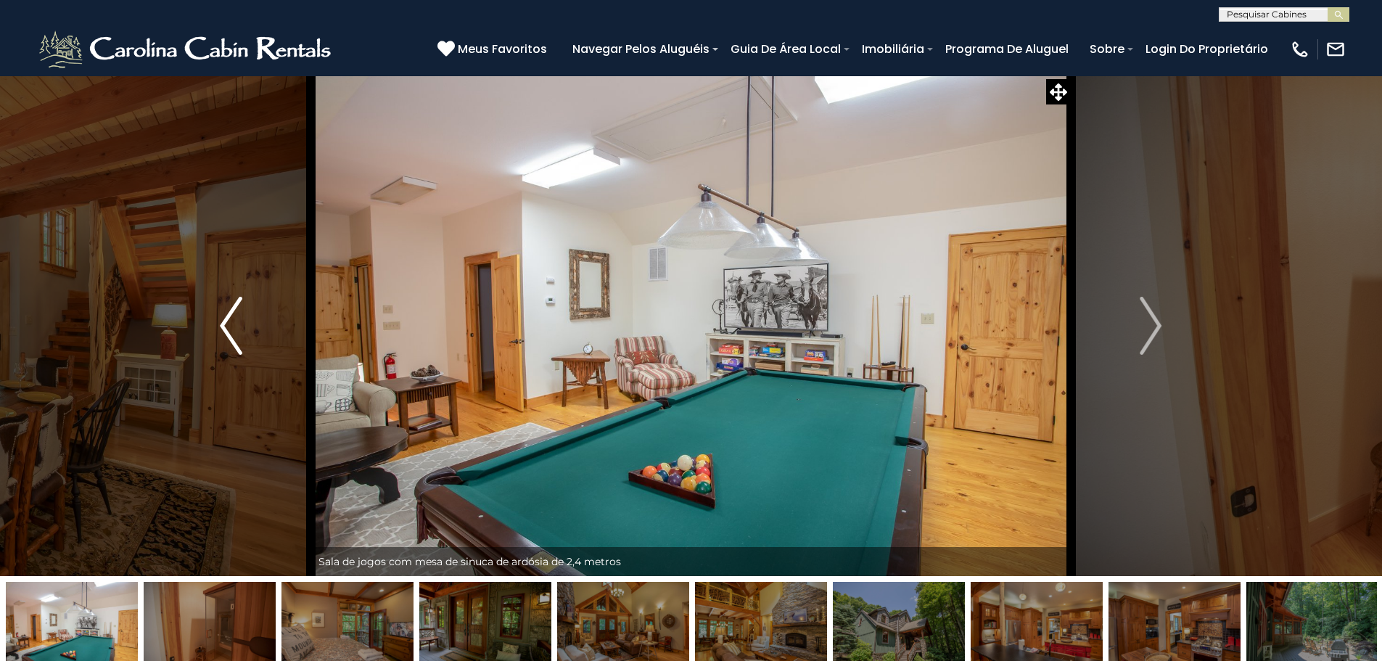
click at [233, 335] on img "Anterior" at bounding box center [231, 326] width 22 height 58
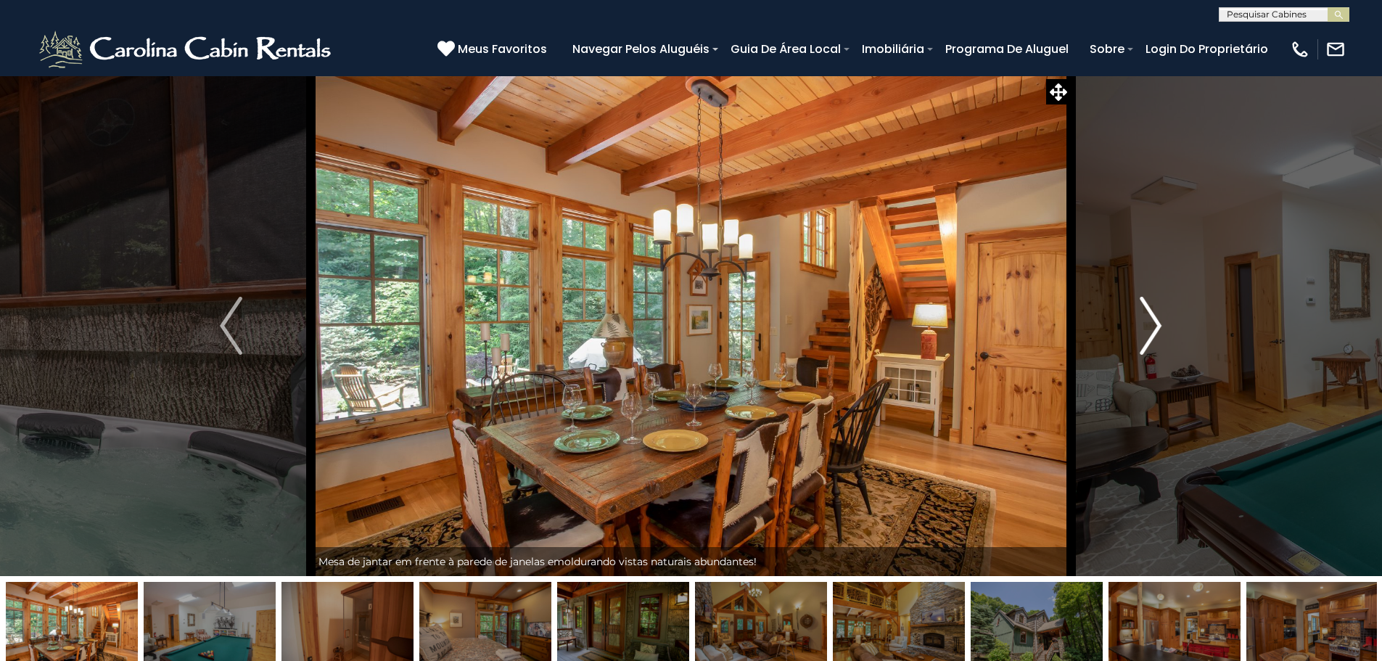
click at [1153, 334] on img "Próximo" at bounding box center [1151, 326] width 22 height 58
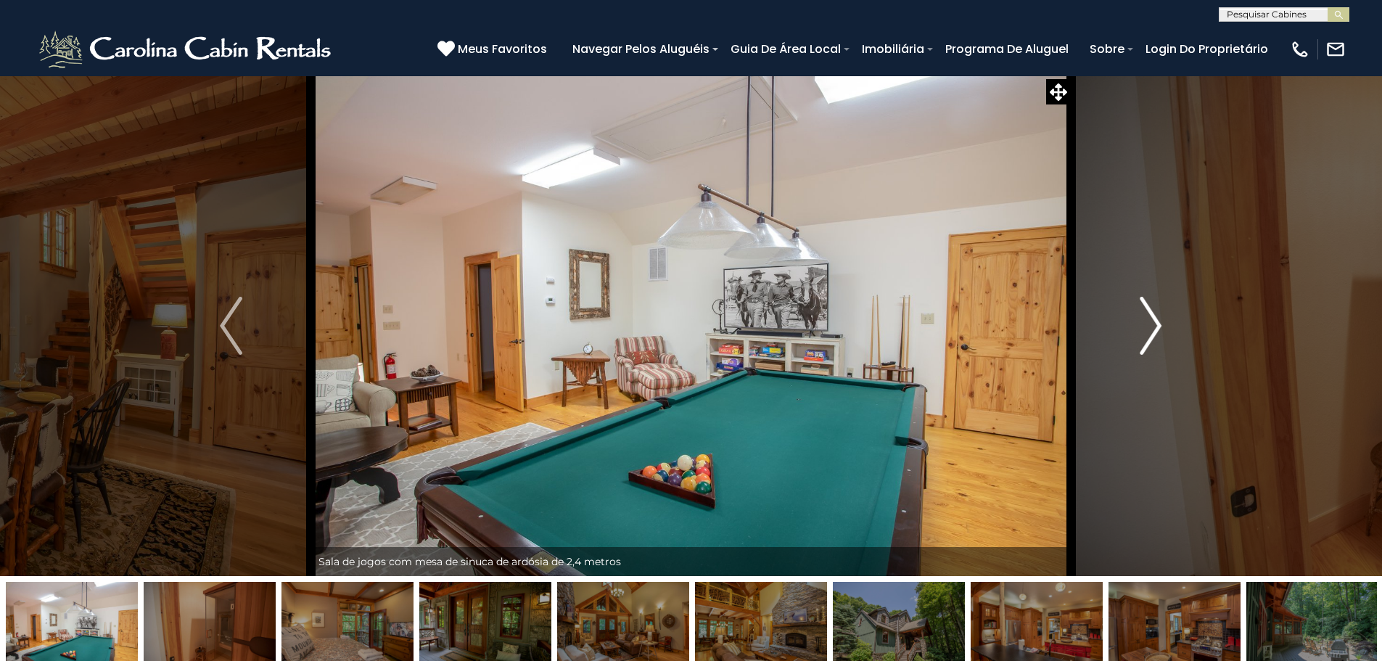
click at [1153, 334] on img "Próximo" at bounding box center [1151, 326] width 22 height 58
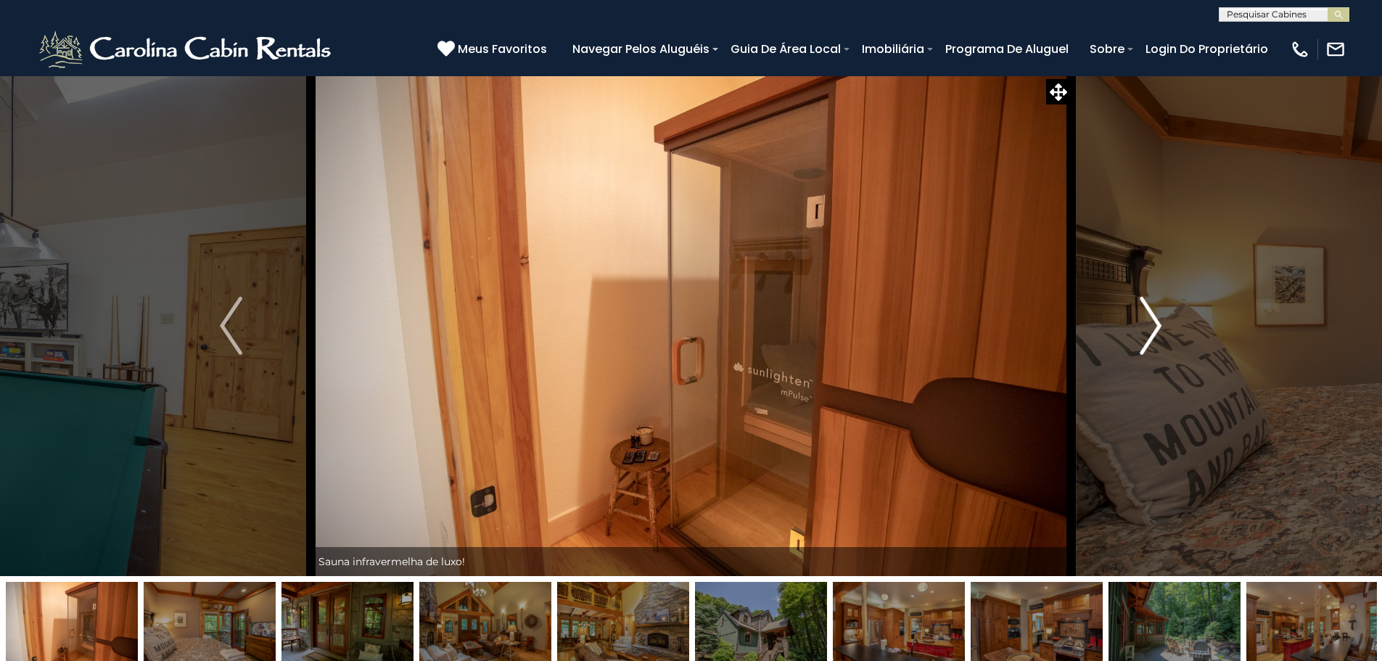
click at [1153, 334] on img "Próximo" at bounding box center [1151, 326] width 22 height 58
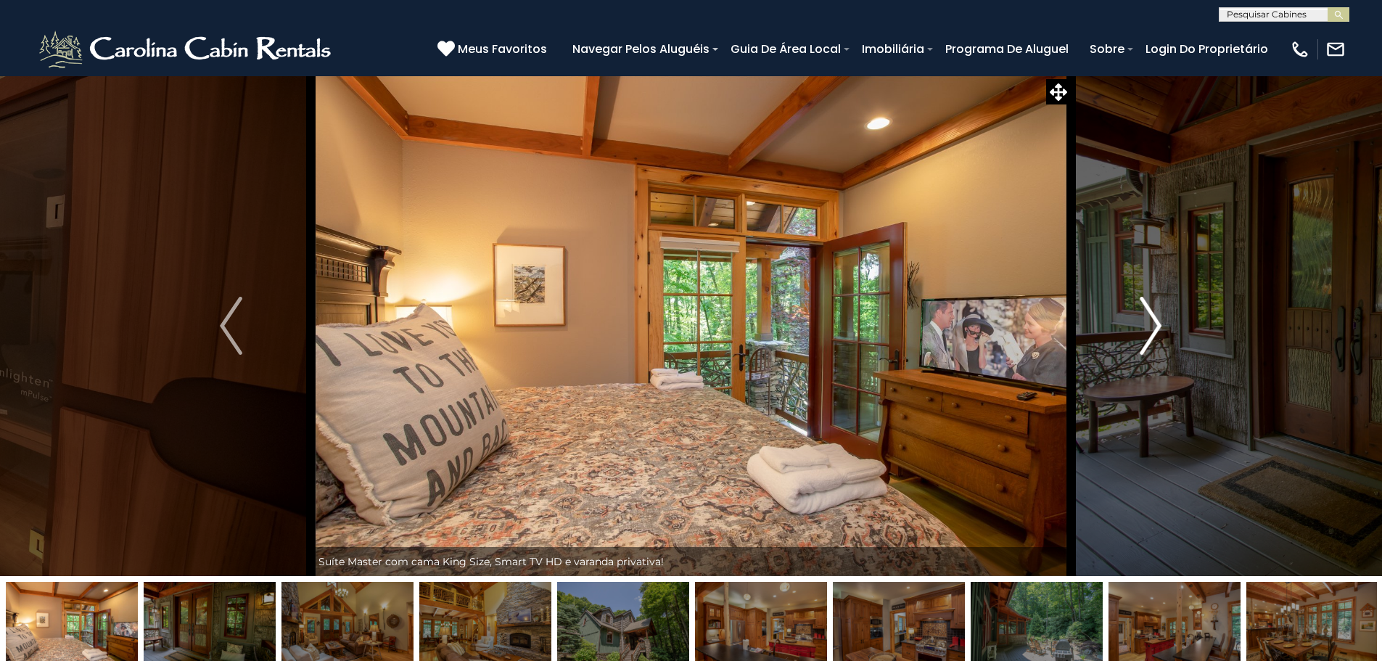
click at [1153, 334] on img "Próximo" at bounding box center [1151, 326] width 22 height 58
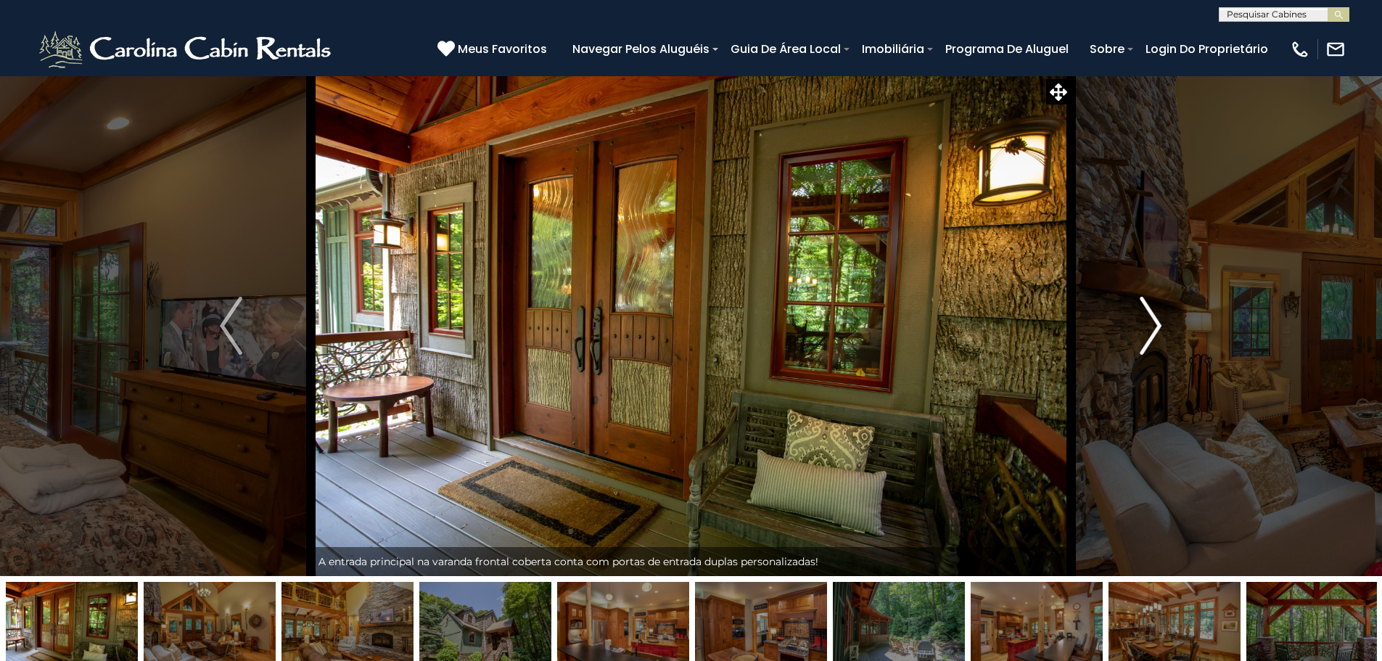
click at [1153, 334] on img "Próximo" at bounding box center [1151, 326] width 22 height 58
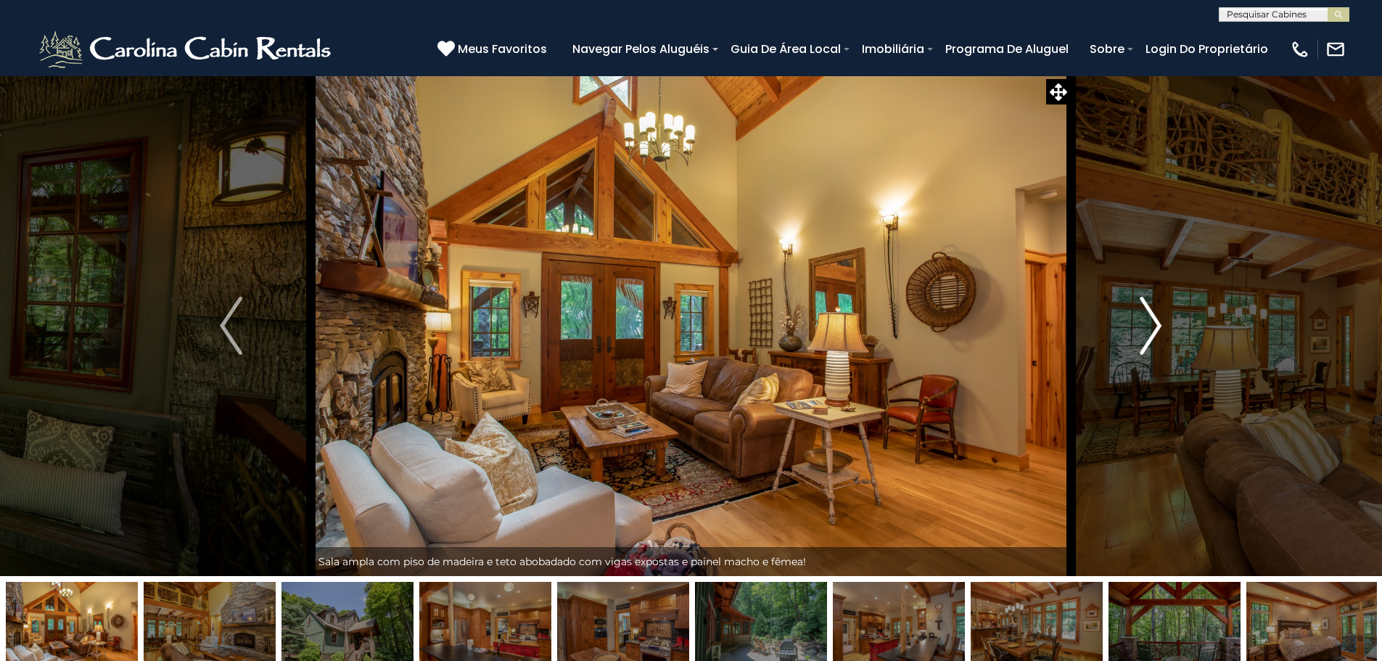
click at [1153, 334] on img "Próximo" at bounding box center [1151, 326] width 22 height 58
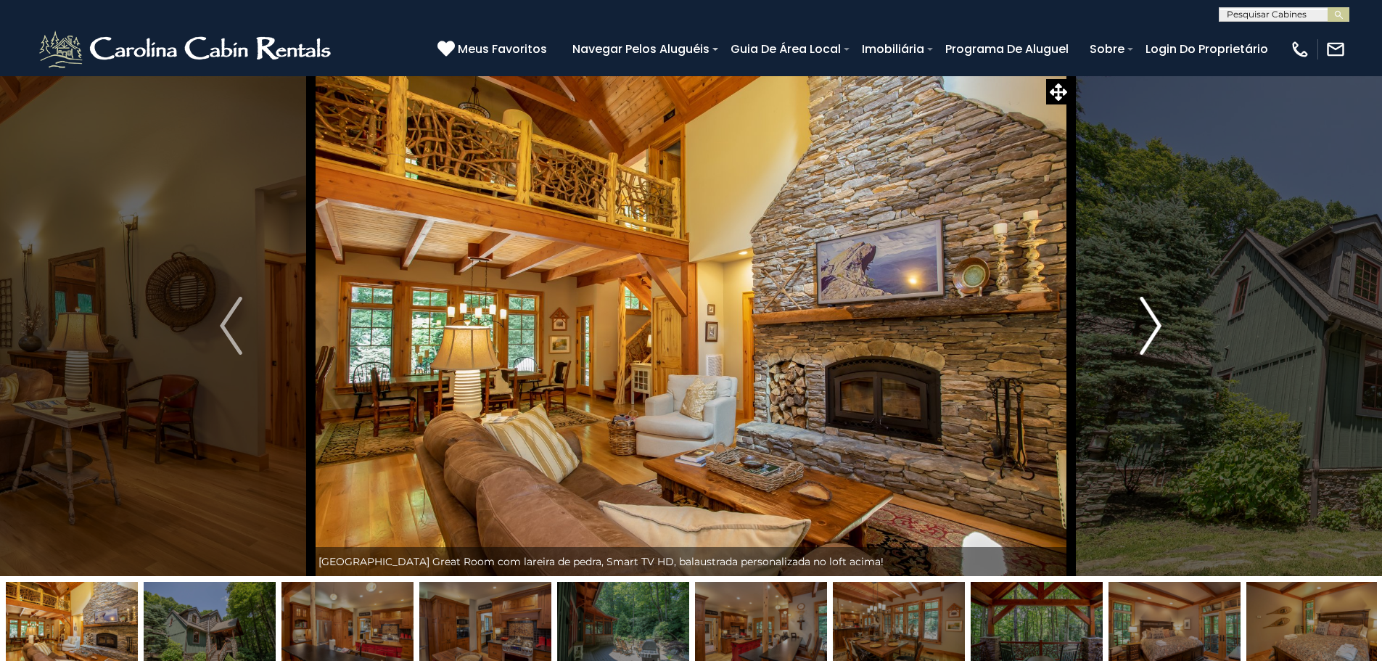
click at [1153, 334] on img "Próximo" at bounding box center [1151, 326] width 22 height 58
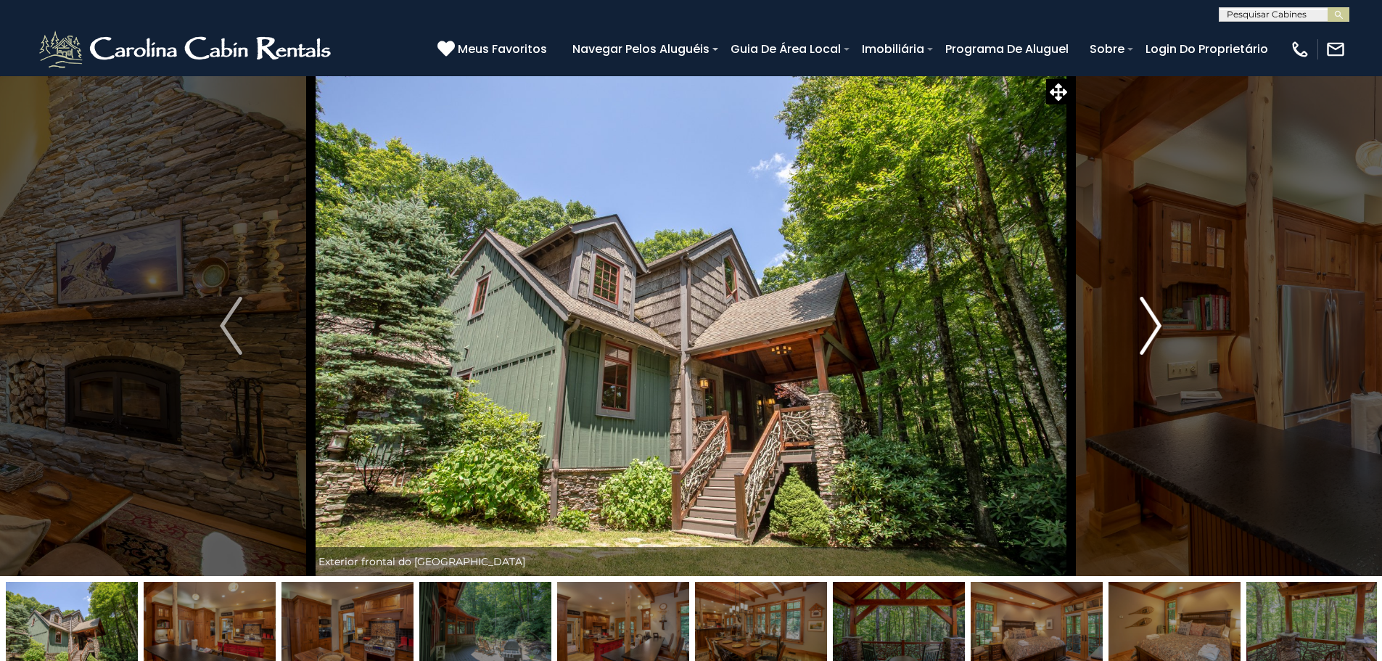
click at [1153, 334] on img "Próximo" at bounding box center [1151, 326] width 22 height 58
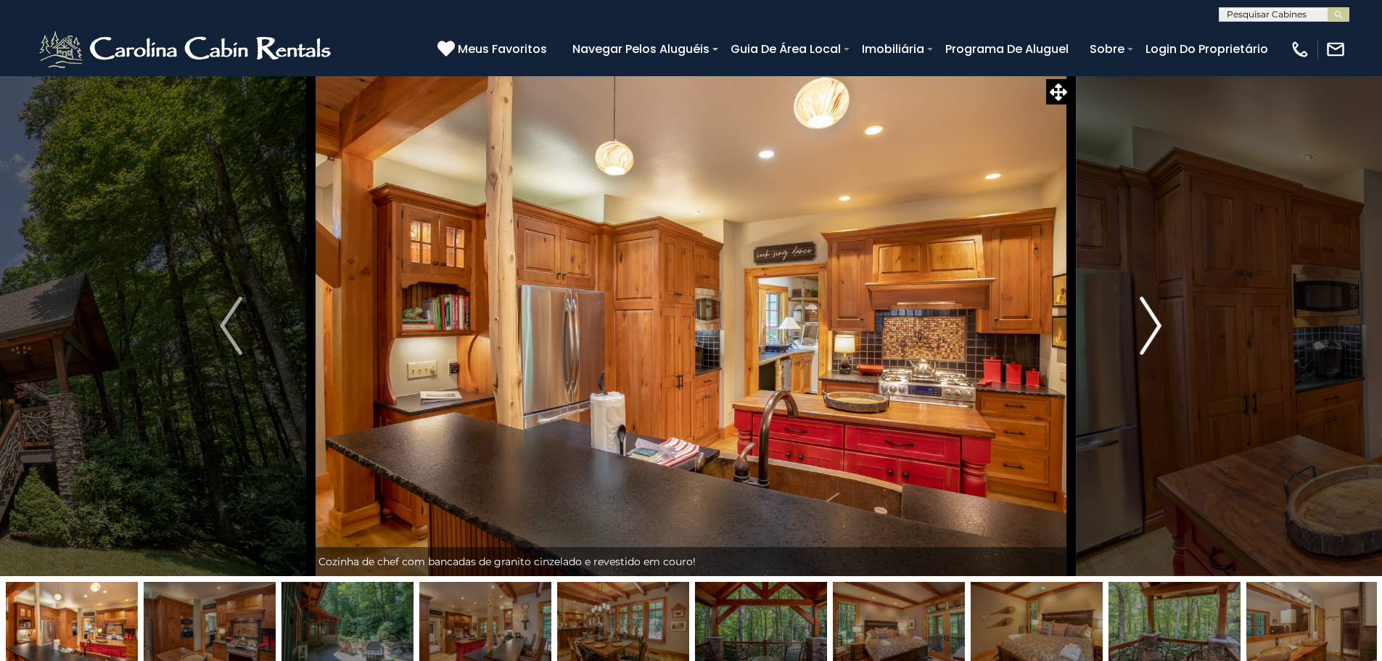
click at [1153, 334] on img "Próximo" at bounding box center [1151, 326] width 22 height 58
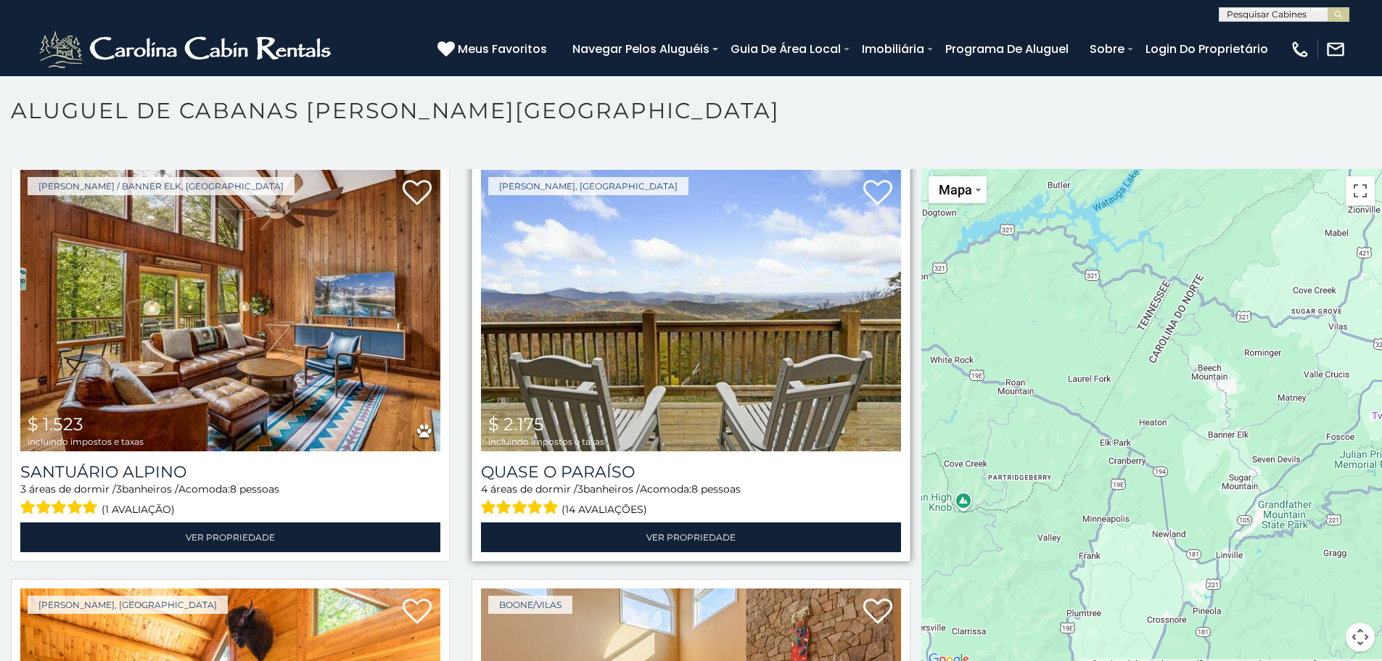
scroll to position [1330, 0]
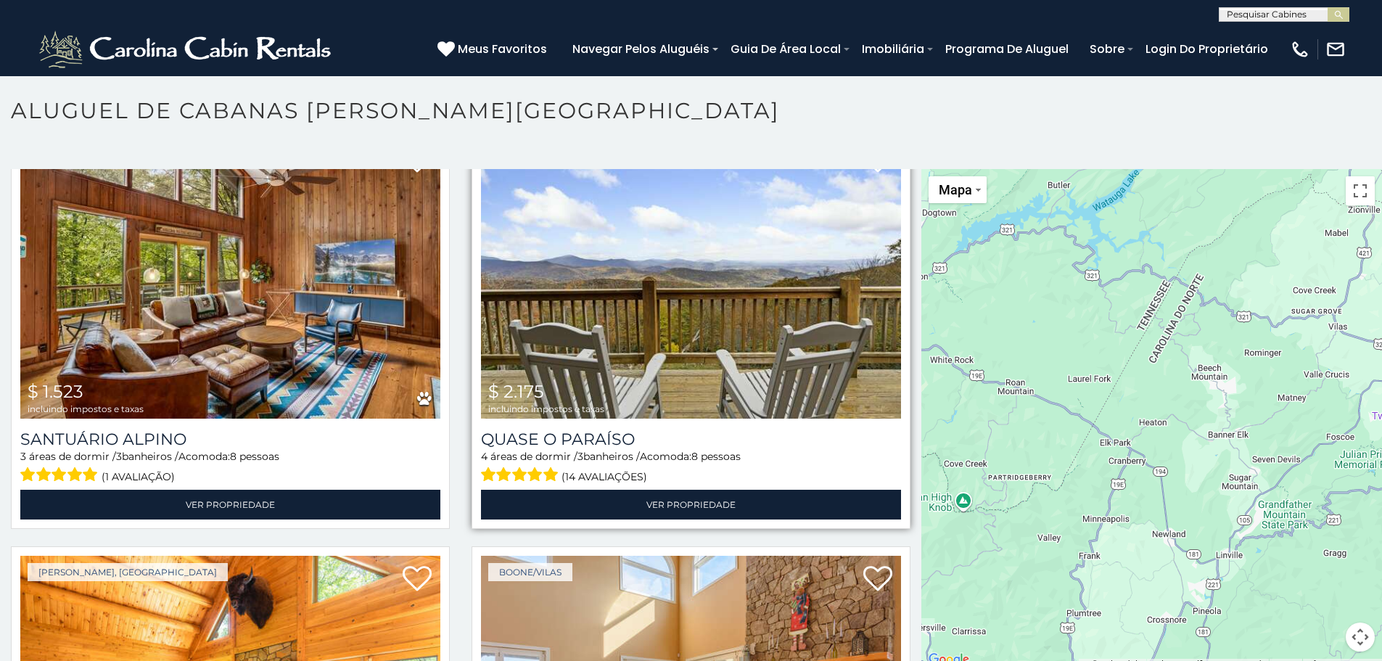
drag, startPoint x: 619, startPoint y: 379, endPoint x: 509, endPoint y: 361, distance: 111.9
click at [509, 361] on img at bounding box center [691, 277] width 420 height 281
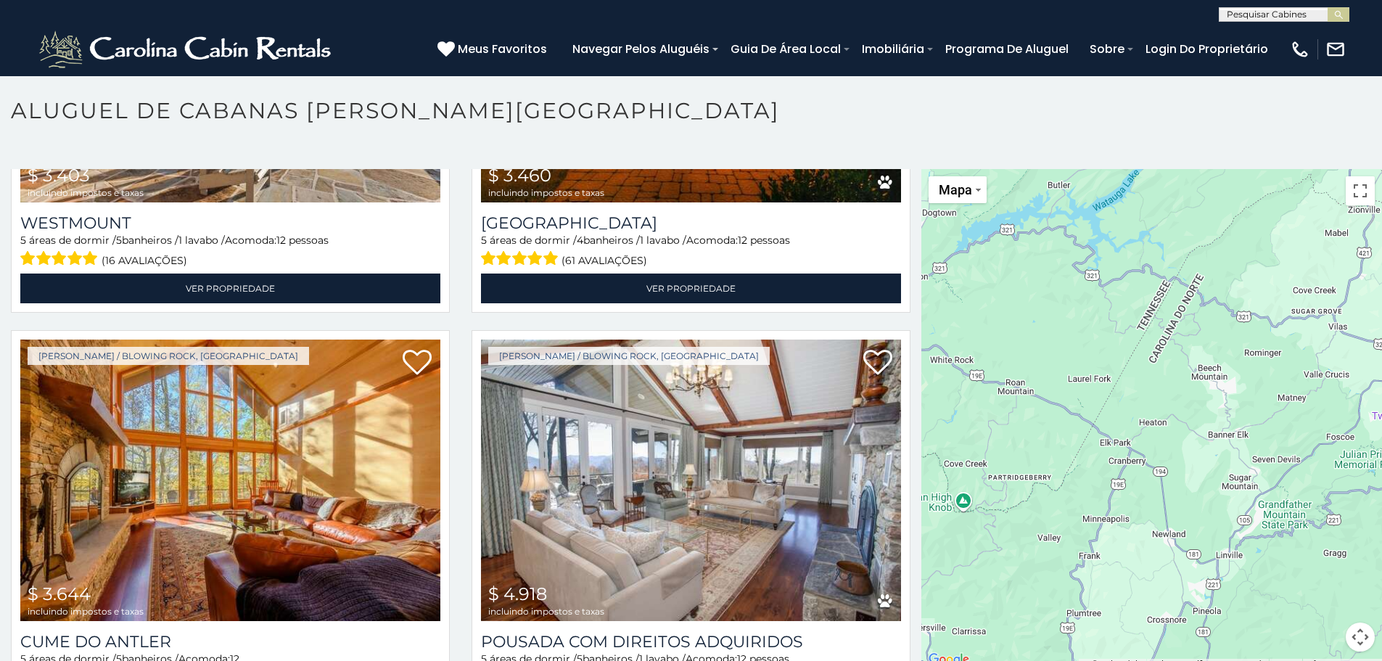
scroll to position [0, 0]
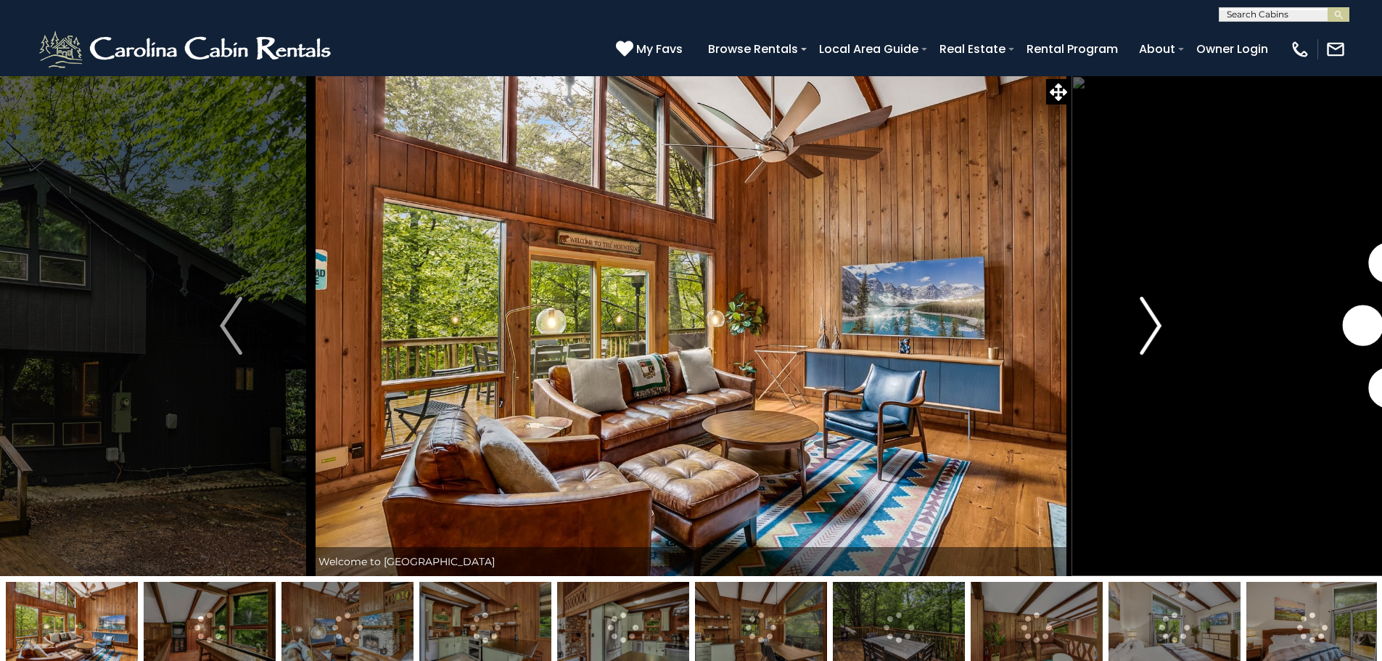
click at [1136, 331] on button "Next" at bounding box center [1151, 325] width 160 height 501
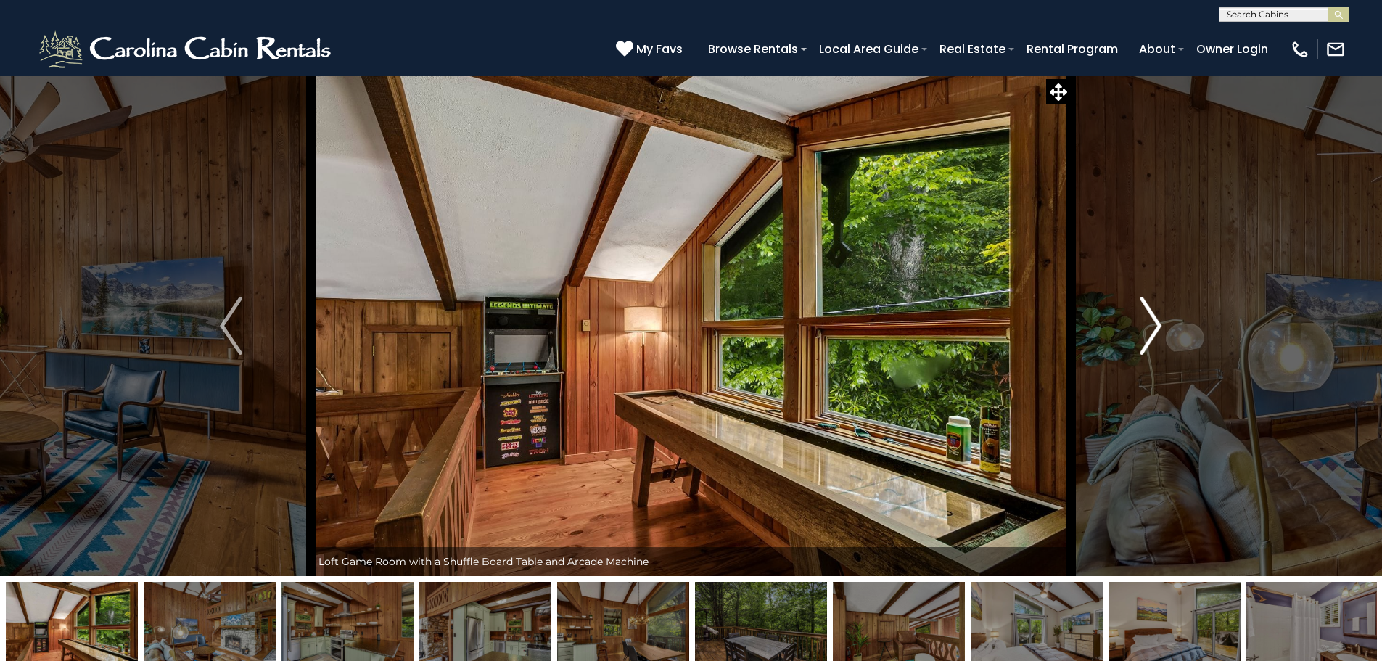
click at [1136, 331] on button "Next" at bounding box center [1151, 325] width 160 height 501
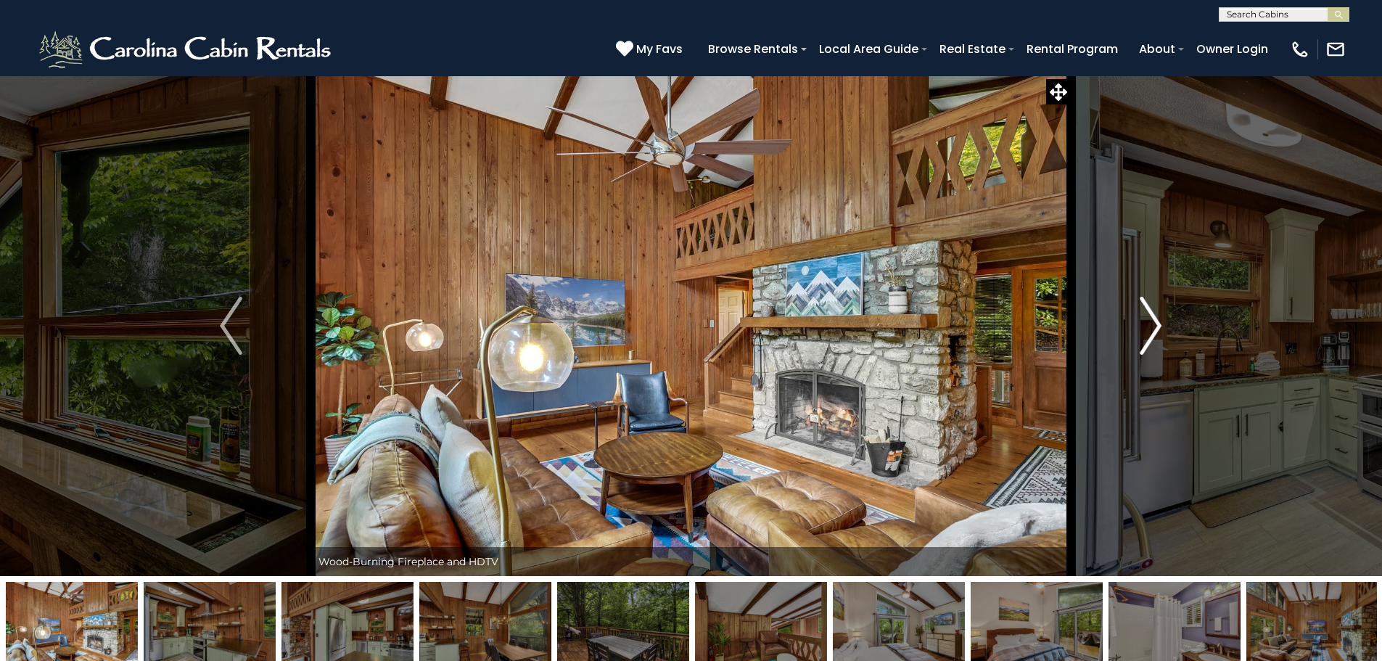
click at [1136, 331] on button "Next" at bounding box center [1151, 325] width 160 height 501
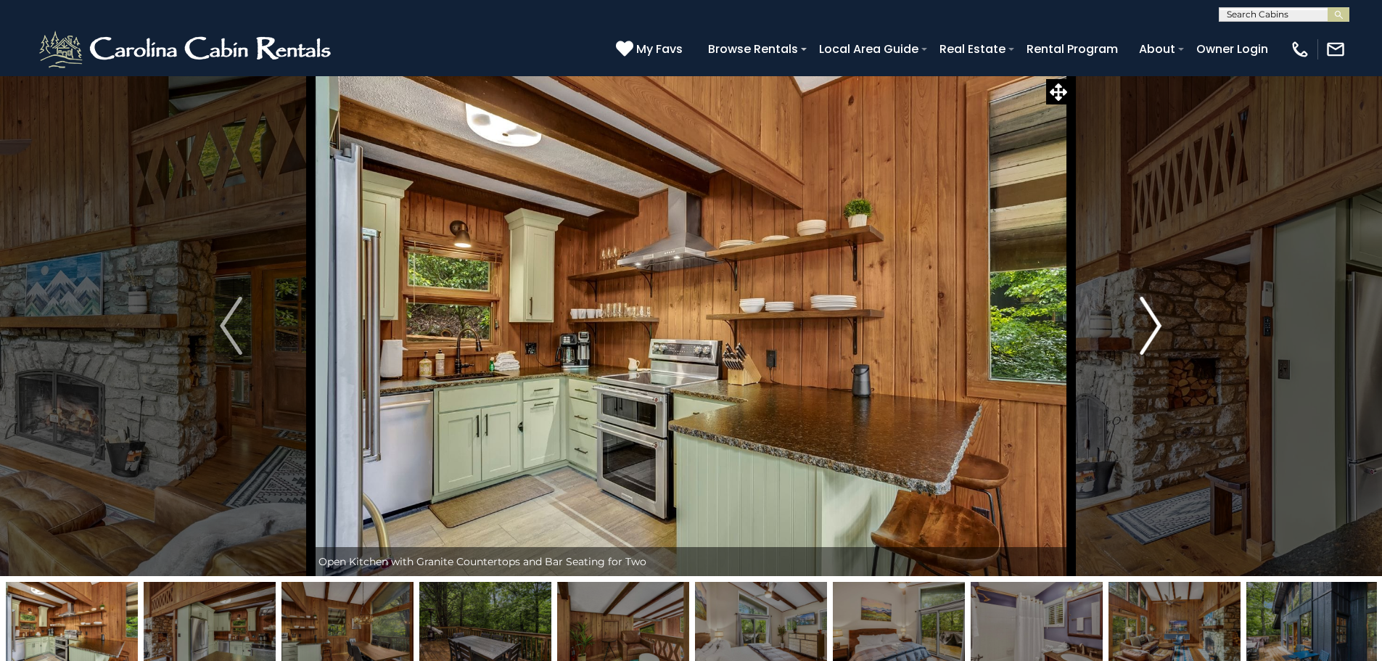
click at [1136, 331] on button "Next" at bounding box center [1151, 325] width 160 height 501
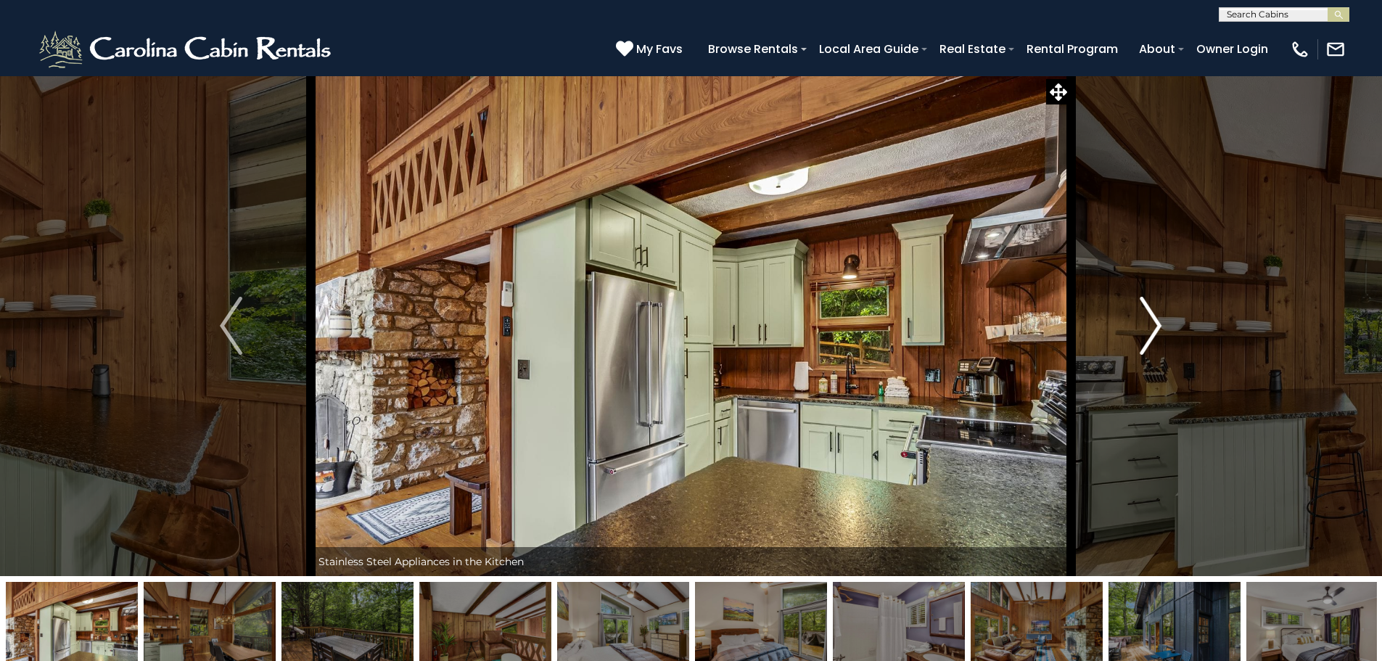
click at [1136, 331] on button "Next" at bounding box center [1151, 325] width 160 height 501
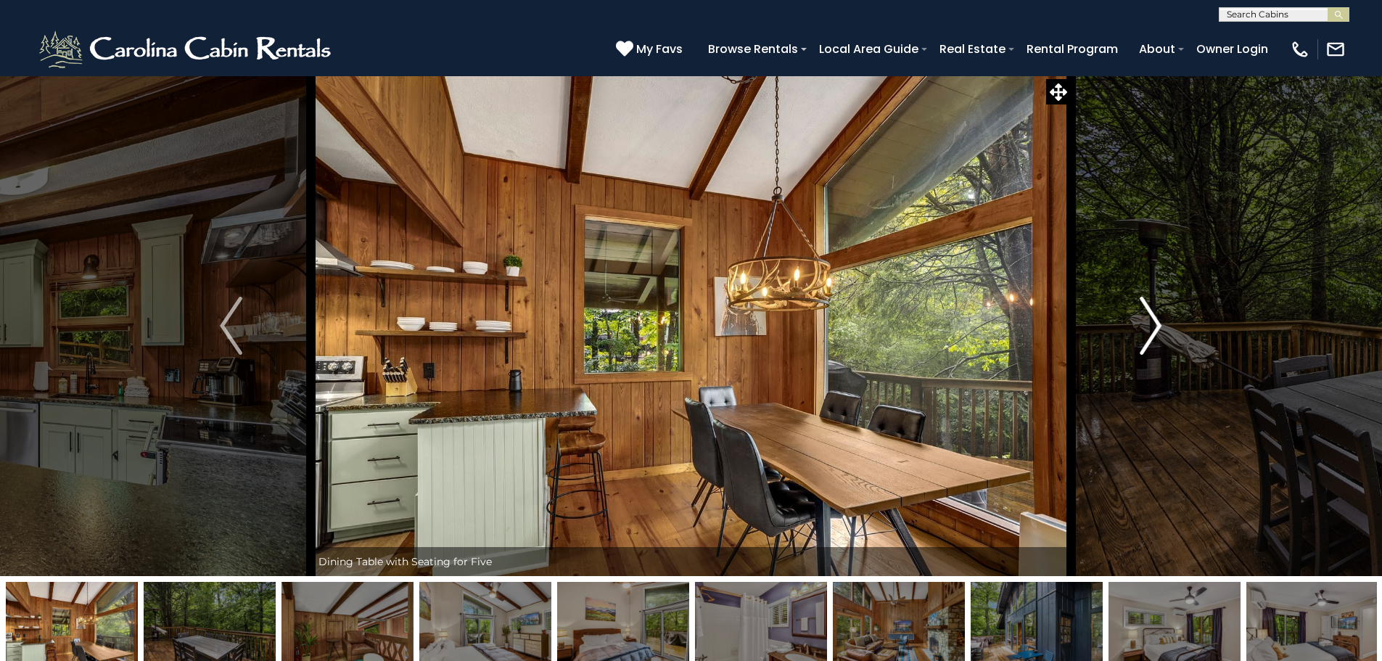
click at [1136, 331] on button "Next" at bounding box center [1151, 325] width 160 height 501
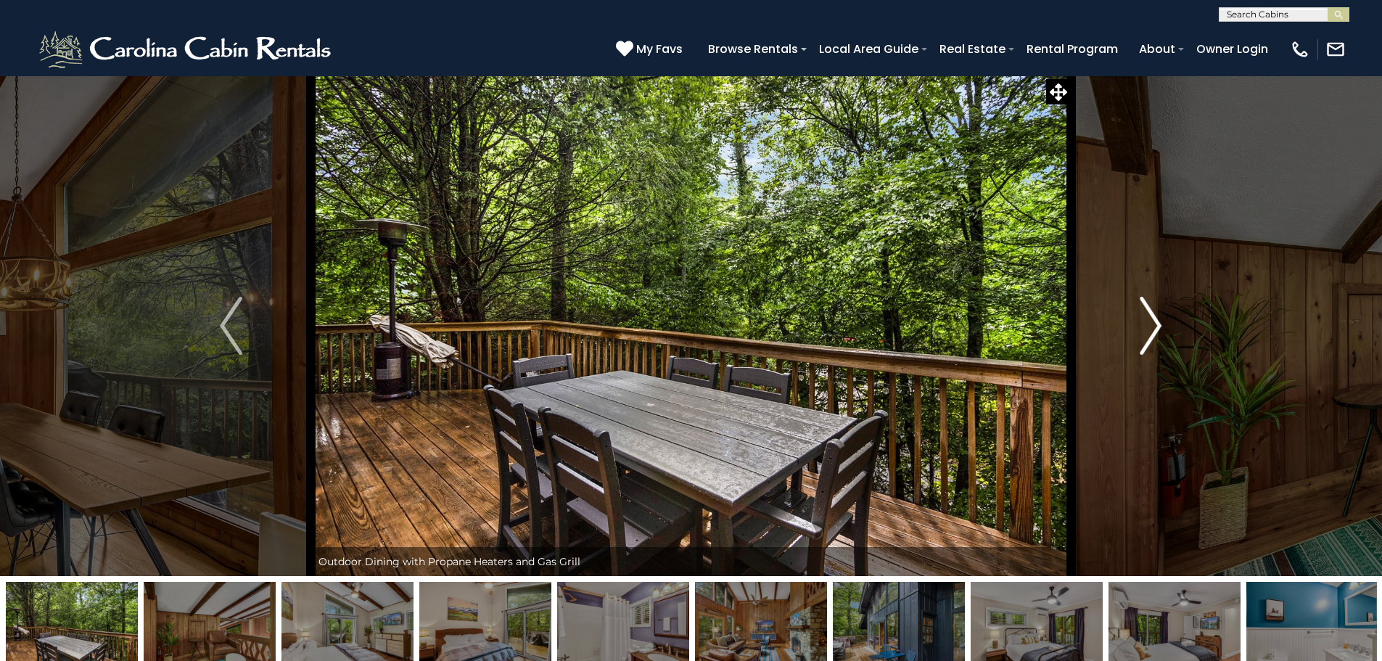
click at [1136, 331] on button "Next" at bounding box center [1151, 325] width 160 height 501
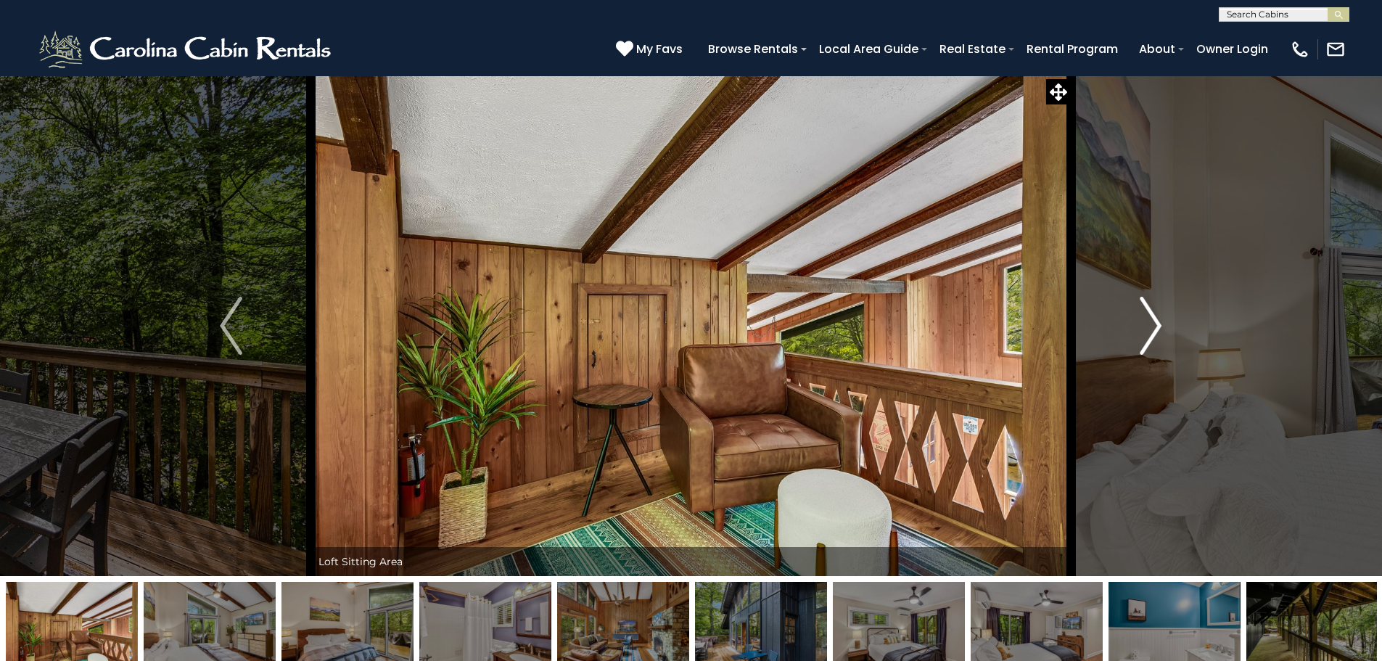
click at [1136, 331] on button "Next" at bounding box center [1151, 325] width 160 height 501
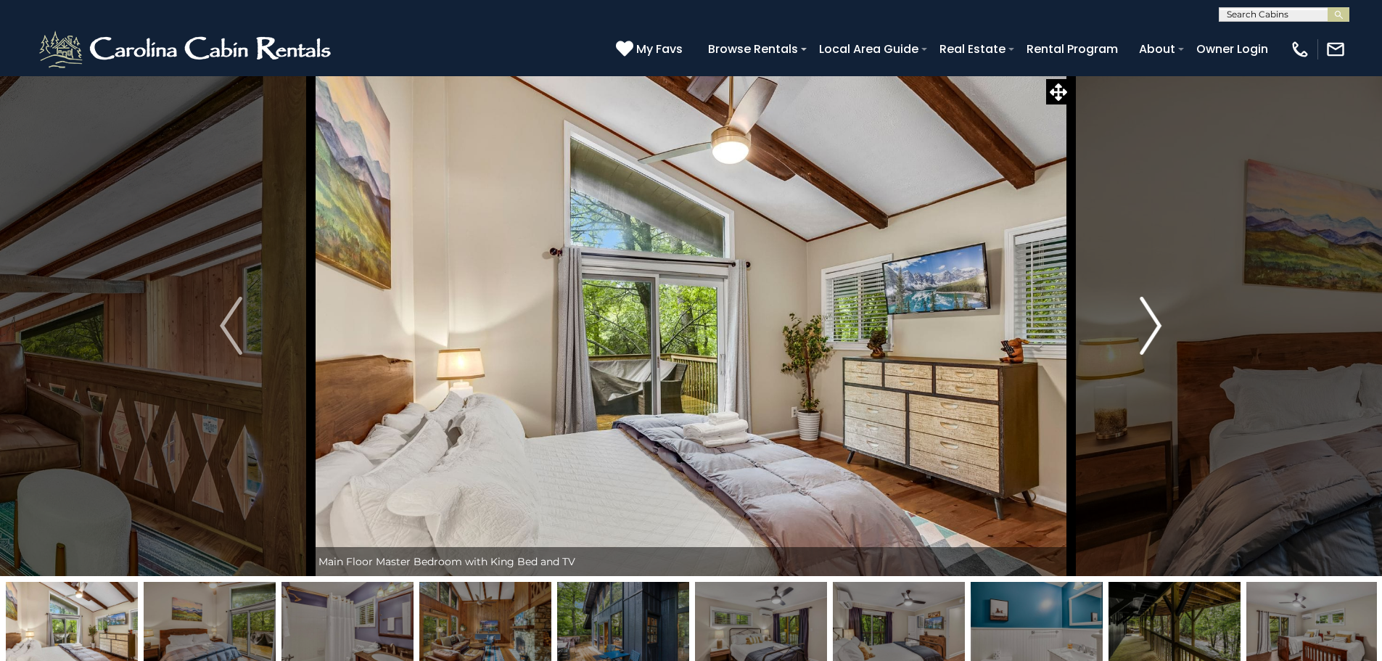
click at [1136, 331] on button "Next" at bounding box center [1151, 325] width 160 height 501
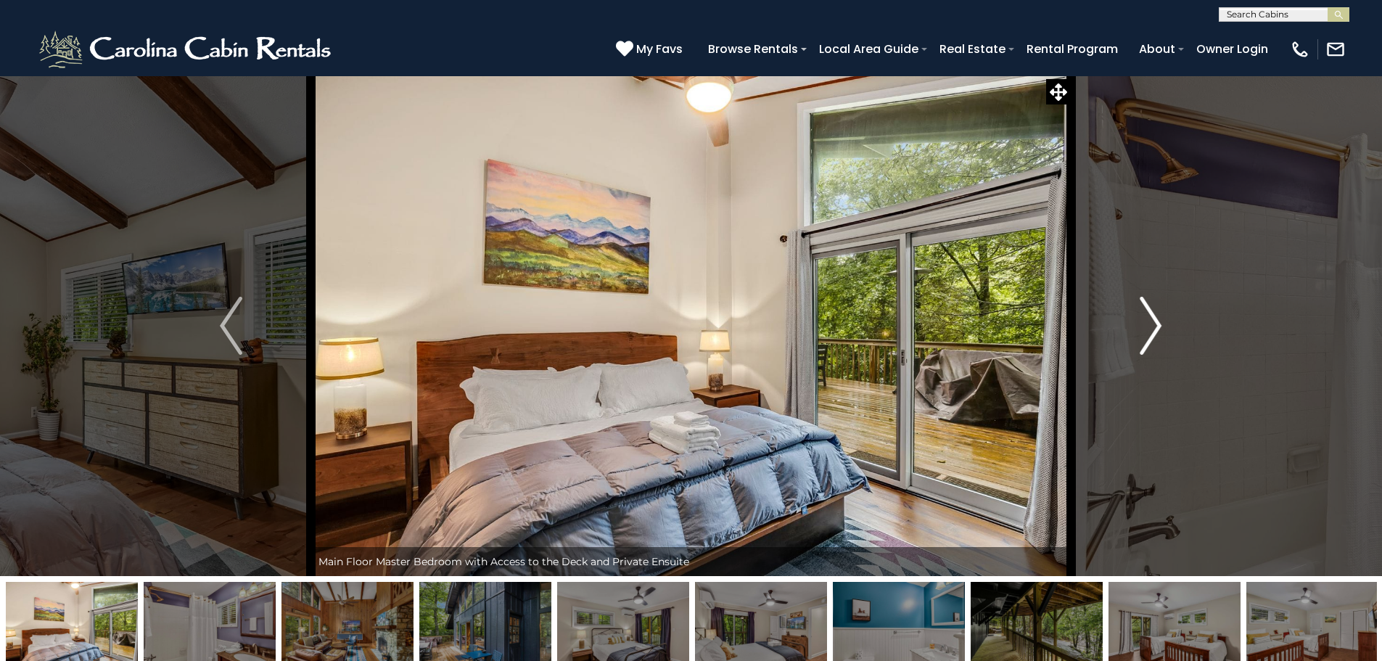
click at [1136, 331] on button "Next" at bounding box center [1151, 325] width 160 height 501
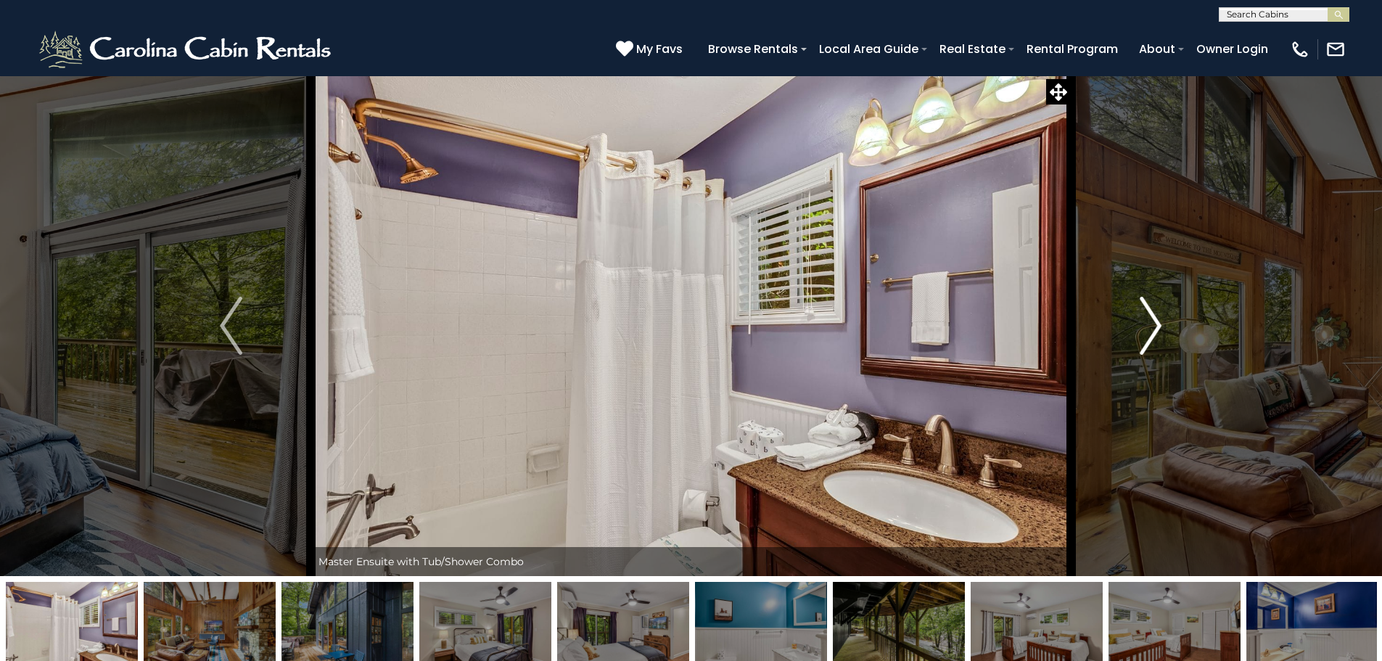
click at [1136, 331] on button "Next" at bounding box center [1151, 325] width 160 height 501
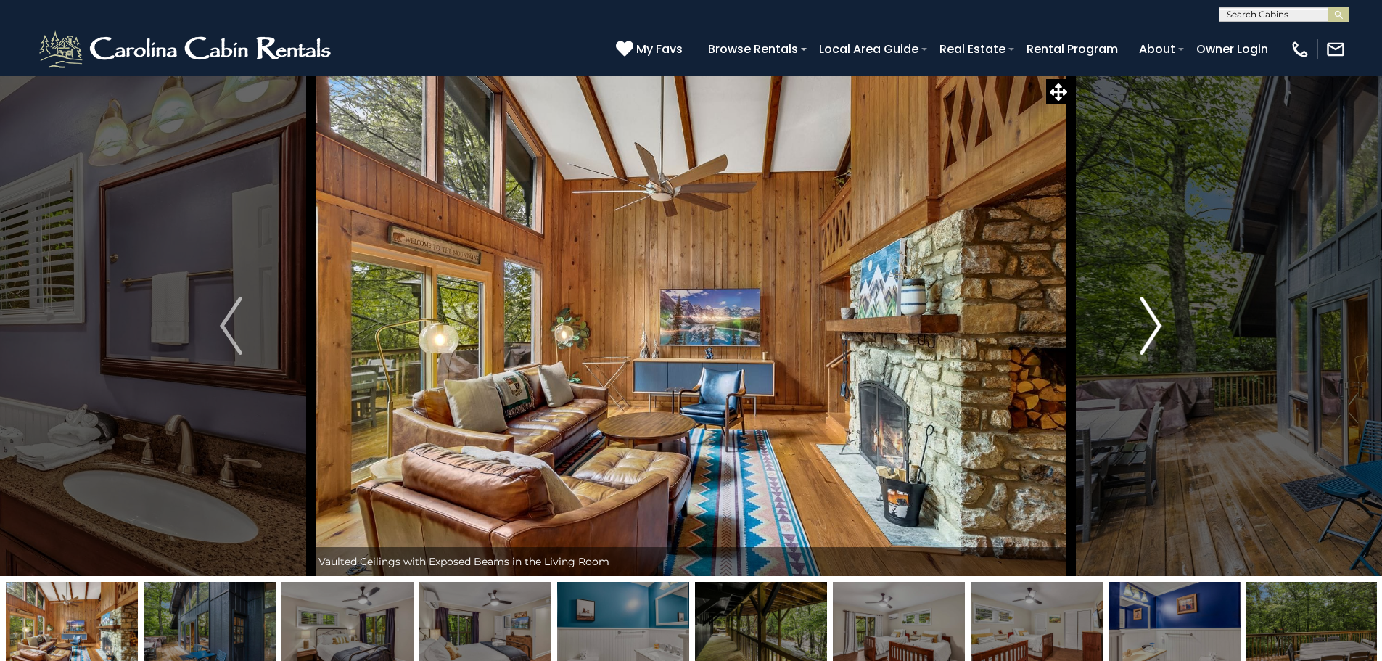
click at [1136, 331] on button "Next" at bounding box center [1151, 325] width 160 height 501
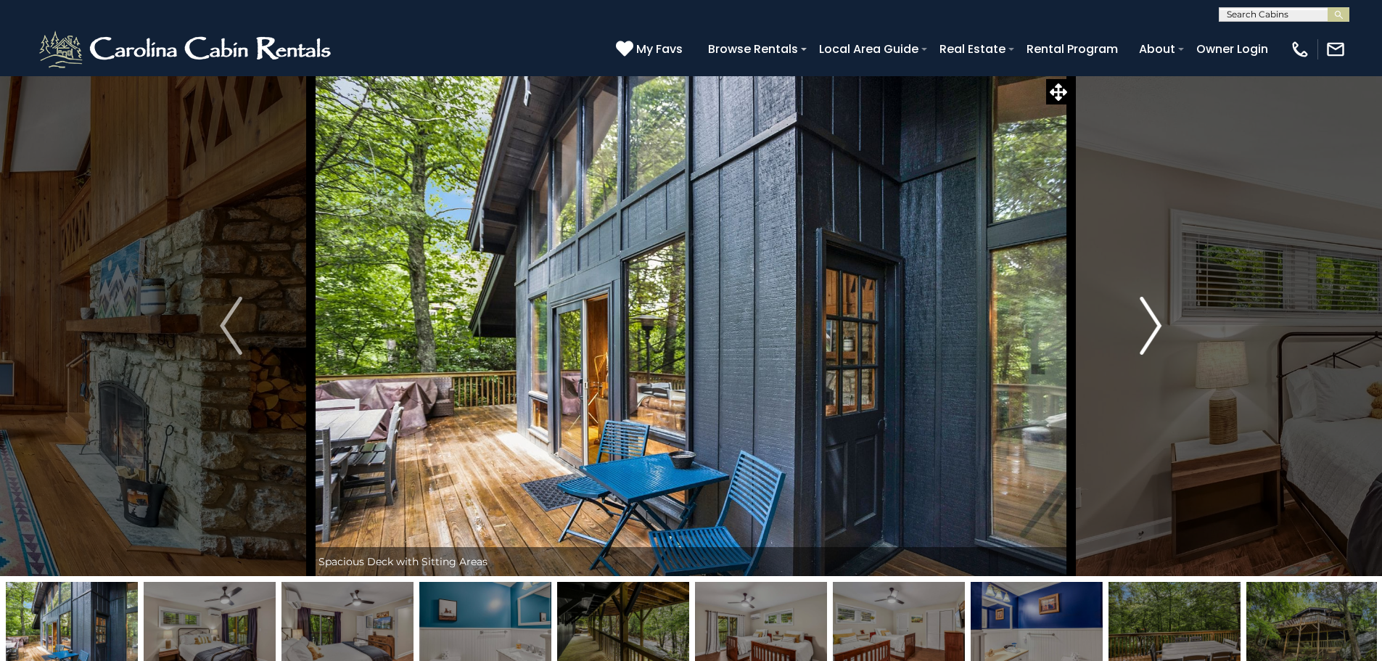
click at [1136, 331] on button "Next" at bounding box center [1151, 325] width 160 height 501
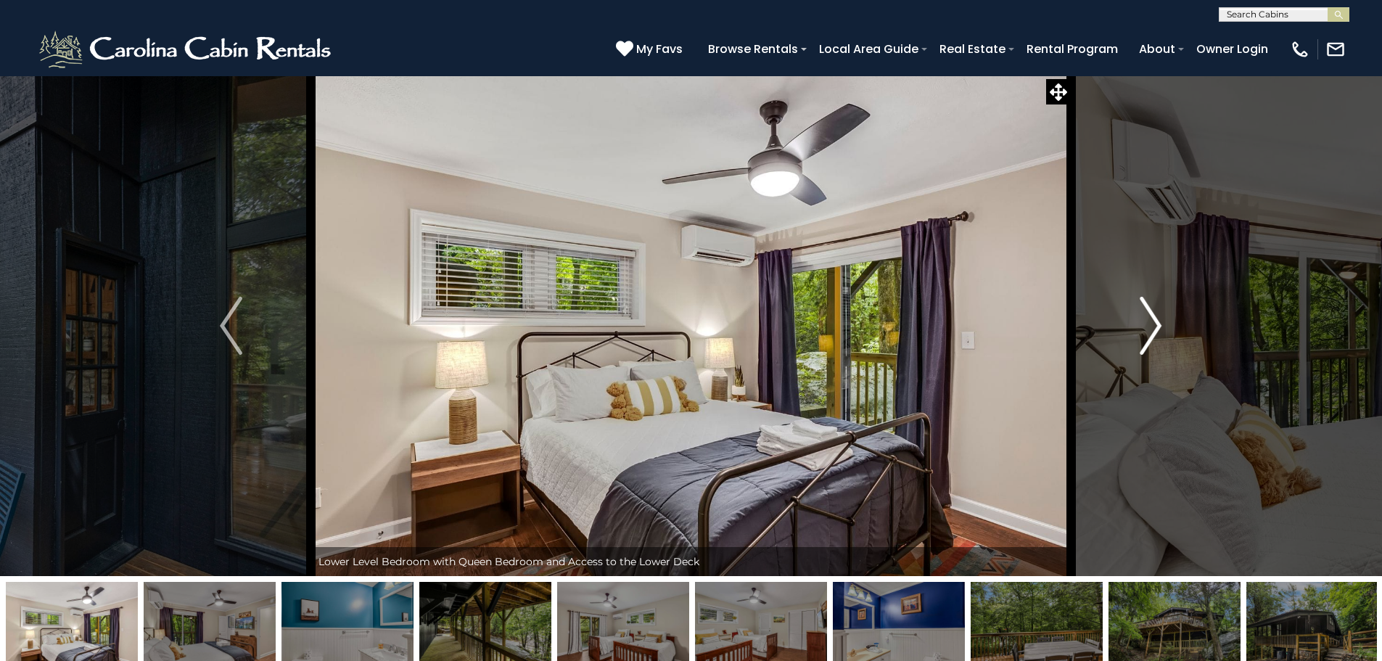
click at [1136, 331] on button "Next" at bounding box center [1151, 325] width 160 height 501
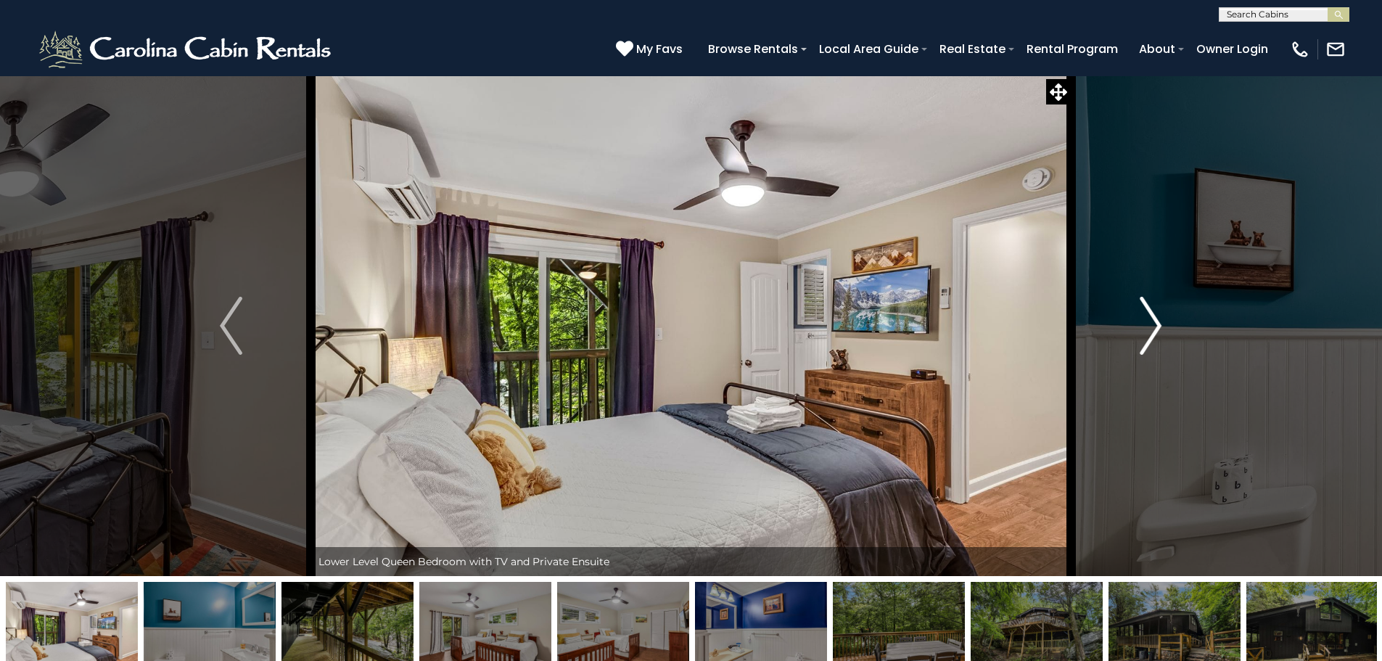
click at [1136, 331] on button "Next" at bounding box center [1151, 325] width 160 height 501
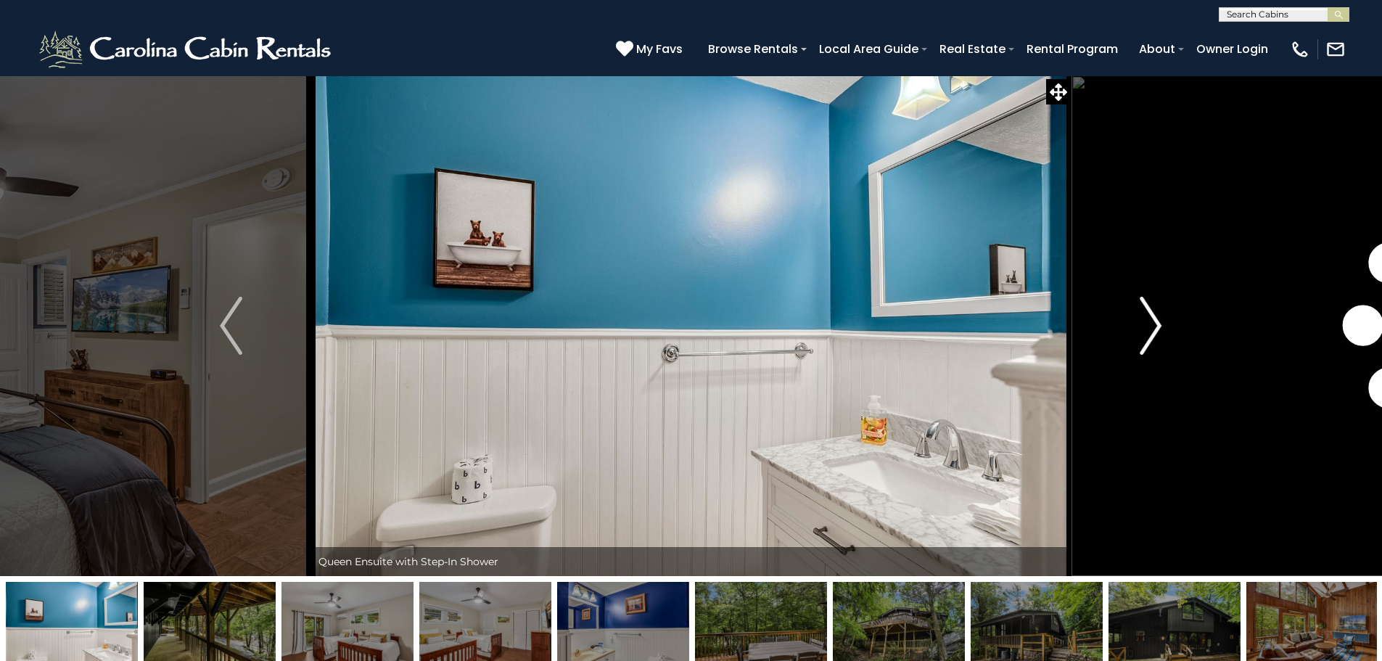
click at [1136, 331] on button "Next" at bounding box center [1151, 325] width 160 height 501
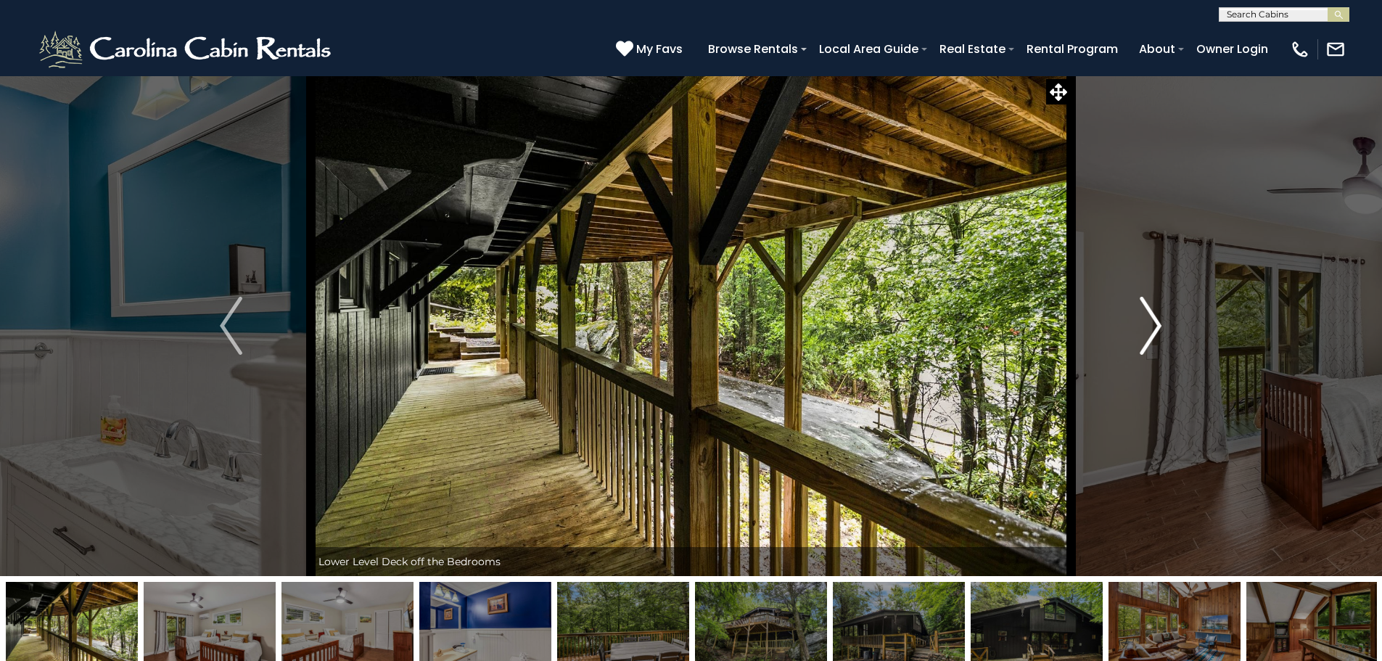
click at [1136, 331] on button "Next" at bounding box center [1151, 325] width 160 height 501
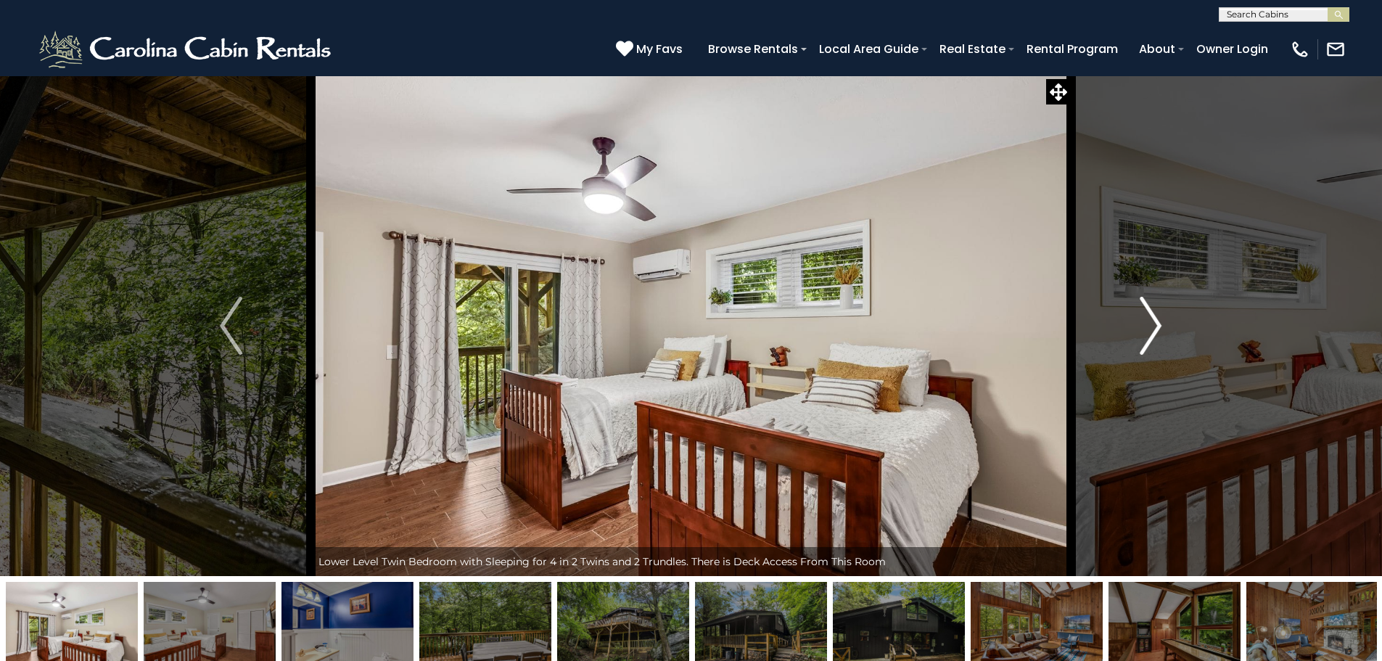
click at [1136, 331] on button "Next" at bounding box center [1151, 325] width 160 height 501
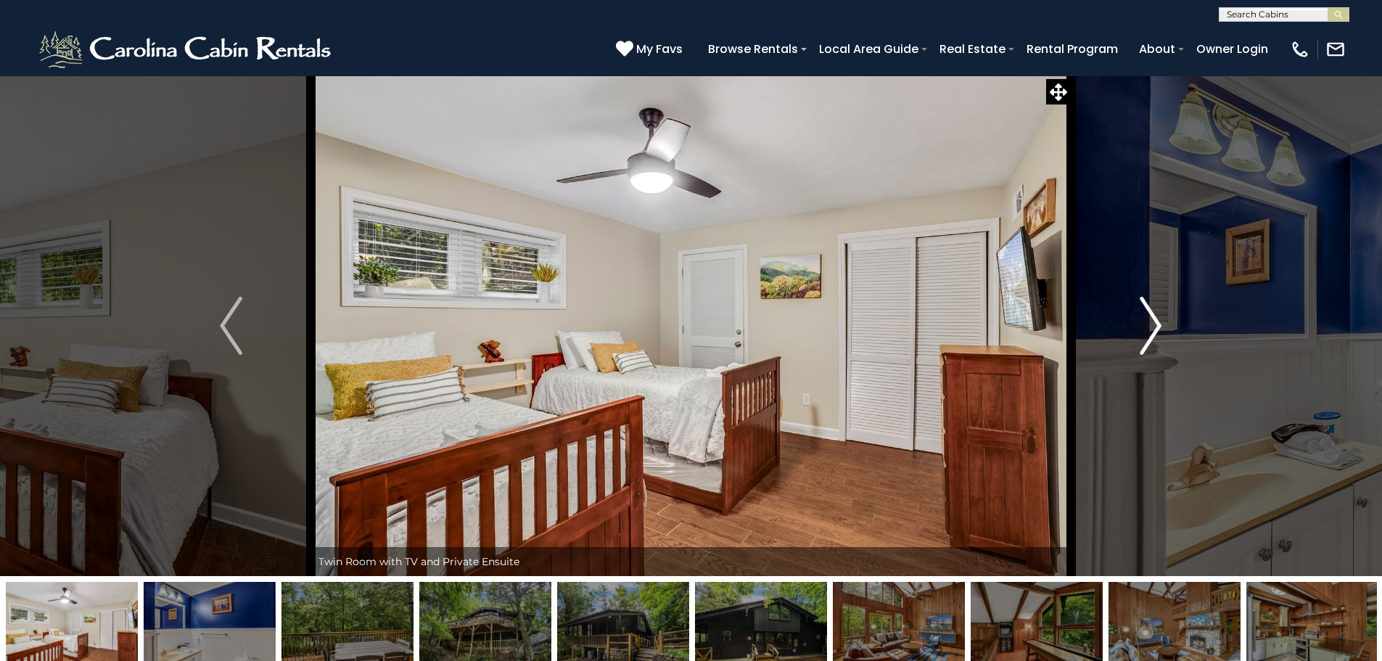
click at [1136, 331] on button "Next" at bounding box center [1151, 325] width 160 height 501
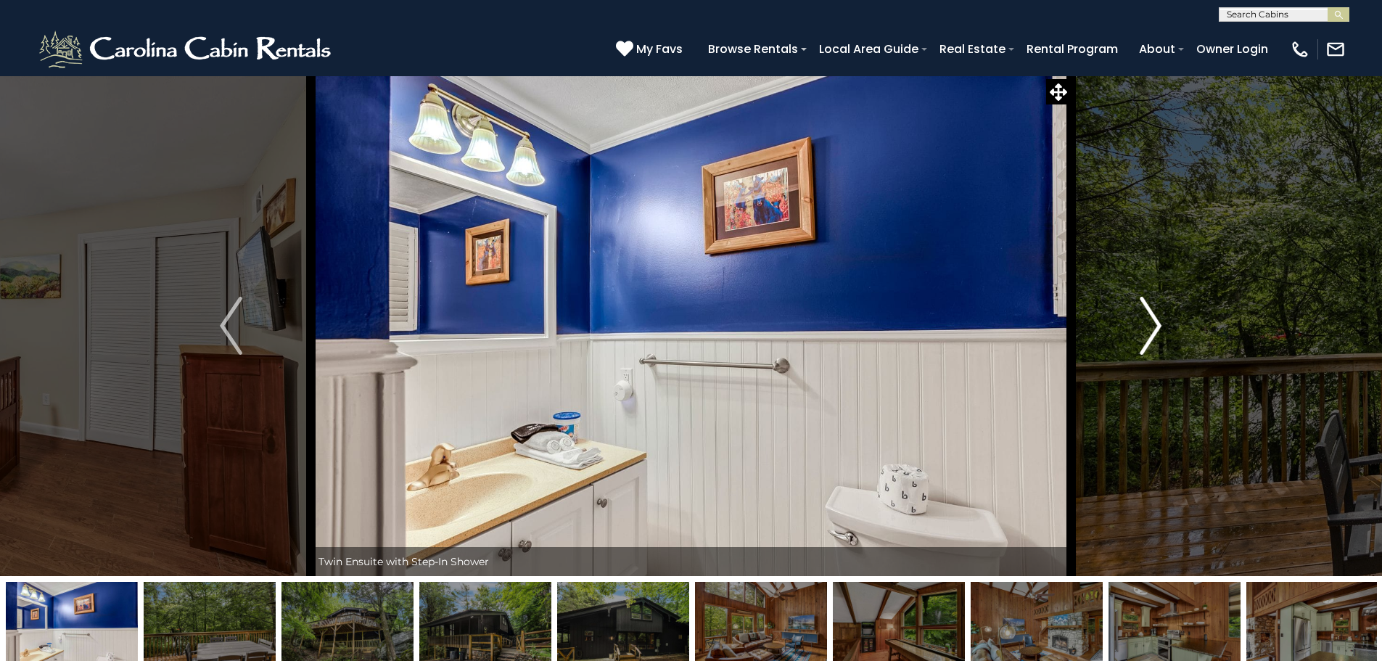
click at [1136, 331] on button "Next" at bounding box center [1151, 325] width 160 height 501
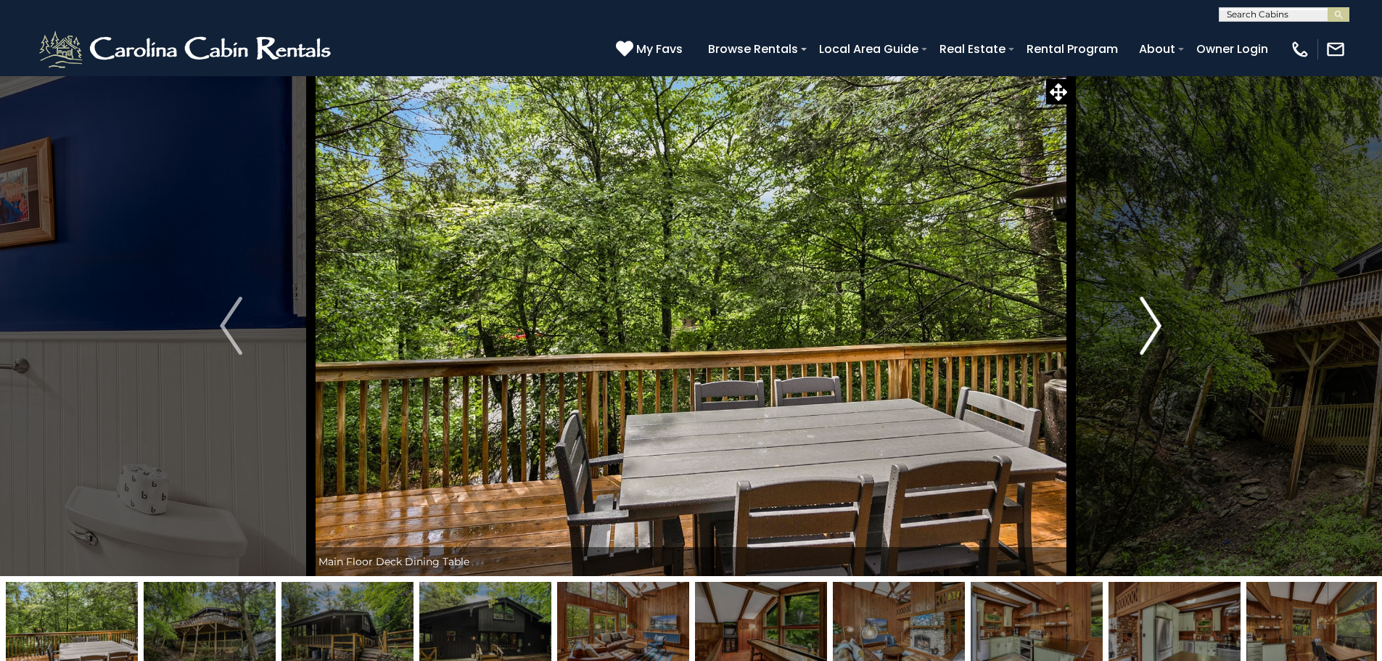
click at [1136, 331] on button "Next" at bounding box center [1151, 325] width 160 height 501
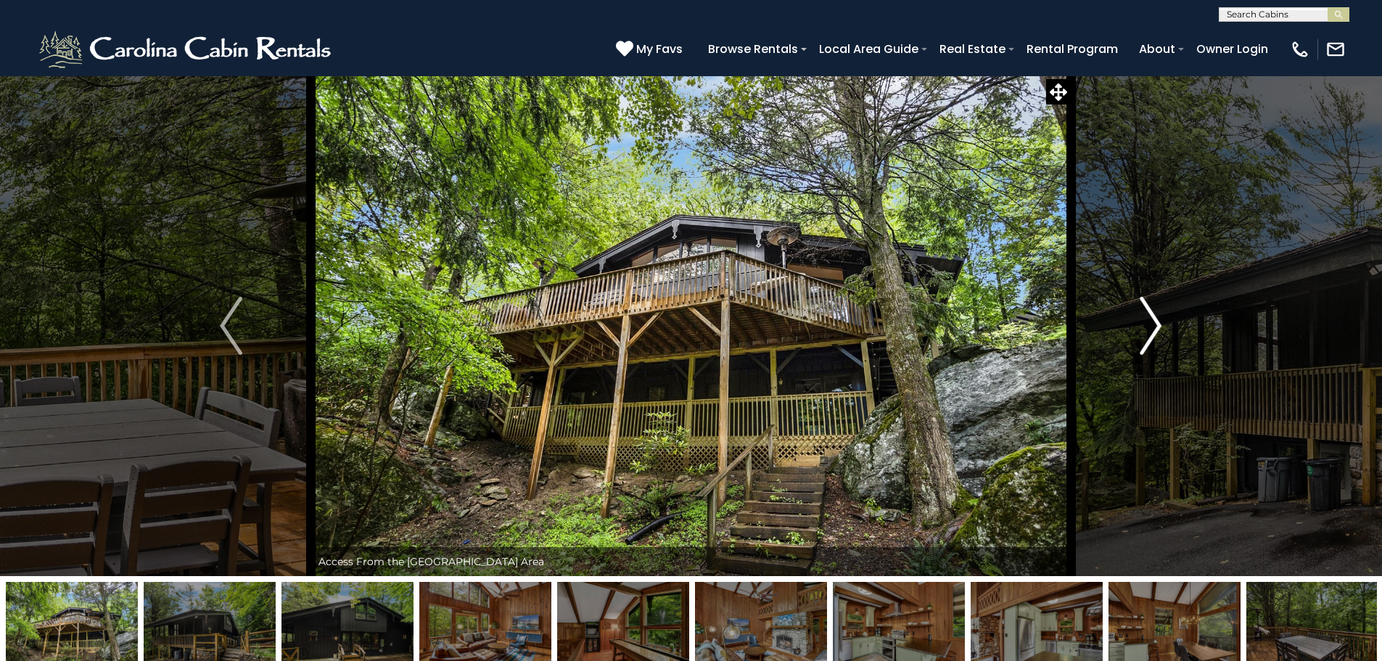
click at [1136, 331] on button "Next" at bounding box center [1151, 325] width 160 height 501
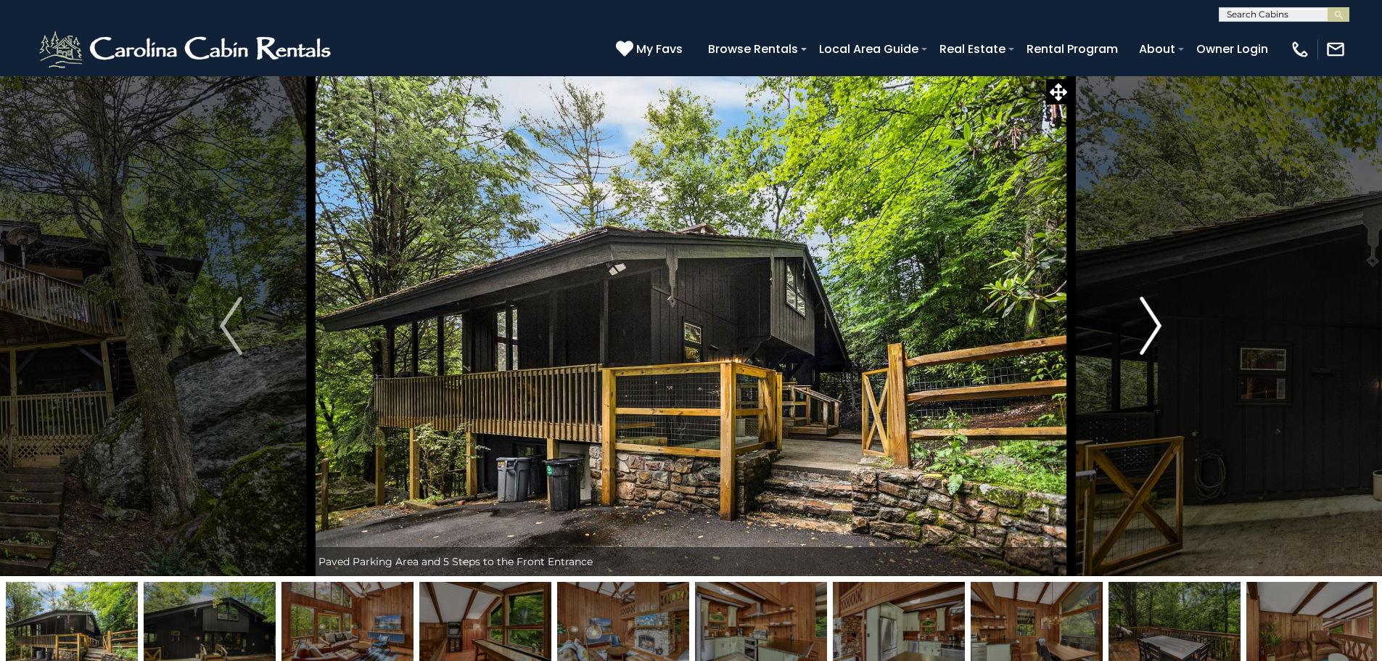
click at [1136, 331] on button "Next" at bounding box center [1151, 325] width 160 height 501
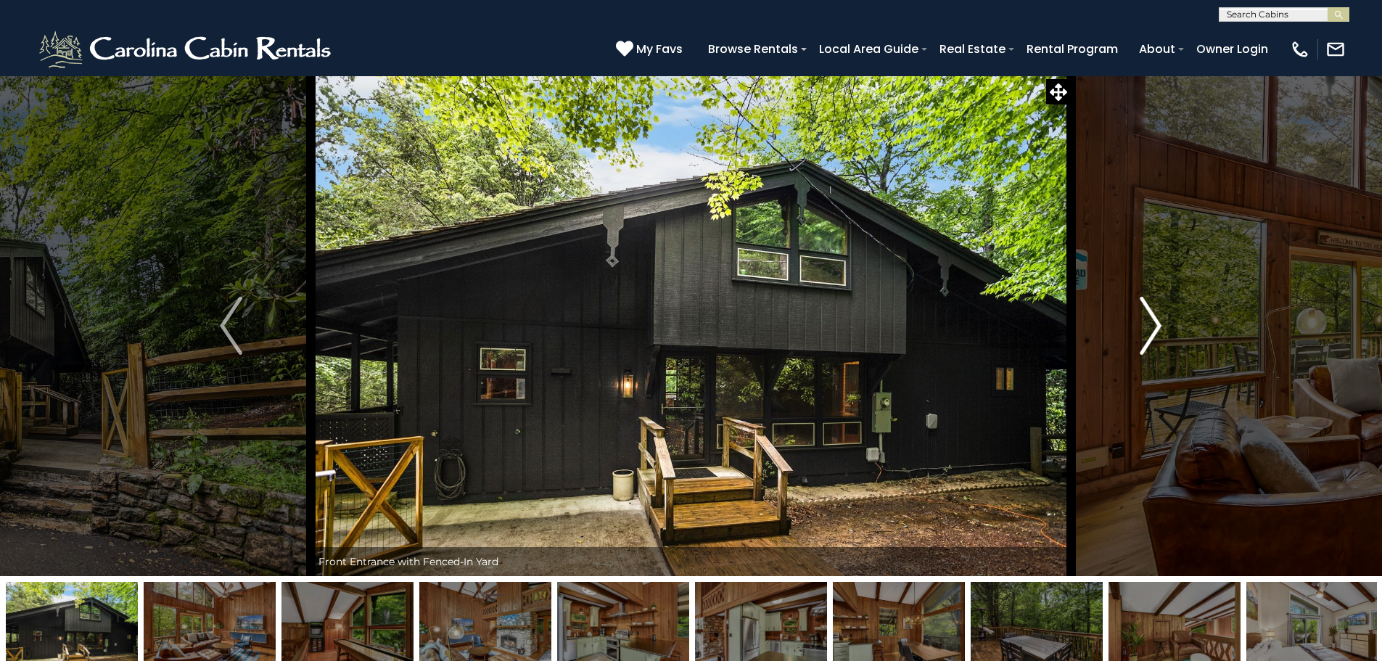
click at [1136, 331] on button "Next" at bounding box center [1151, 325] width 160 height 501
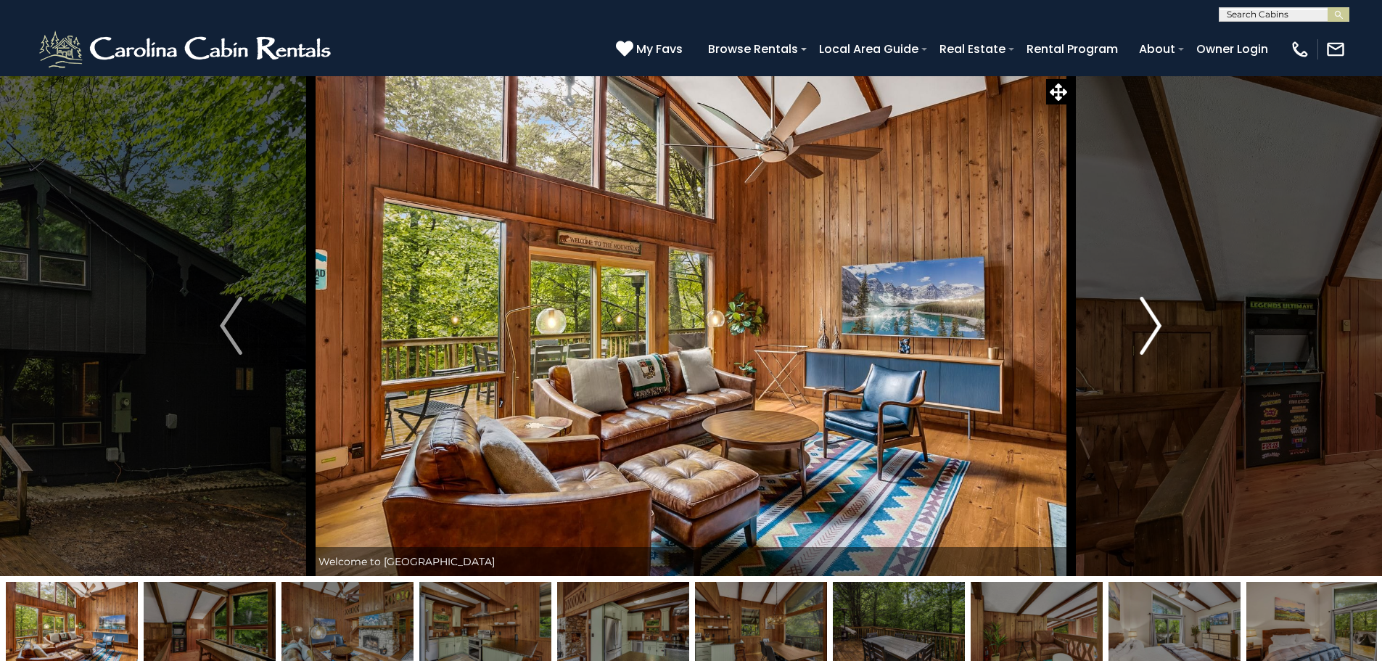
click at [1136, 331] on button "Next" at bounding box center [1151, 325] width 160 height 501
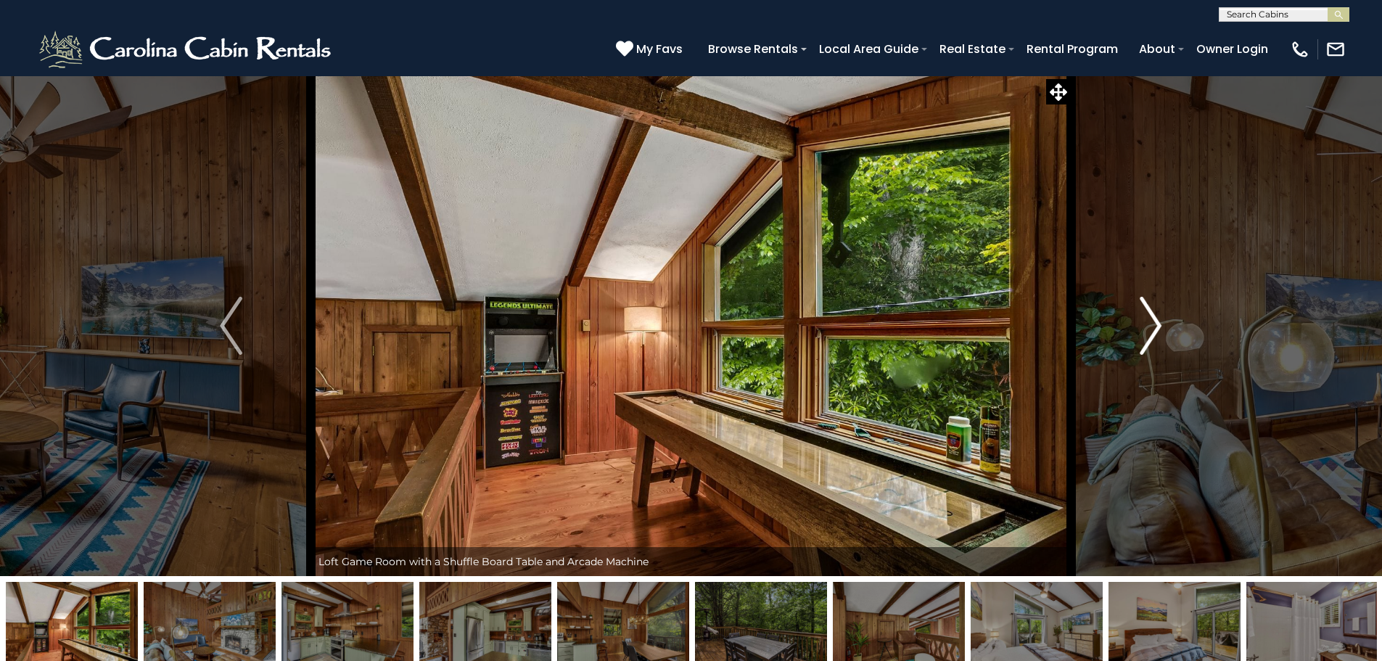
click at [1136, 331] on button "Next" at bounding box center [1151, 325] width 160 height 501
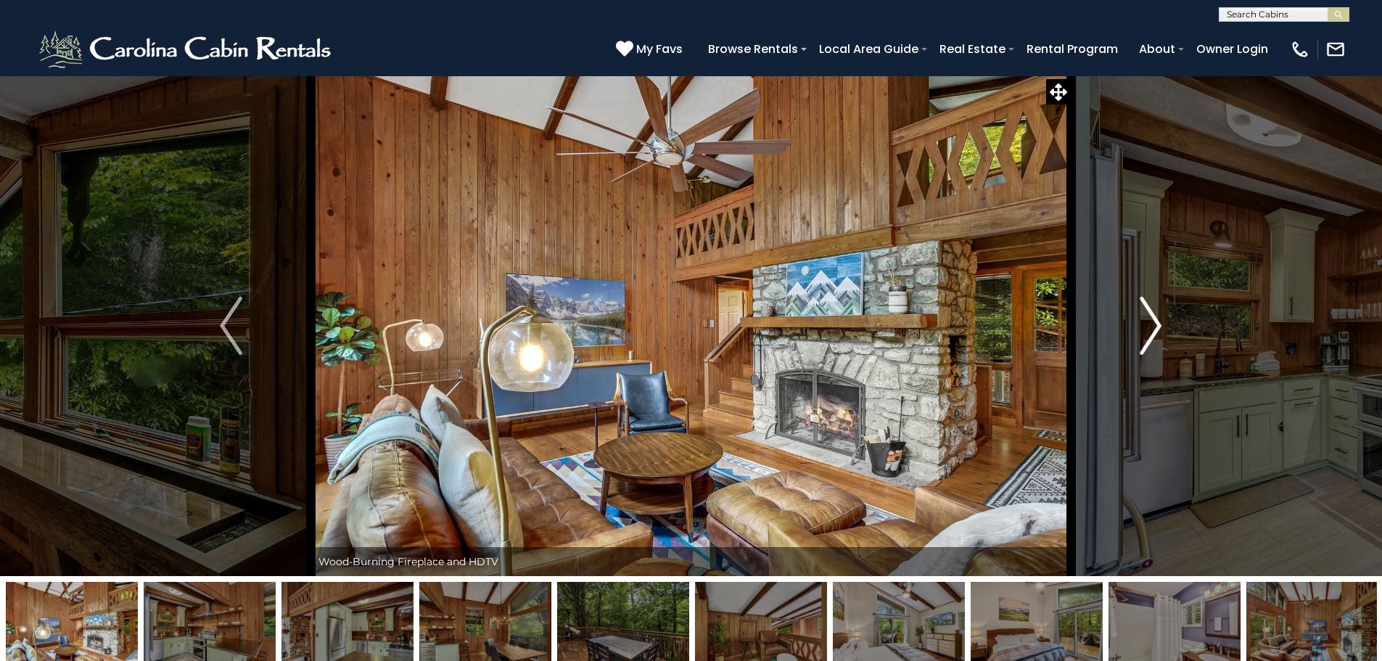
click at [1136, 331] on button "Next" at bounding box center [1151, 325] width 160 height 501
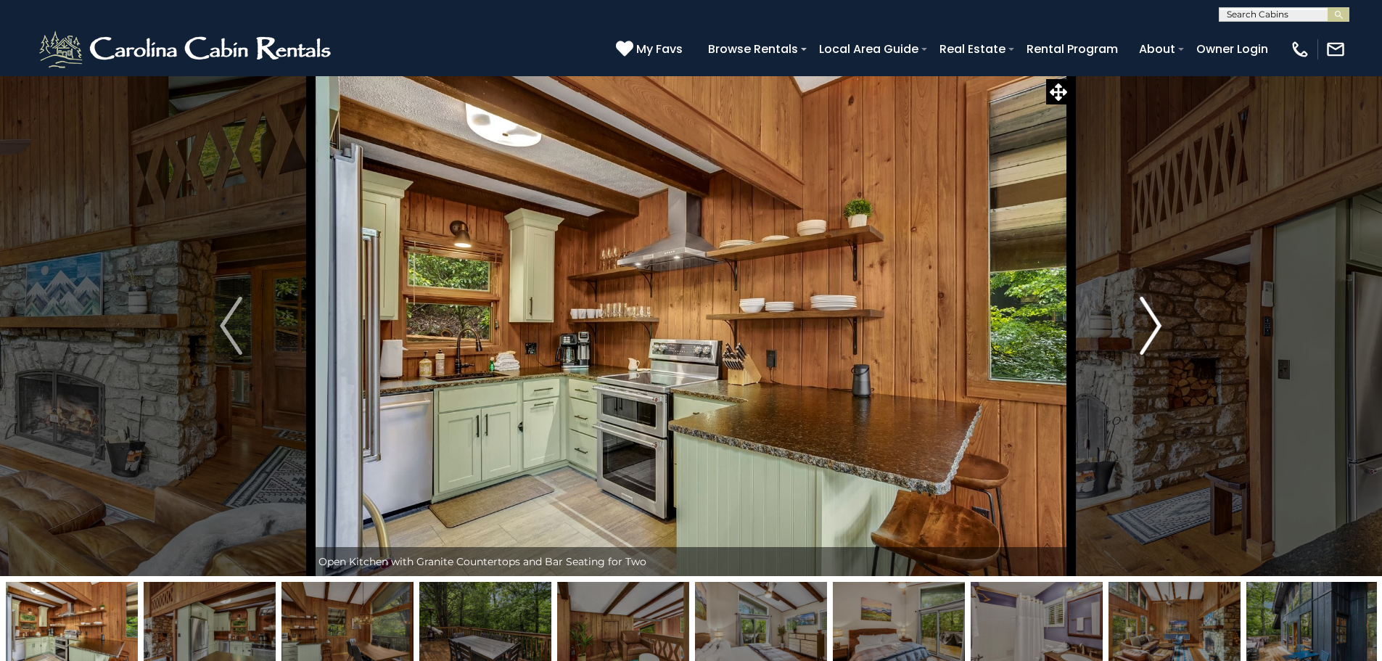
click at [1136, 331] on button "Next" at bounding box center [1151, 325] width 160 height 501
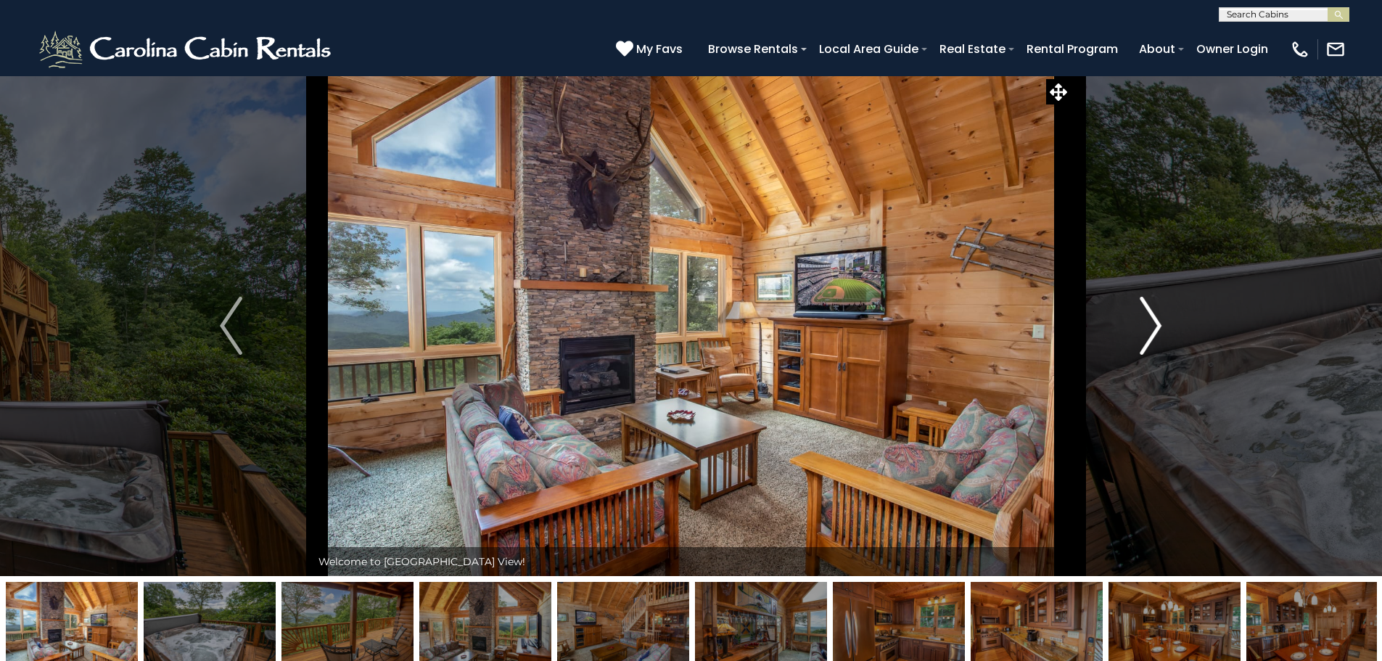
click at [1166, 323] on button "Next" at bounding box center [1151, 325] width 160 height 501
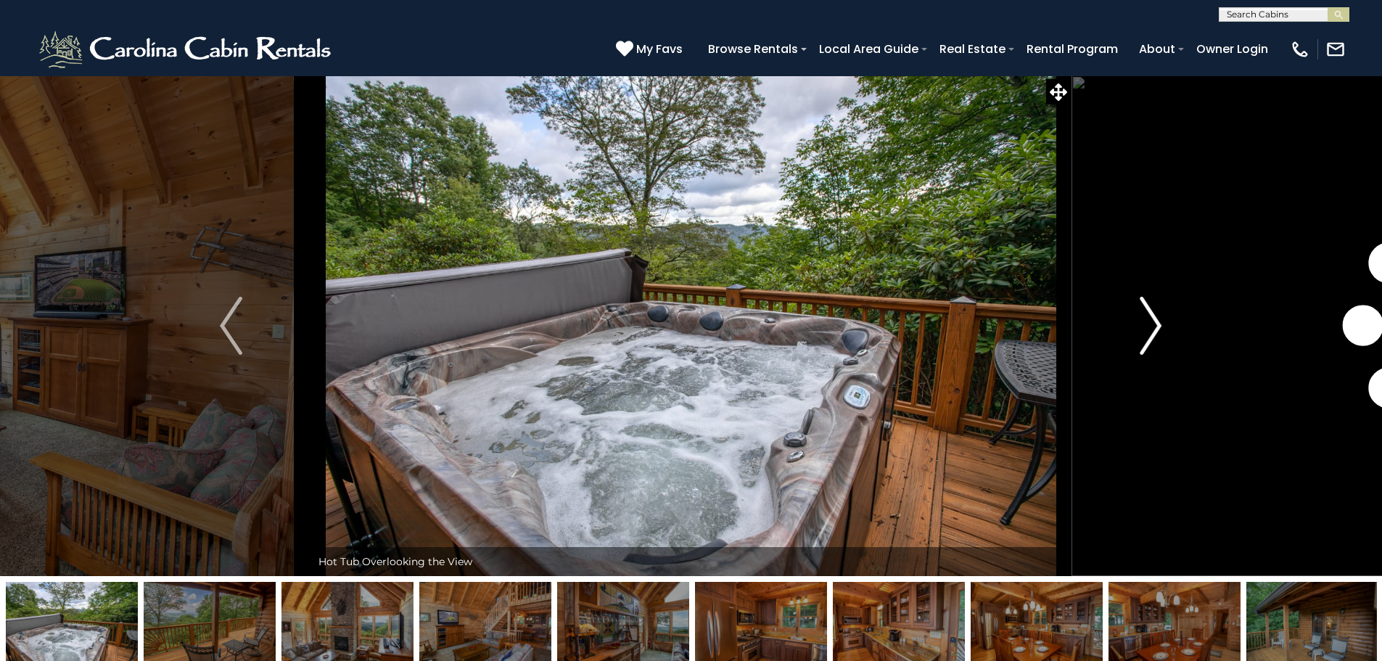
click at [1166, 323] on button "Next" at bounding box center [1151, 325] width 160 height 501
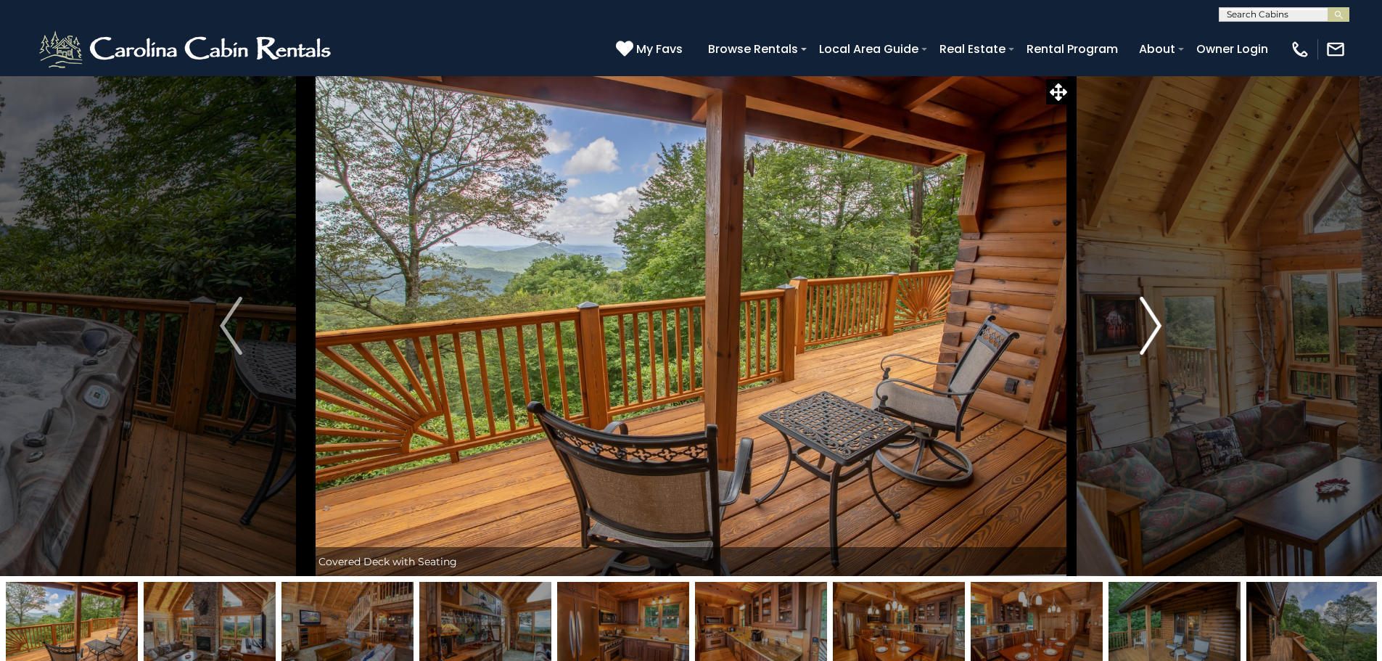
click at [1166, 323] on button "Next" at bounding box center [1151, 325] width 160 height 501
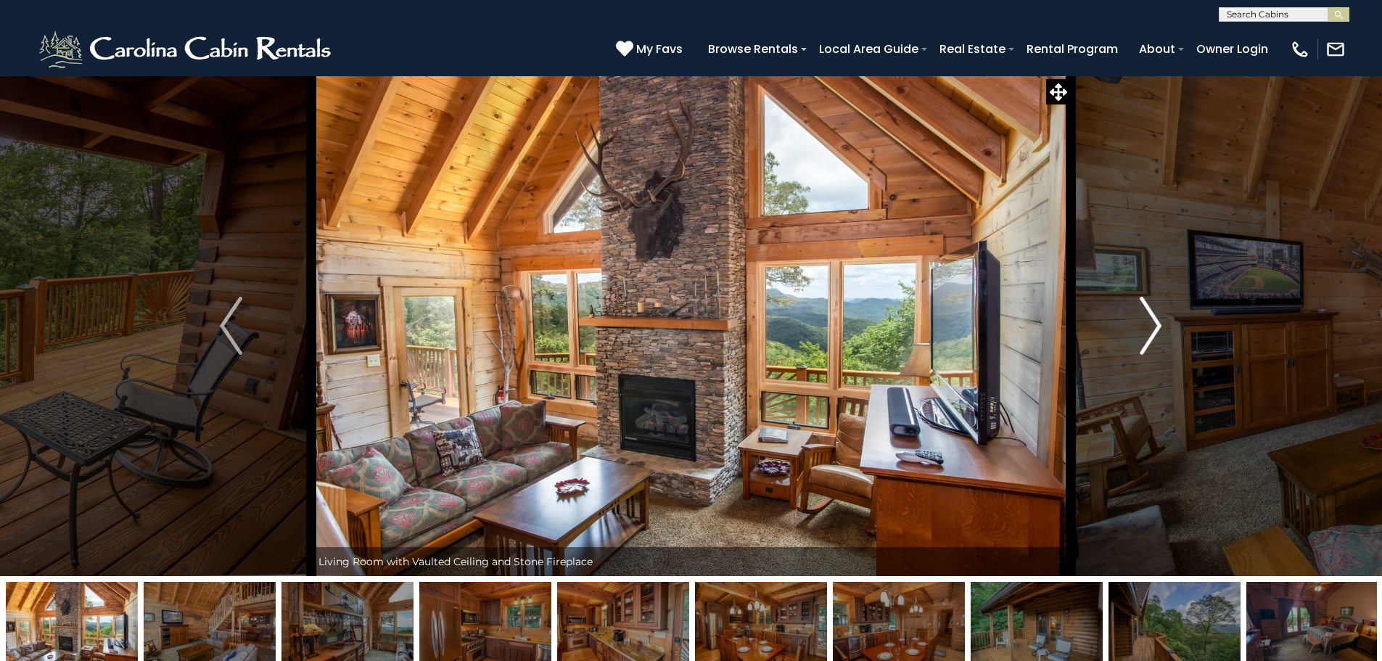
click at [1166, 323] on button "Next" at bounding box center [1151, 325] width 160 height 501
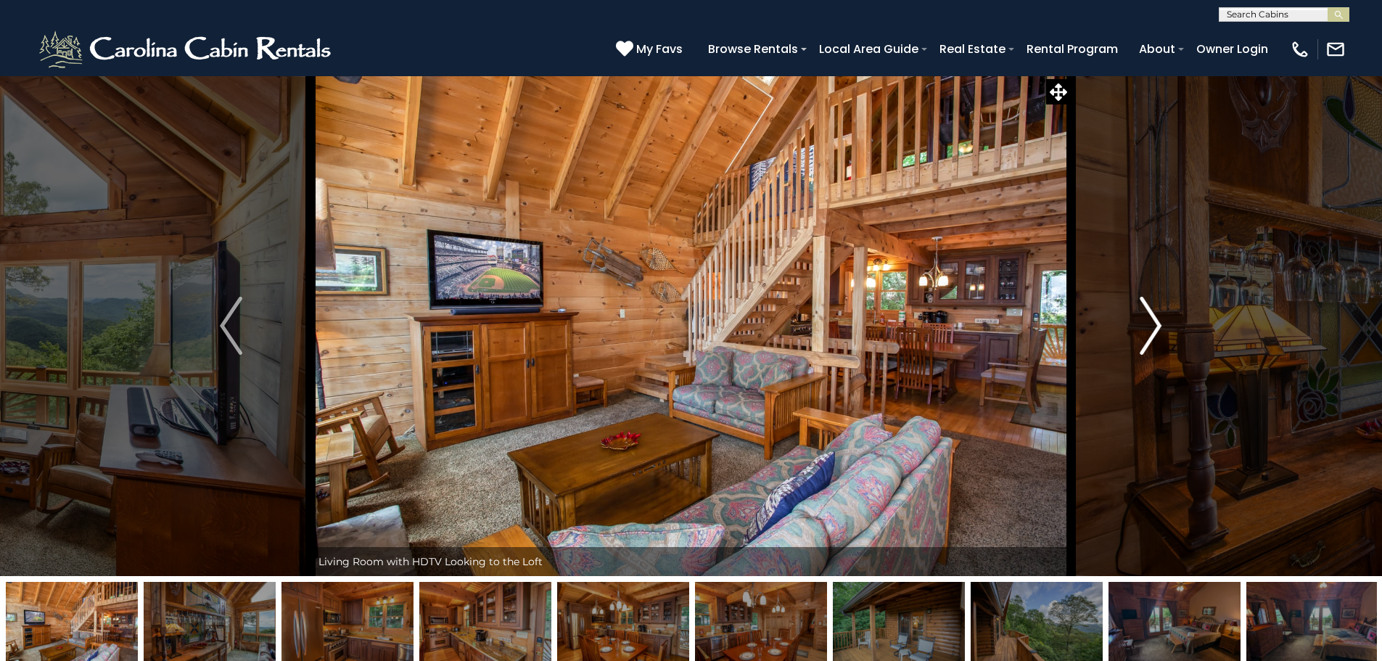
click at [1166, 323] on button "Next" at bounding box center [1151, 325] width 160 height 501
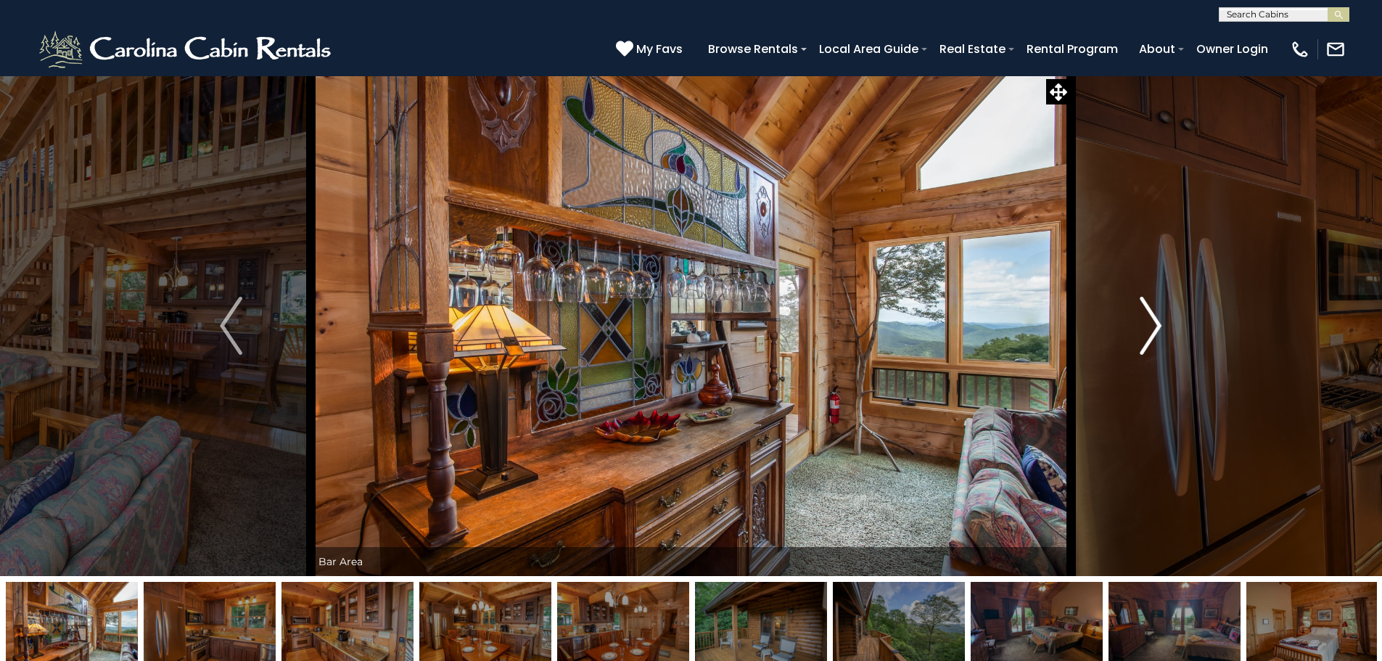
click at [1166, 323] on button "Next" at bounding box center [1151, 325] width 160 height 501
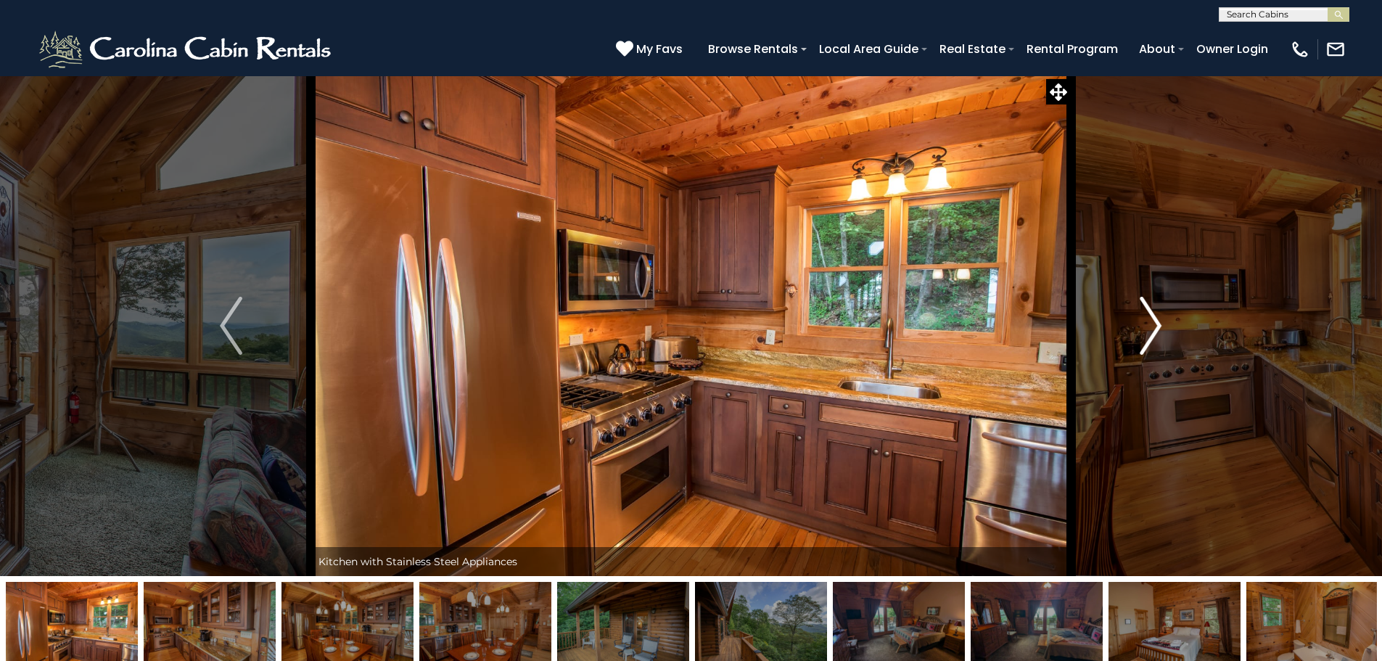
click at [1166, 323] on button "Next" at bounding box center [1151, 325] width 160 height 501
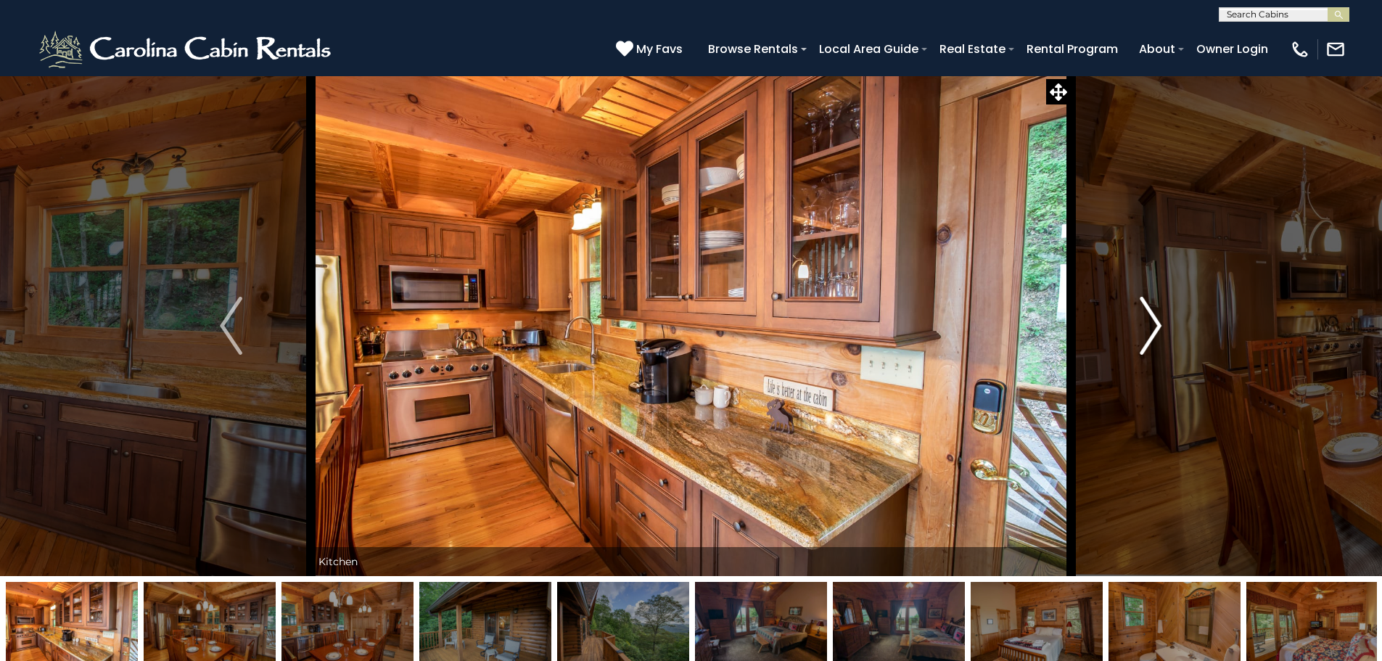
click at [1166, 323] on button "Next" at bounding box center [1151, 325] width 160 height 501
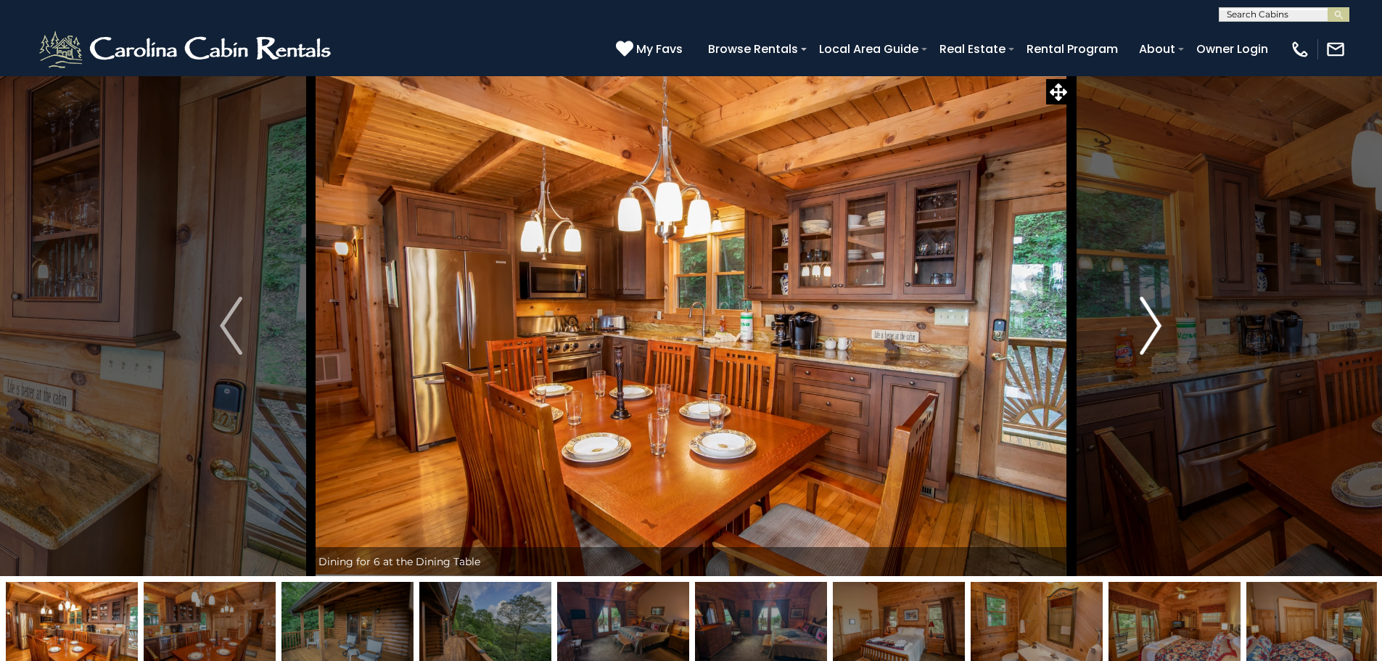
click at [1166, 323] on button "Next" at bounding box center [1151, 325] width 160 height 501
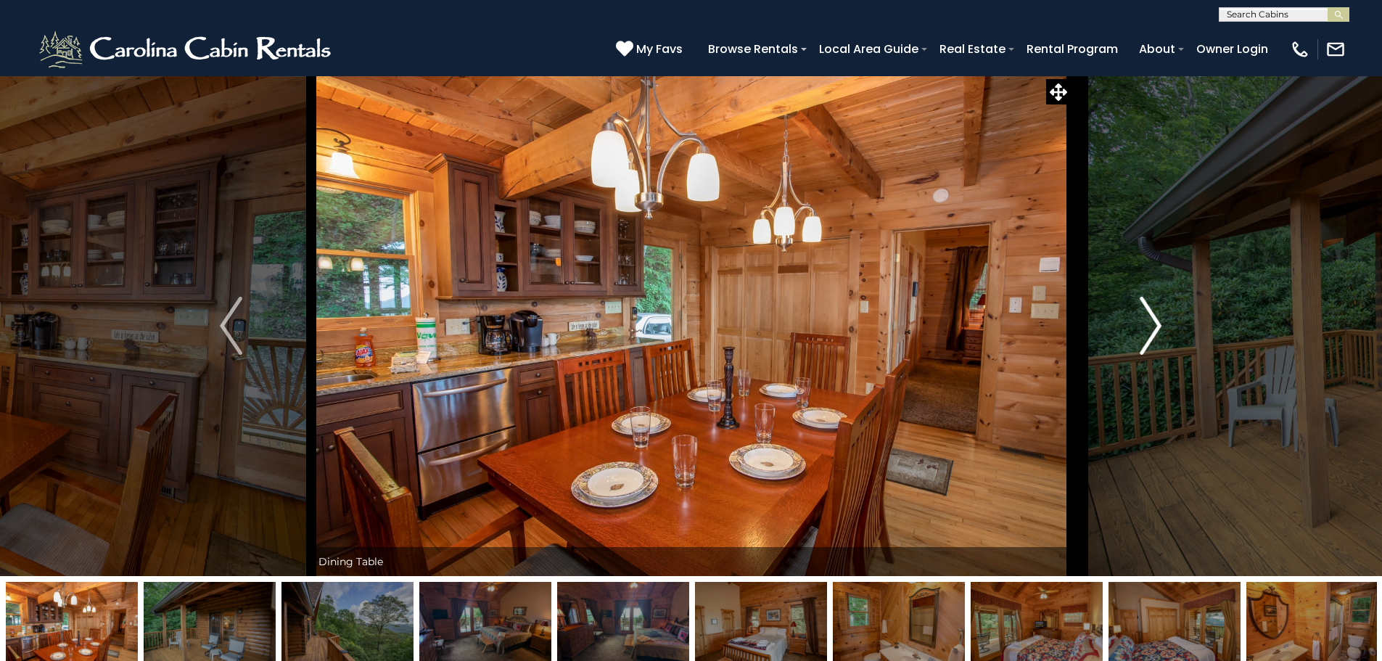
click at [1166, 323] on button "Next" at bounding box center [1151, 325] width 160 height 501
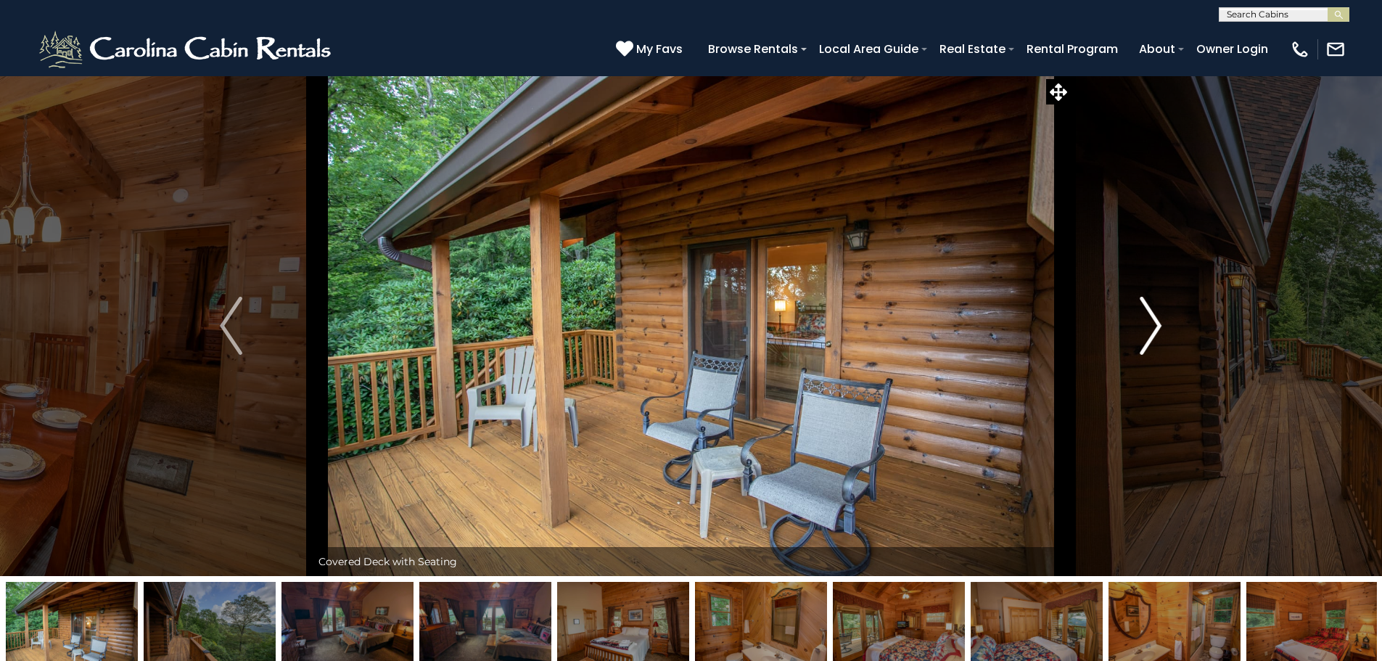
click at [1166, 323] on button "Next" at bounding box center [1151, 325] width 160 height 501
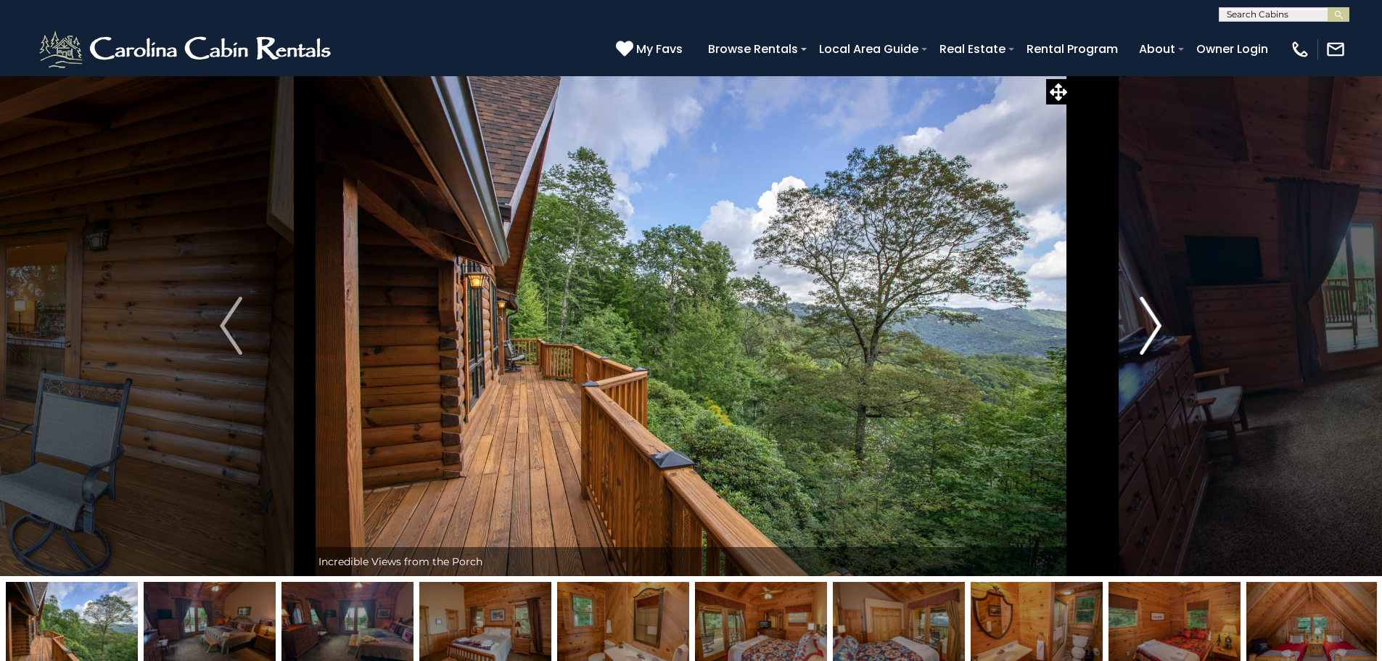
click at [1166, 323] on button "Next" at bounding box center [1151, 325] width 160 height 501
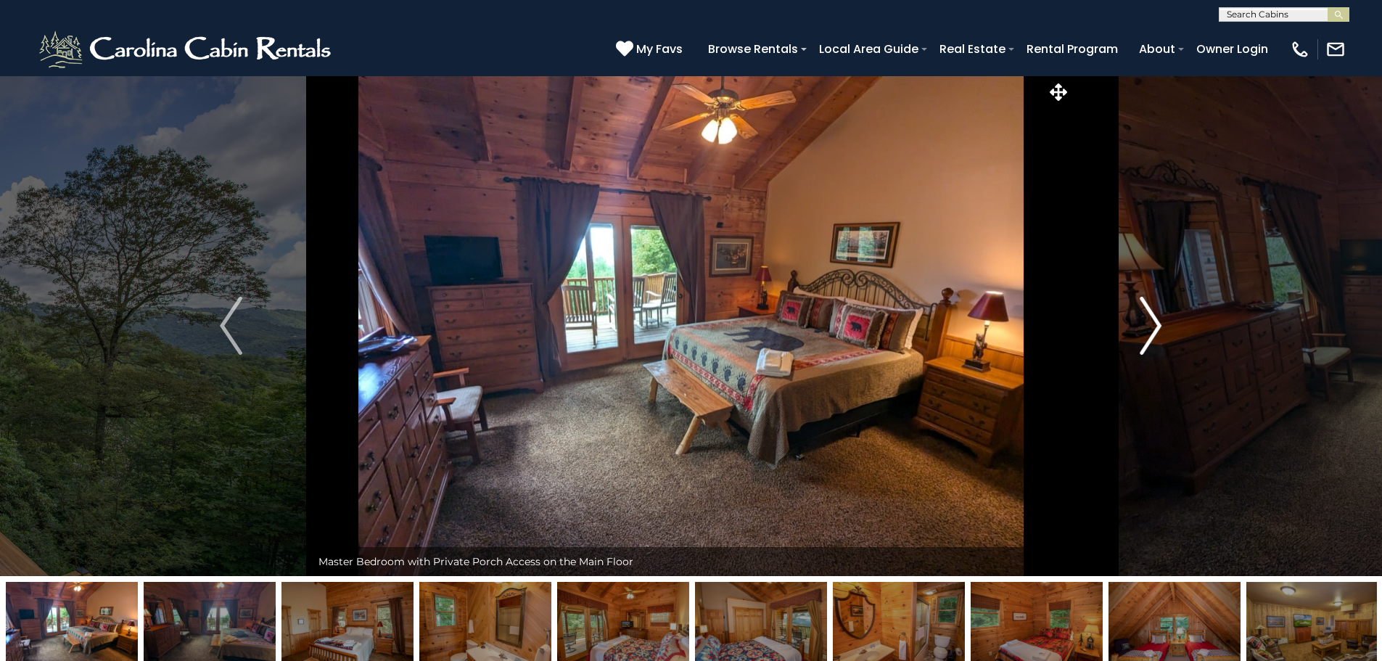
click at [1166, 323] on button "Next" at bounding box center [1151, 325] width 160 height 501
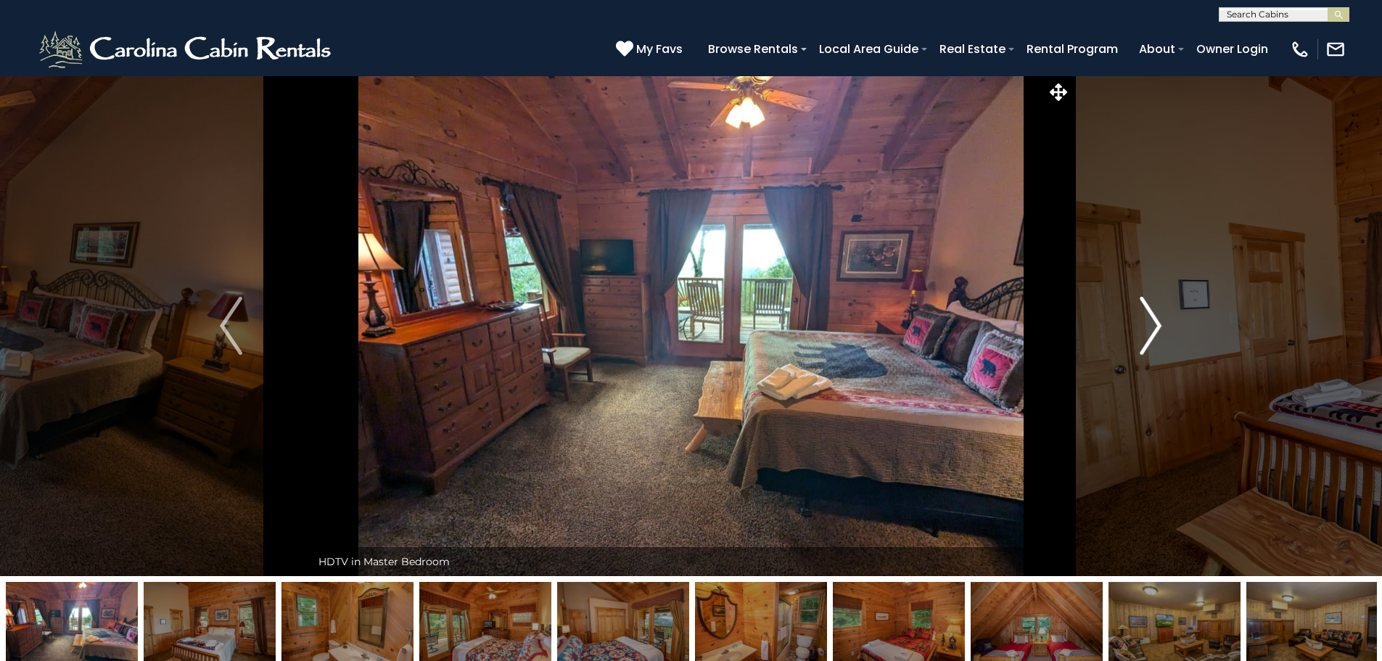
click at [1166, 323] on button "Next" at bounding box center [1151, 325] width 160 height 501
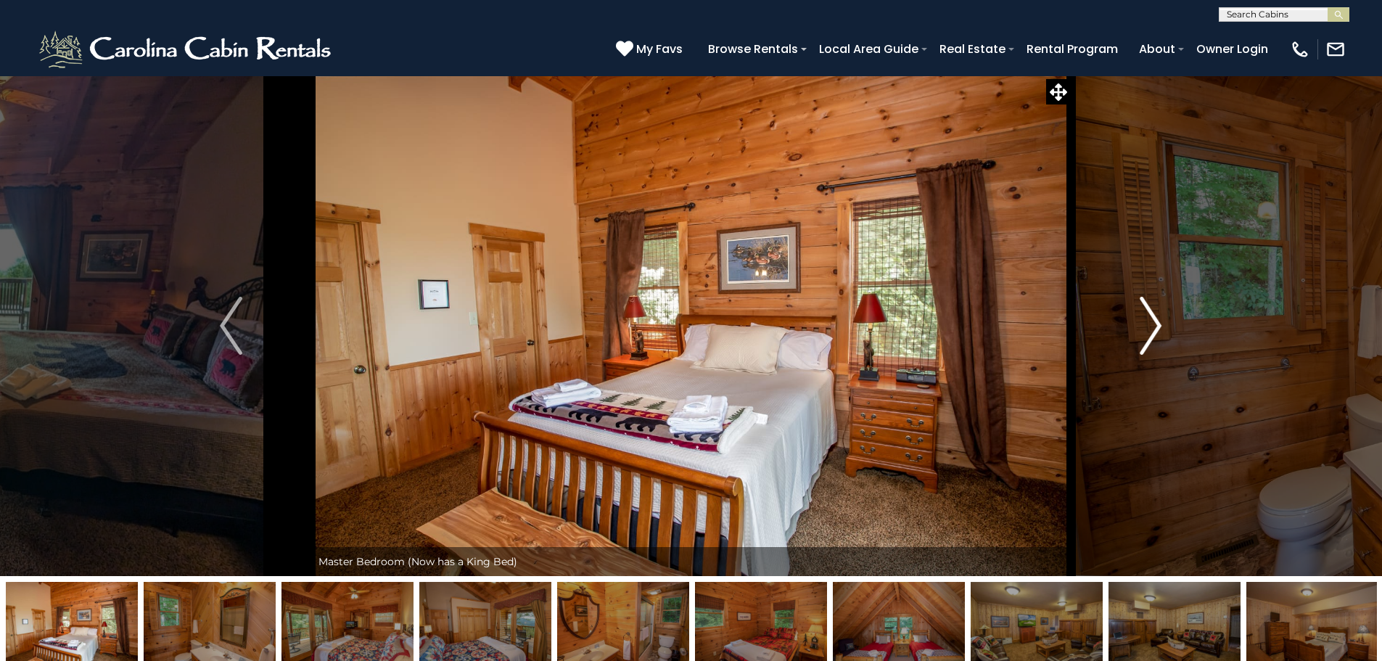
click at [1166, 323] on button "Next" at bounding box center [1151, 325] width 160 height 501
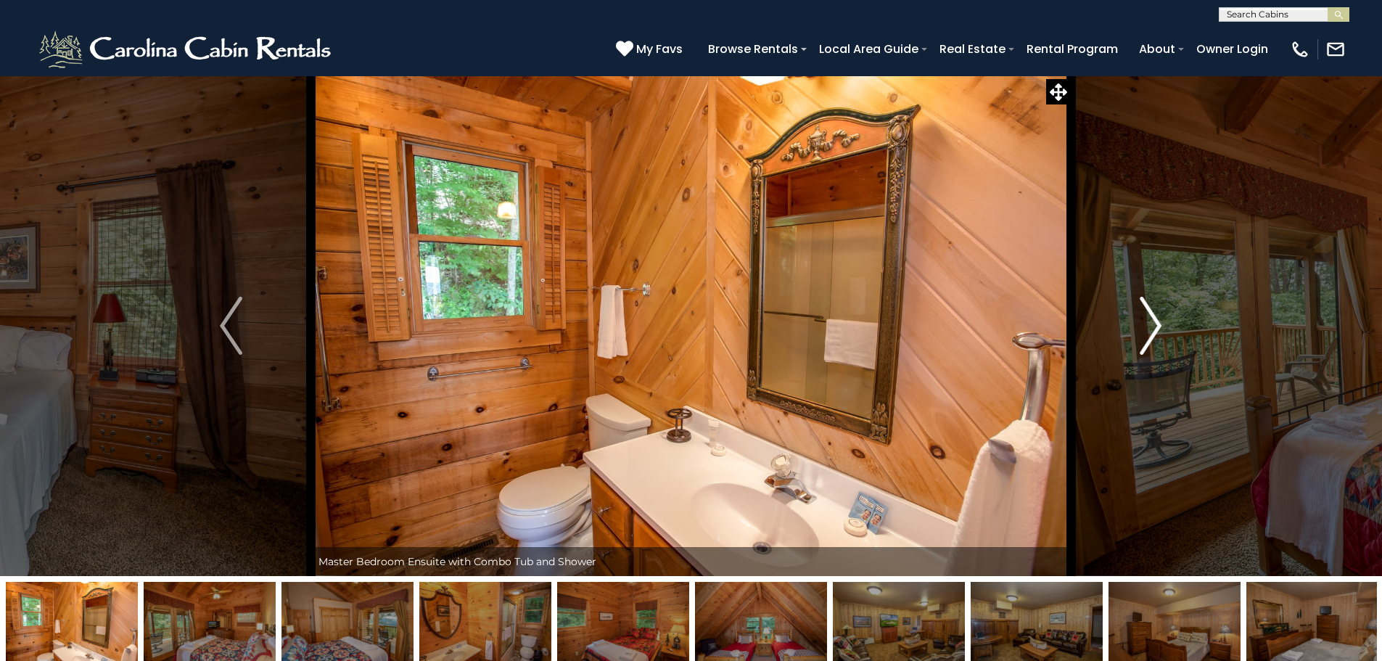
click at [1166, 323] on button "Next" at bounding box center [1151, 325] width 160 height 501
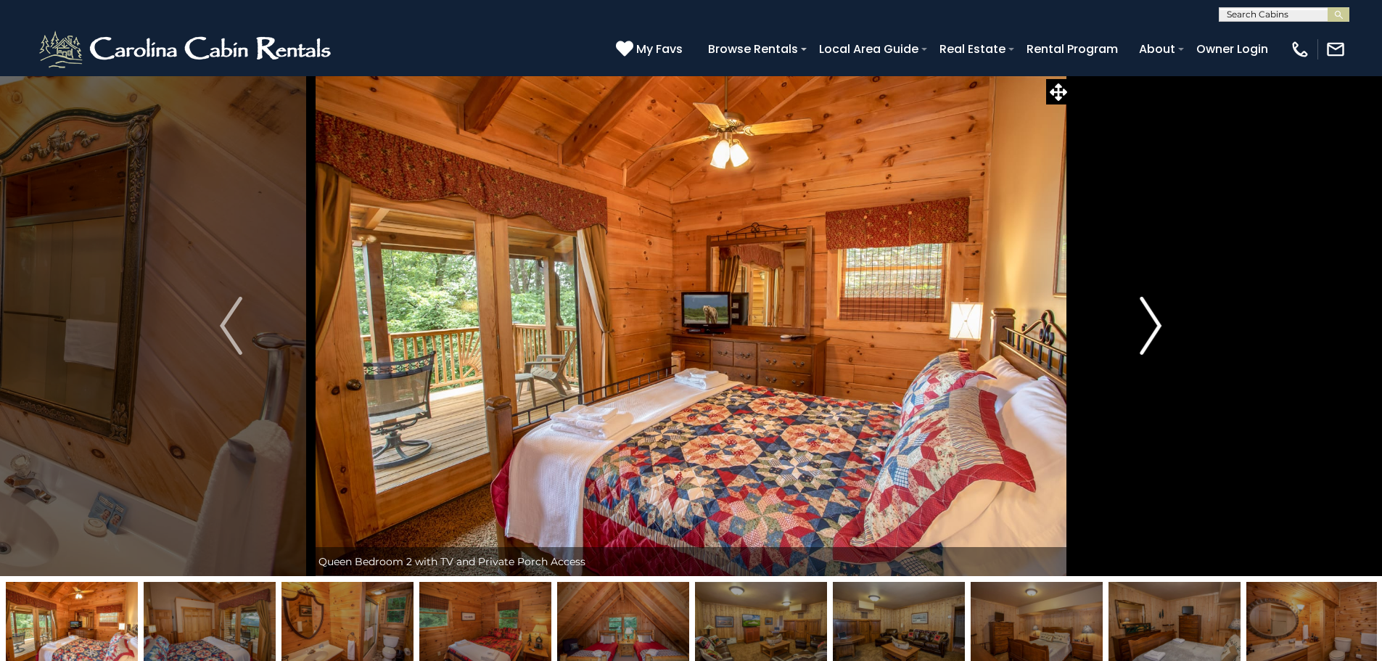
click at [1166, 323] on button "Next" at bounding box center [1151, 325] width 160 height 501
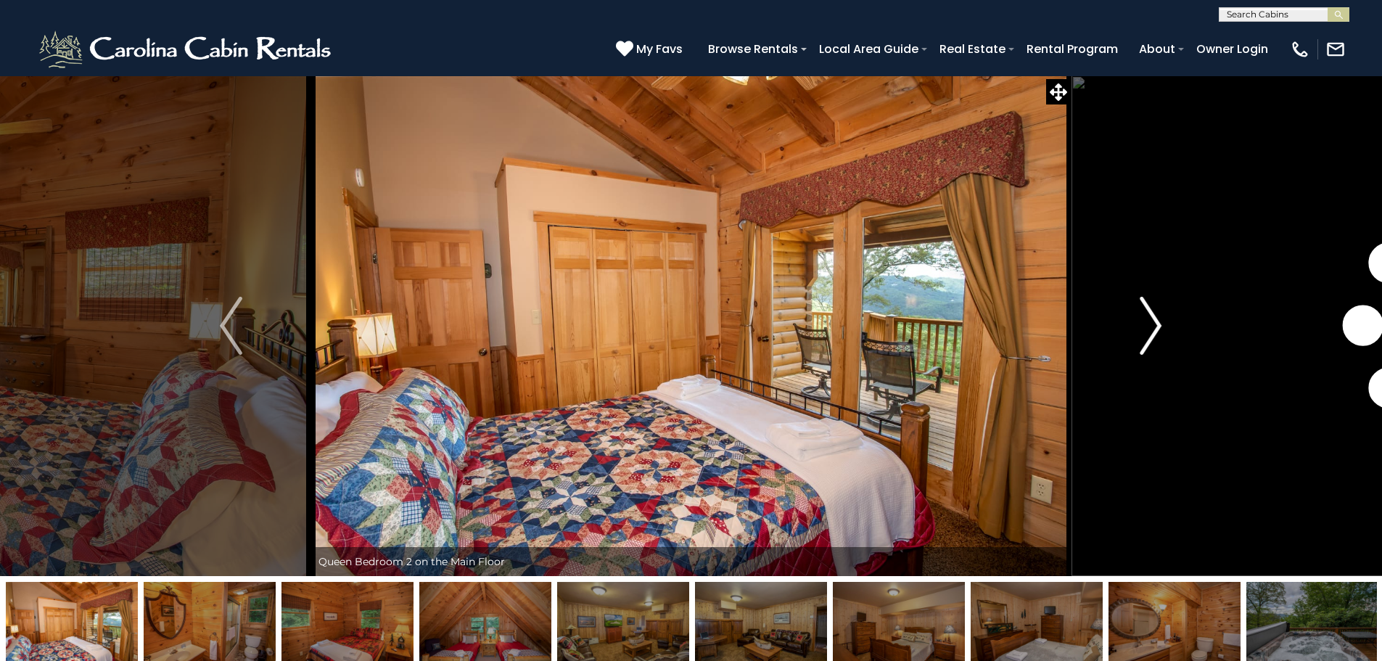
click at [1166, 323] on button "Next" at bounding box center [1151, 325] width 160 height 501
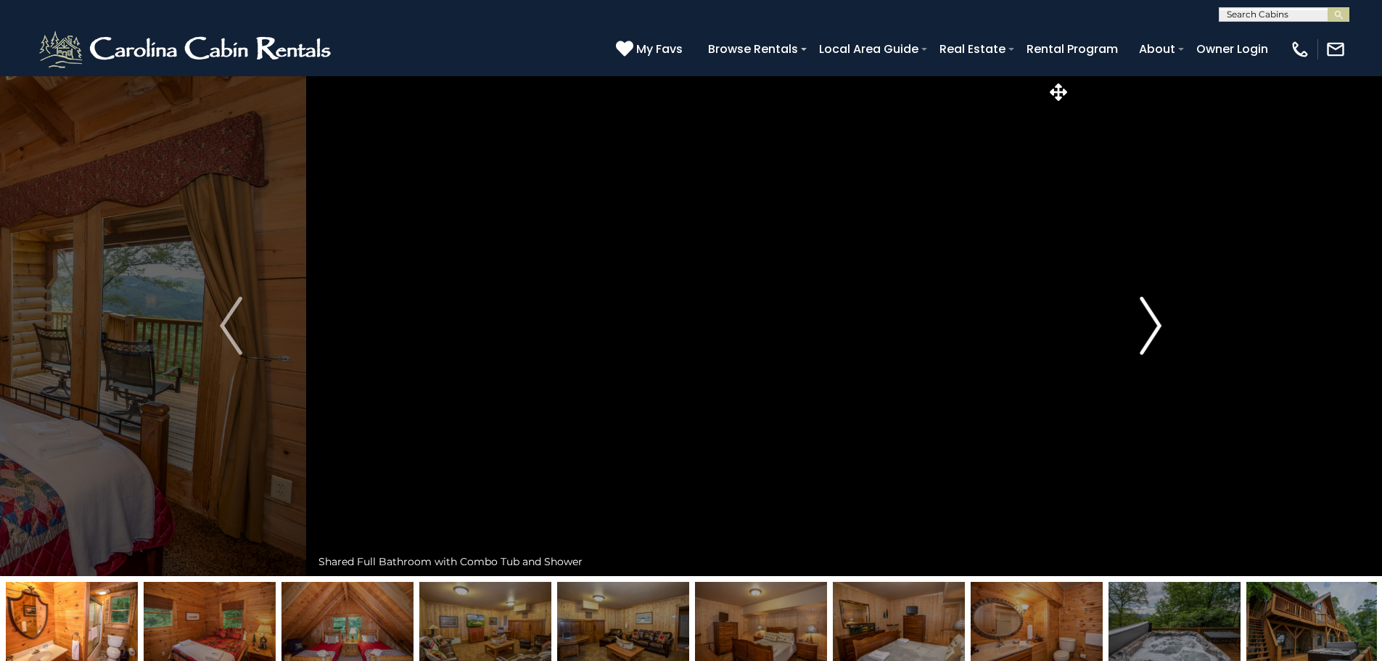
click at [1166, 323] on button "Next" at bounding box center [1151, 325] width 160 height 501
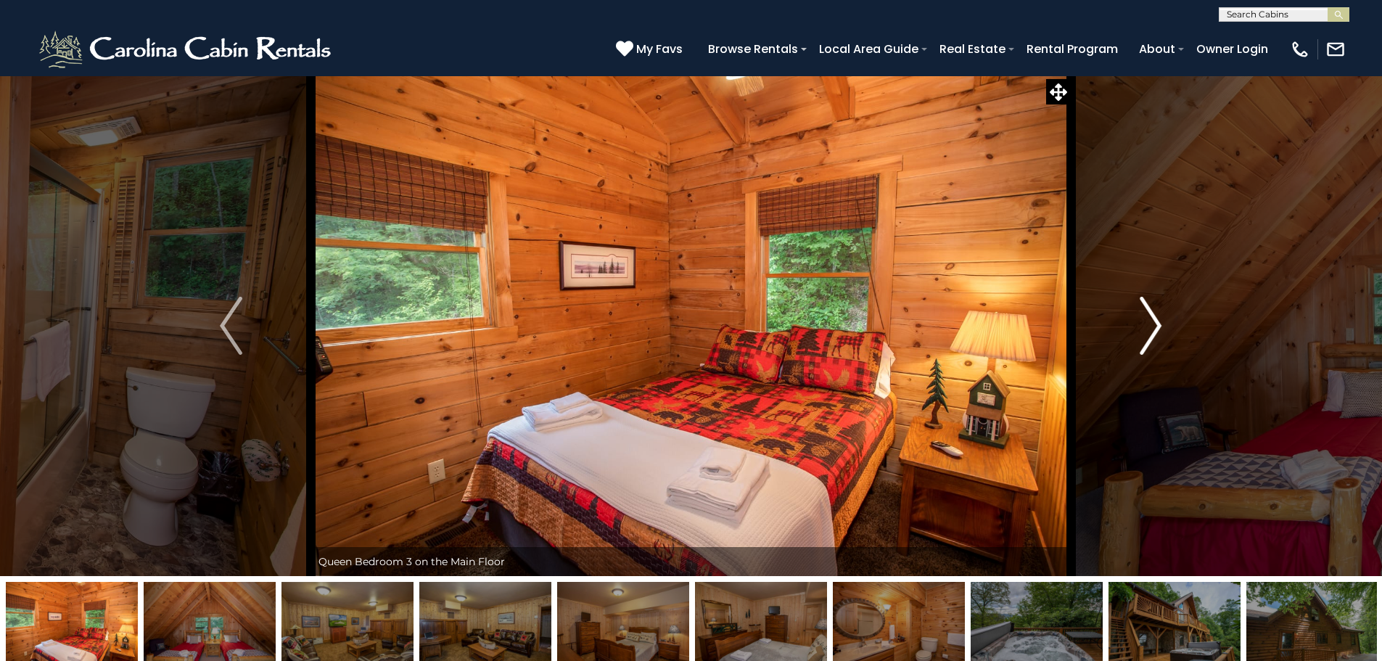
click at [1166, 323] on button "Next" at bounding box center [1151, 325] width 160 height 501
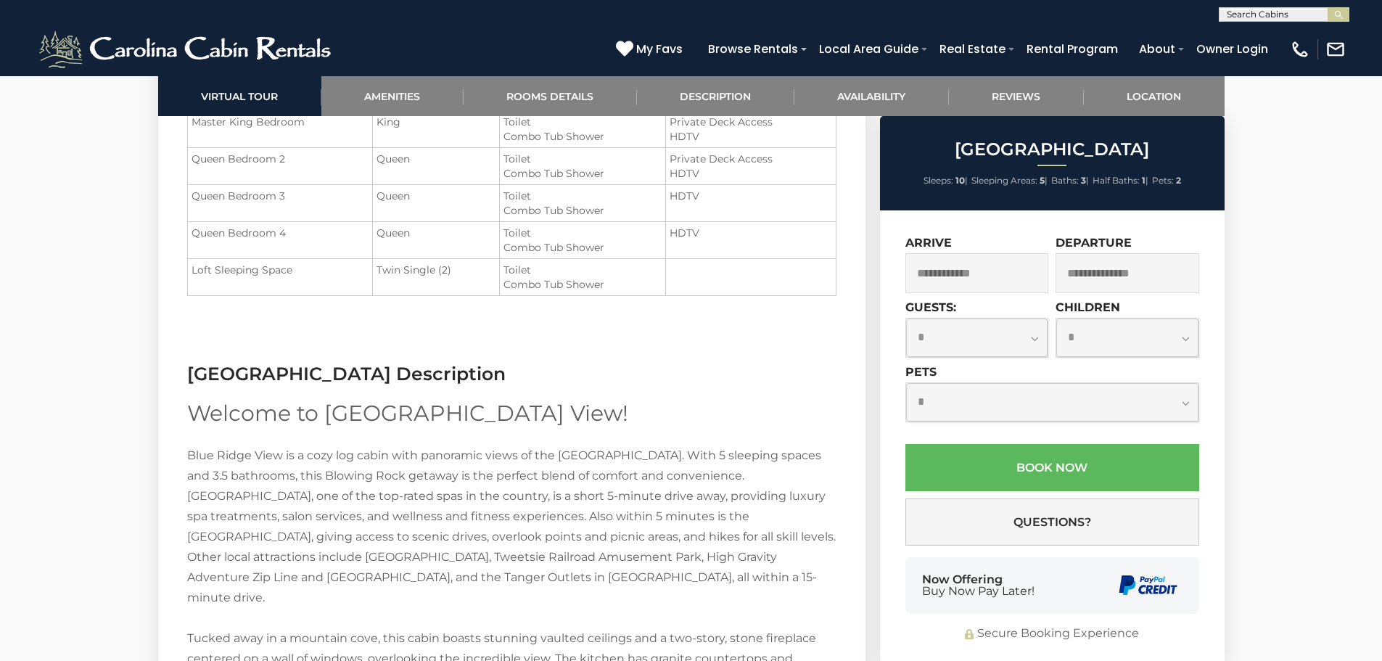
scroll to position [1572, 0]
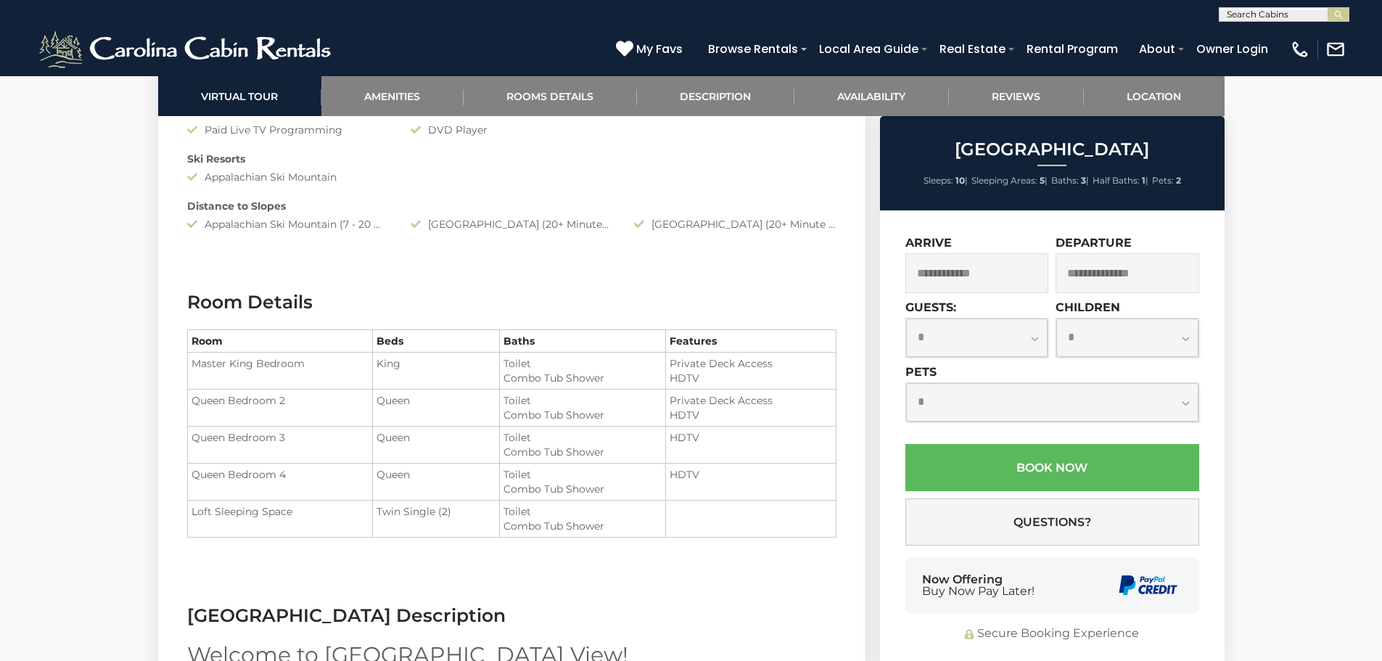
click at [1005, 279] on input "text" at bounding box center [977, 273] width 144 height 40
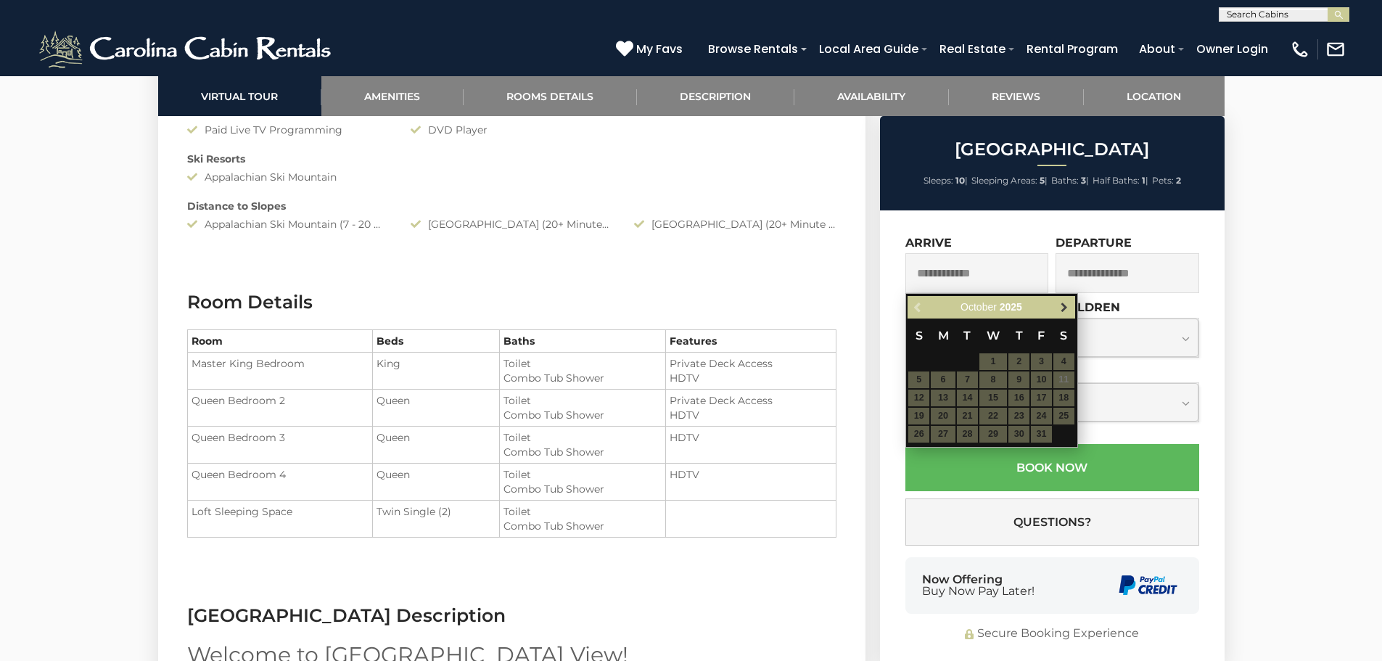
click at [1063, 308] on span "Next" at bounding box center [1064, 308] width 12 height 12
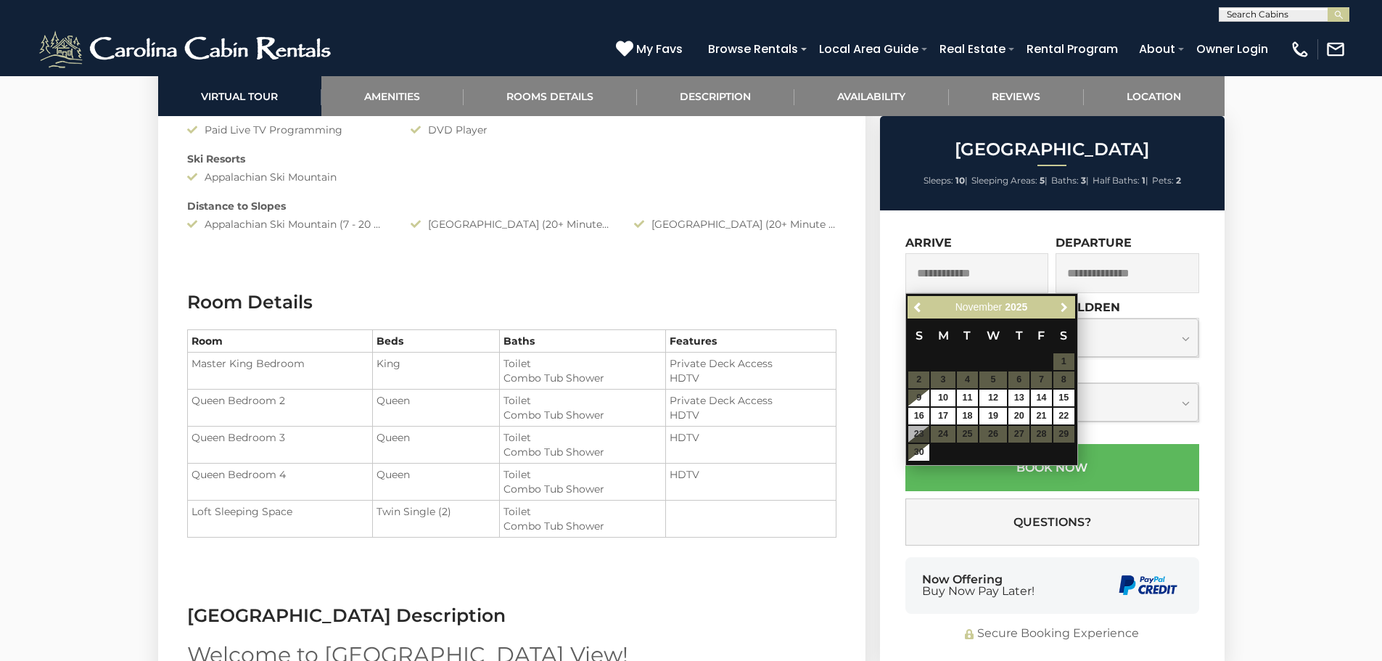
click at [1063, 308] on span "Next" at bounding box center [1064, 308] width 12 height 12
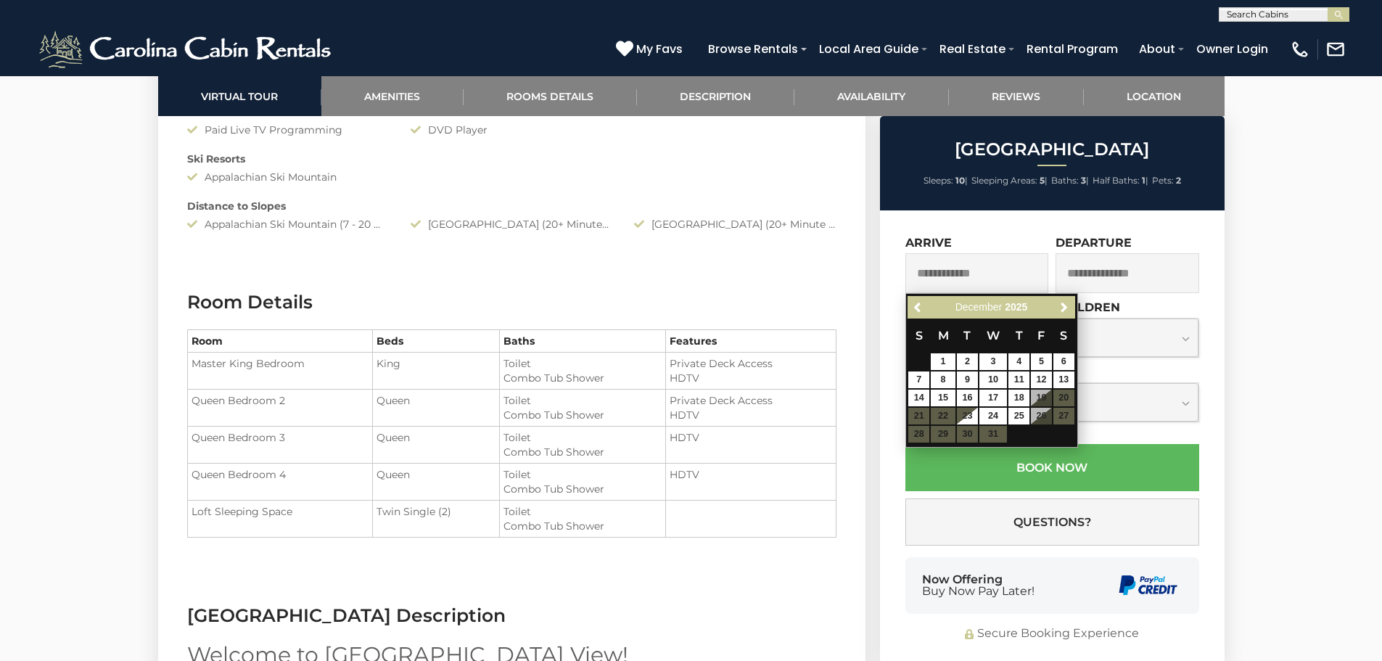
click at [1274, 334] on div at bounding box center [691, 478] width 1382 height 3949
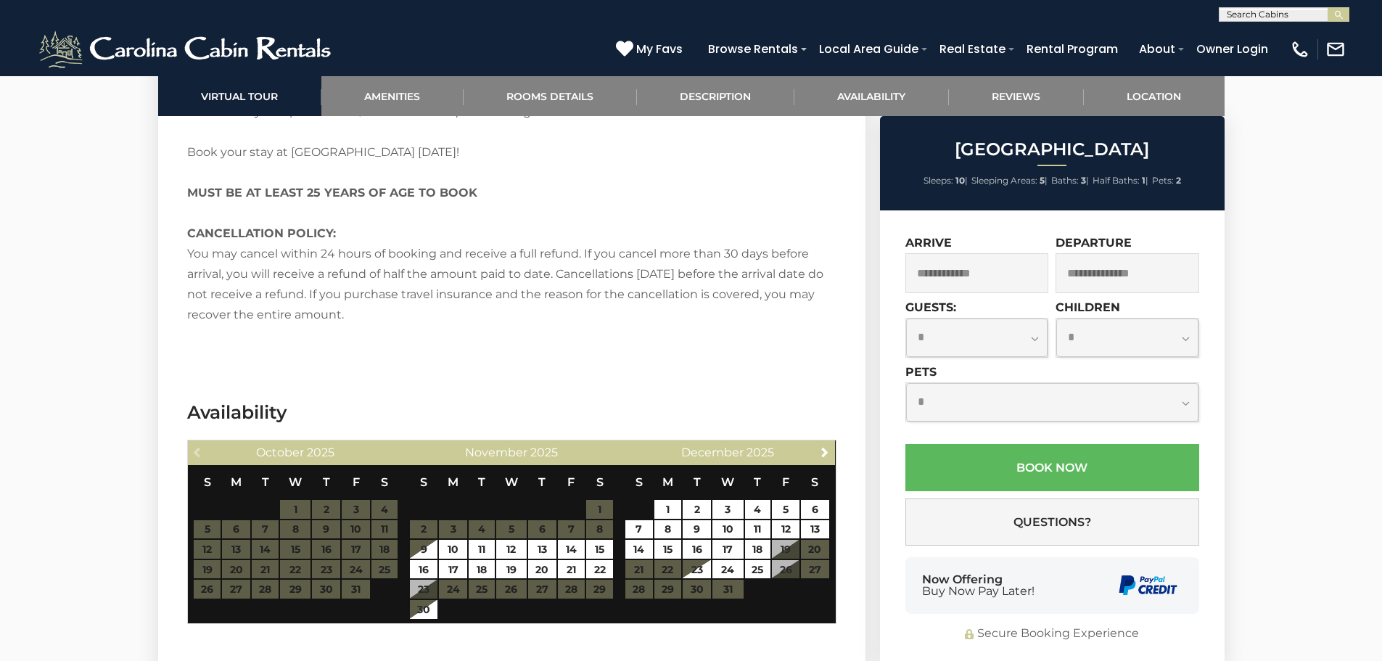
scroll to position [2660, 0]
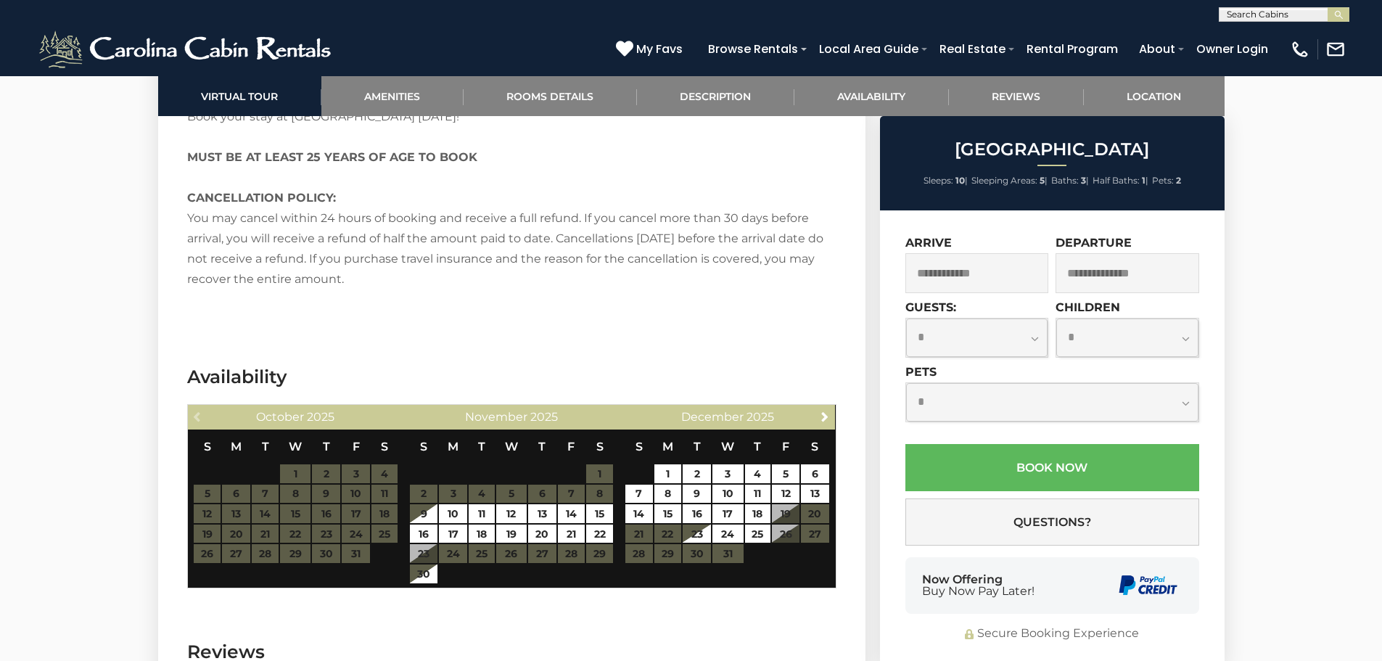
click at [942, 275] on input "text" at bounding box center [977, 273] width 144 height 40
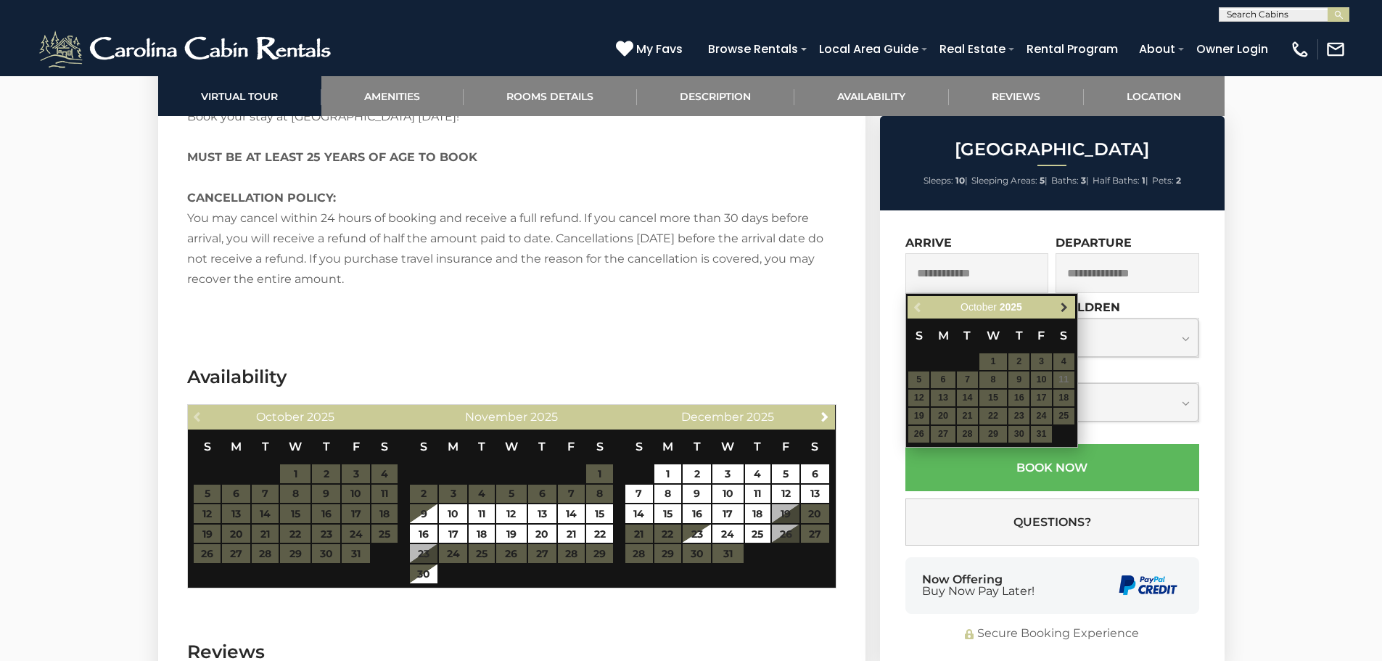
click at [1061, 308] on span "Next" at bounding box center [1064, 308] width 12 height 12
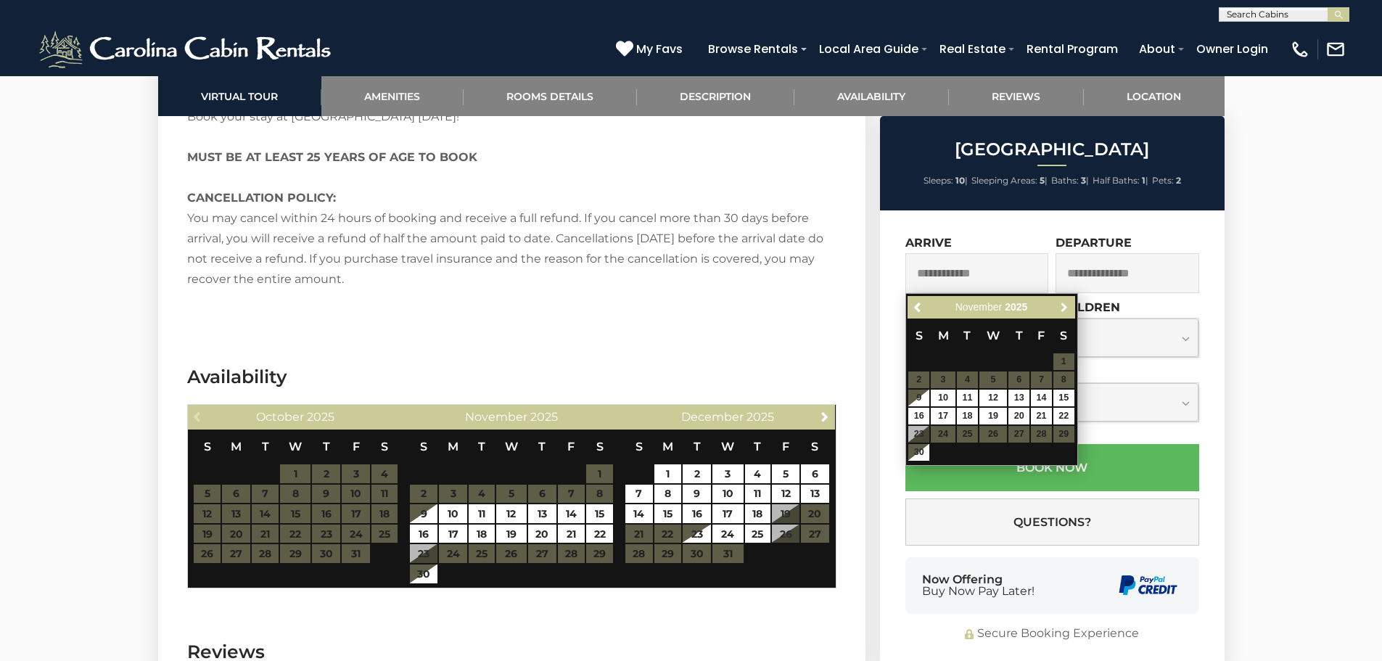
click at [1061, 308] on span "Next" at bounding box center [1064, 308] width 12 height 12
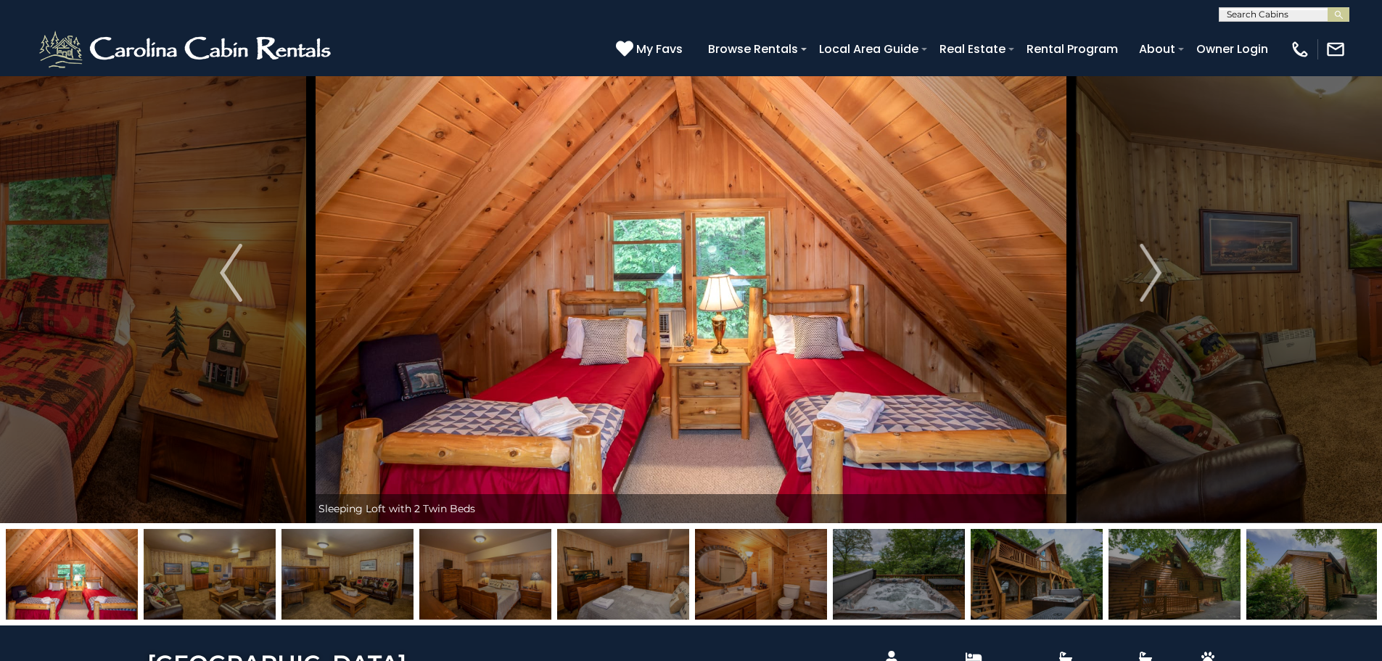
scroll to position [0, 0]
